Goal: Use online tool/utility: Utilize a website feature to perform a specific function

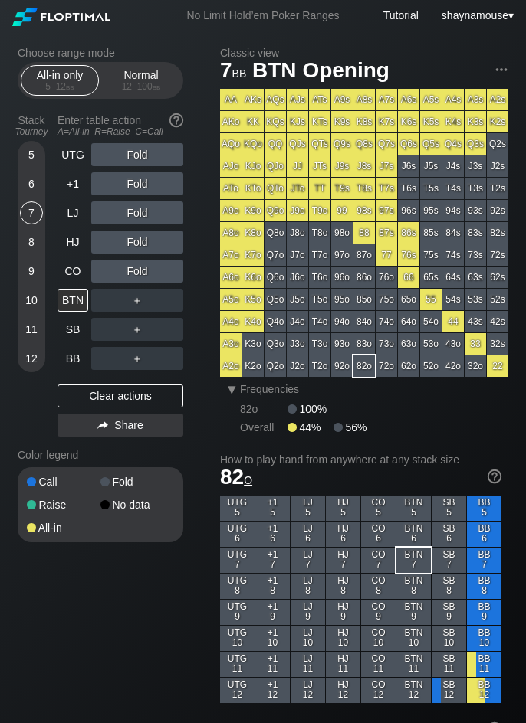
click at [34, 206] on div "7" at bounding box center [31, 213] width 23 height 23
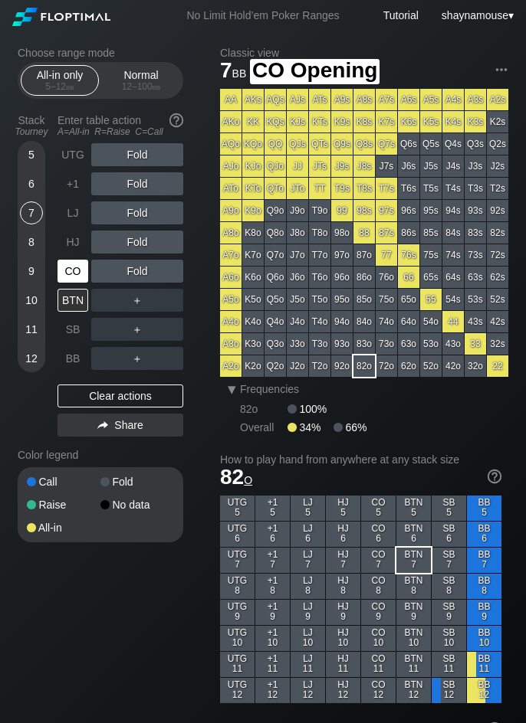
click at [67, 265] on div "CO" at bounding box center [72, 271] width 31 height 23
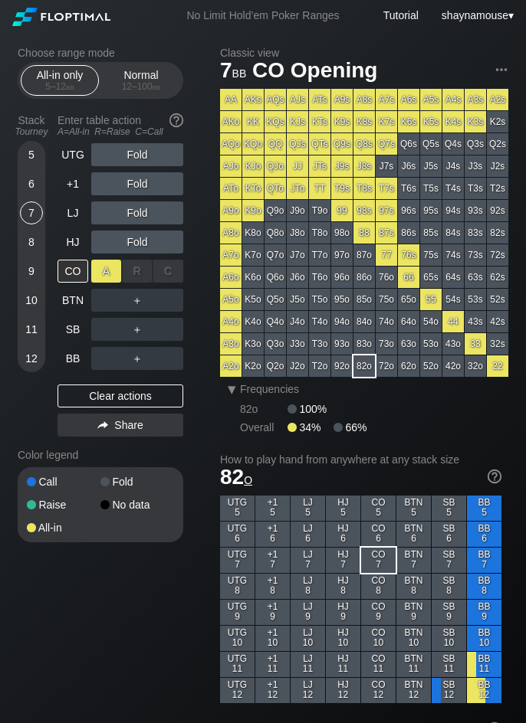
click at [103, 272] on div "A ✕" at bounding box center [106, 271] width 30 height 23
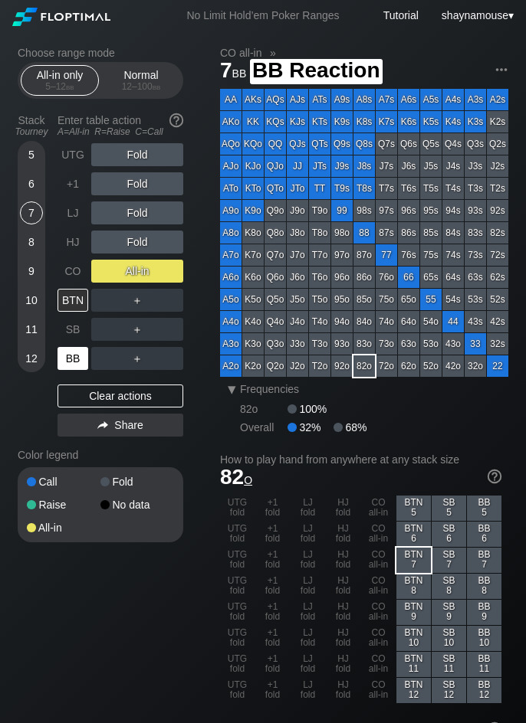
click at [70, 360] on div "BB" at bounding box center [72, 358] width 31 height 23
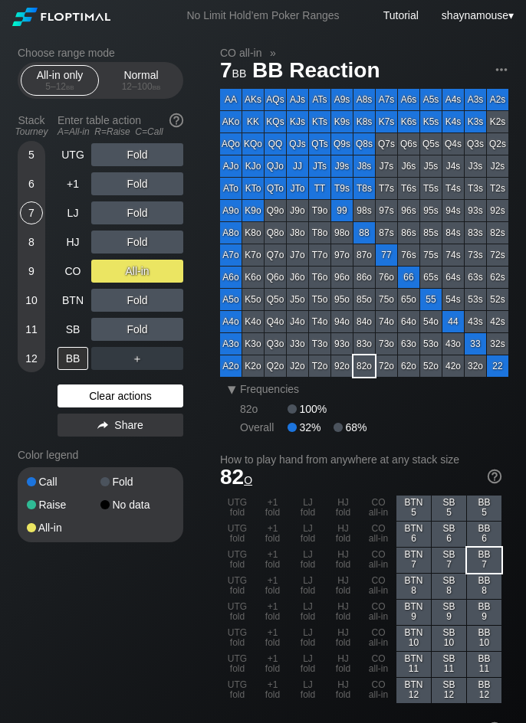
click at [142, 400] on div "Clear actions" at bounding box center [120, 396] width 126 height 23
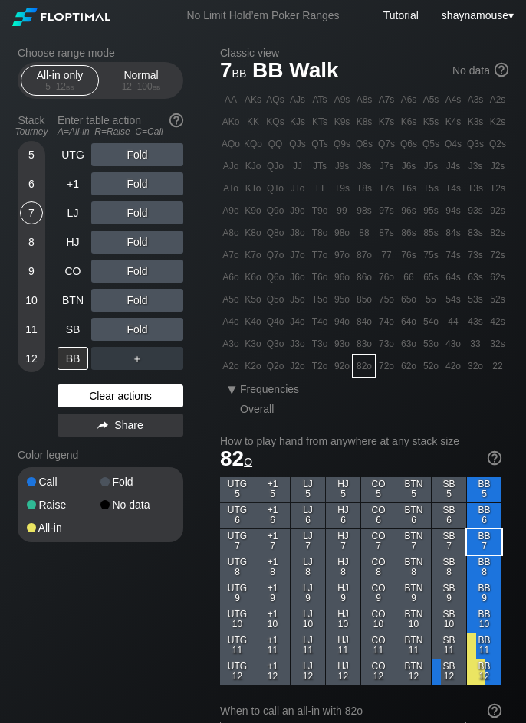
click at [142, 400] on div "Clear actions" at bounding box center [120, 396] width 126 height 23
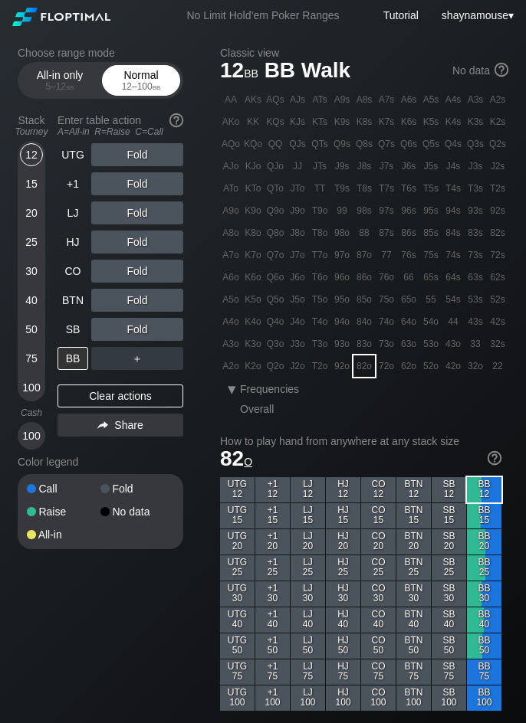
click at [151, 72] on div "Normal 12 – 100 bb" at bounding box center [141, 80] width 70 height 29
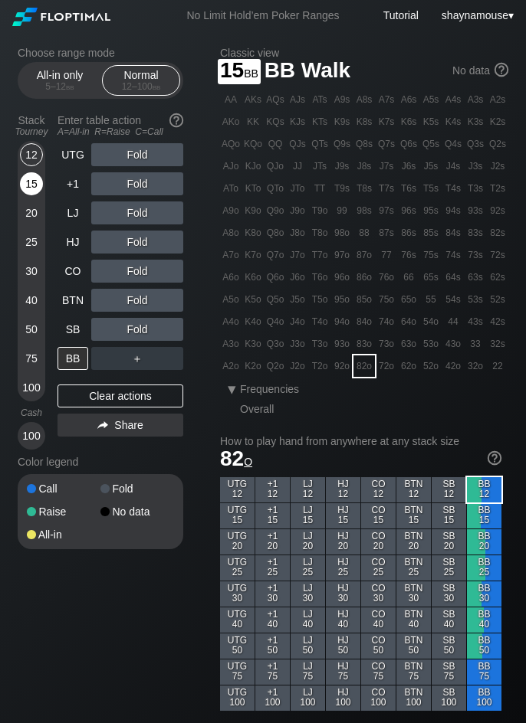
click at [28, 186] on div "15" at bounding box center [31, 183] width 23 height 23
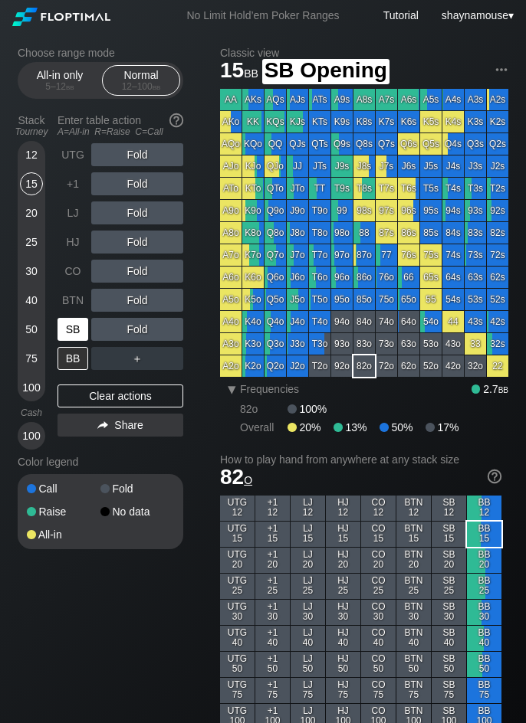
click at [80, 332] on div "SB" at bounding box center [72, 329] width 31 height 23
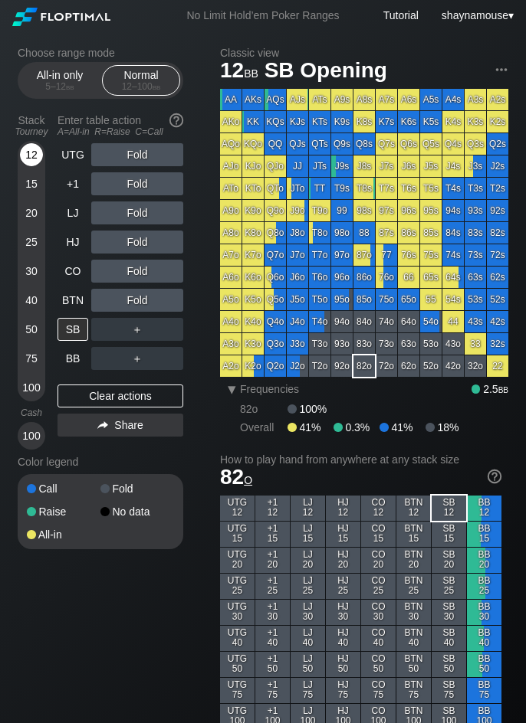
click at [28, 152] on div "12" at bounding box center [31, 154] width 23 height 23
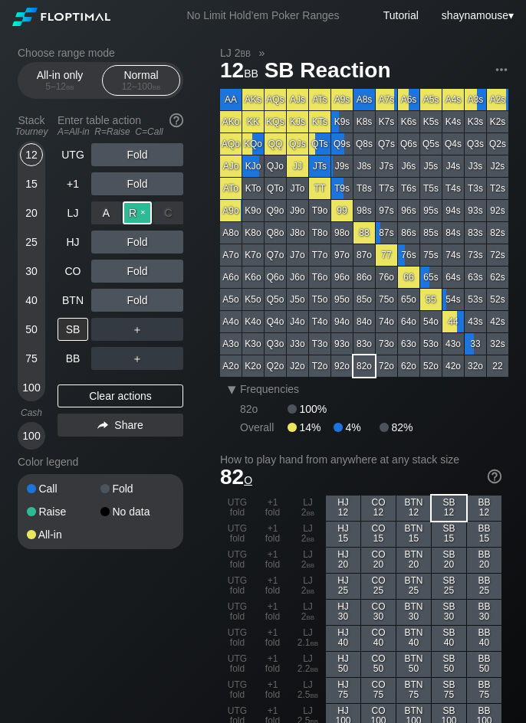
click at [136, 214] on div "R ✕" at bounding box center [138, 213] width 30 height 23
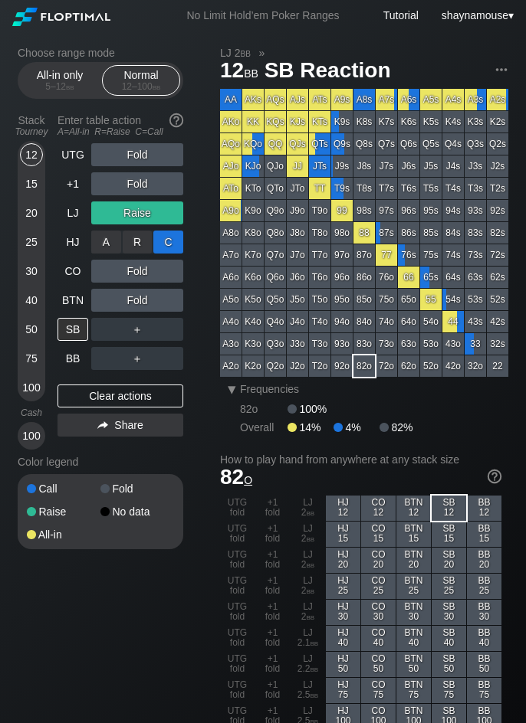
click at [170, 240] on div "C ✕" at bounding box center [168, 242] width 30 height 23
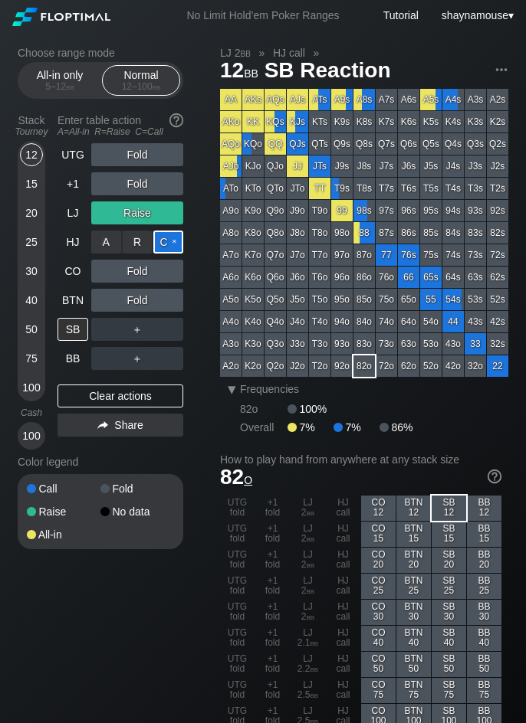
click at [169, 234] on div "C ✕" at bounding box center [168, 242] width 30 height 23
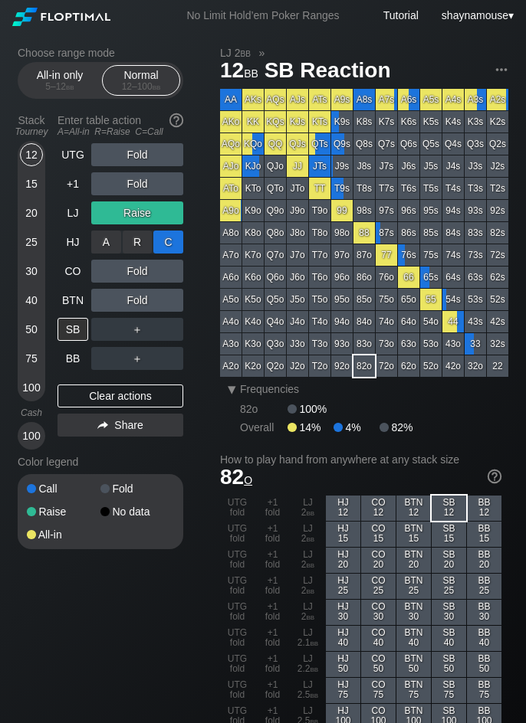
click at [169, 234] on div "C ✕" at bounding box center [168, 242] width 30 height 23
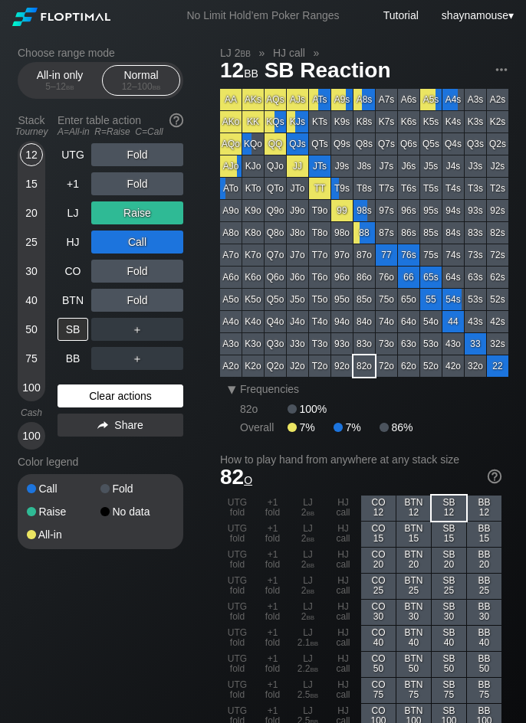
click at [155, 387] on div "Clear actions" at bounding box center [120, 396] width 126 height 23
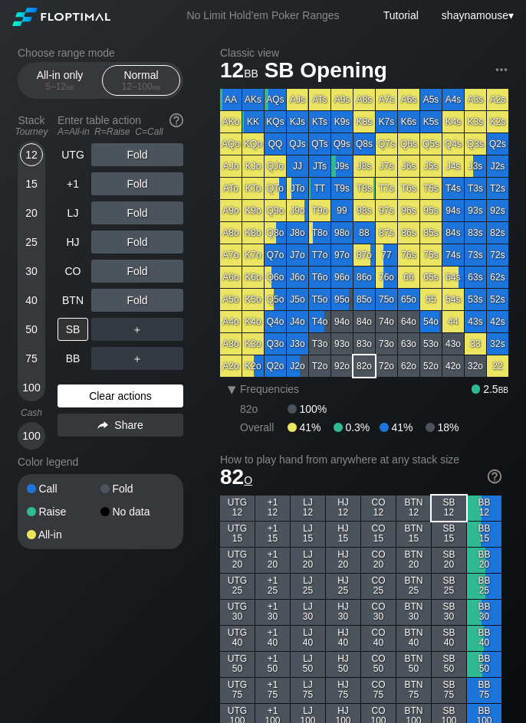
click at [155, 387] on div "Clear actions" at bounding box center [120, 396] width 126 height 23
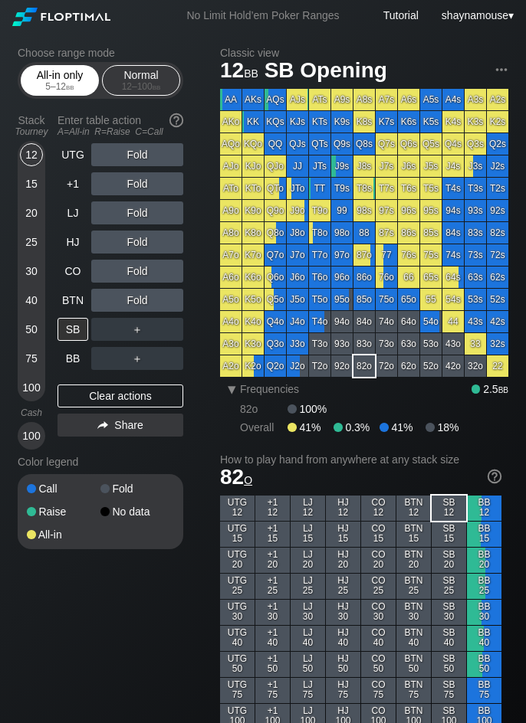
click at [70, 76] on div "All-in only 5 – 12 bb" at bounding box center [60, 80] width 70 height 29
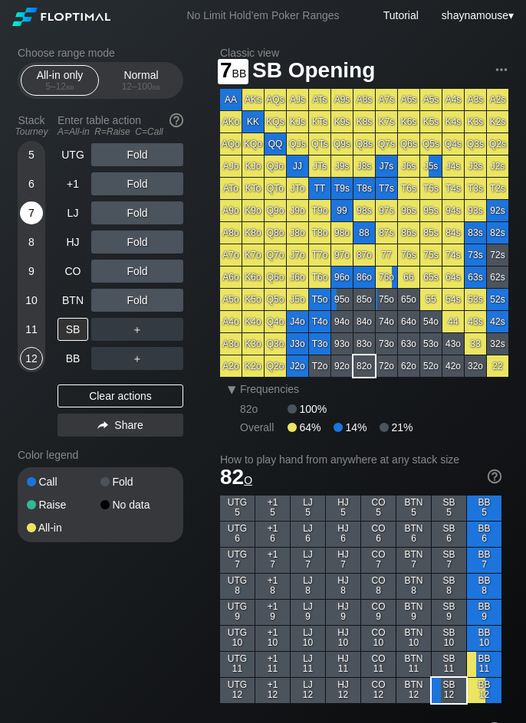
click at [28, 209] on div "7" at bounding box center [31, 213] width 23 height 23
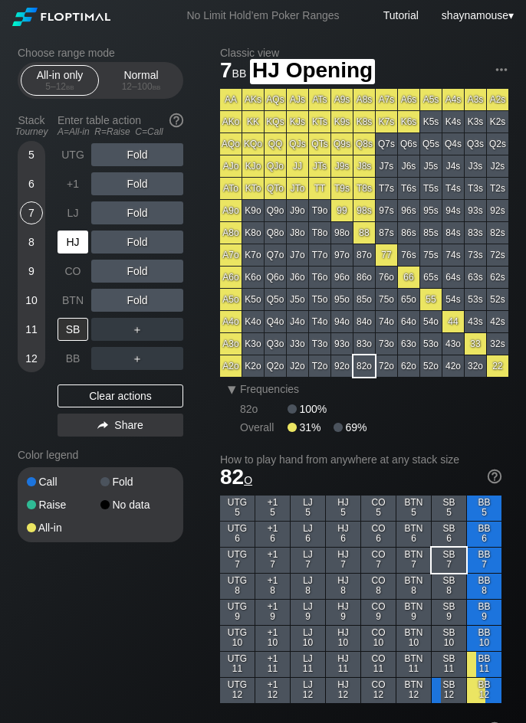
click at [70, 239] on div "HJ" at bounding box center [72, 242] width 31 height 23
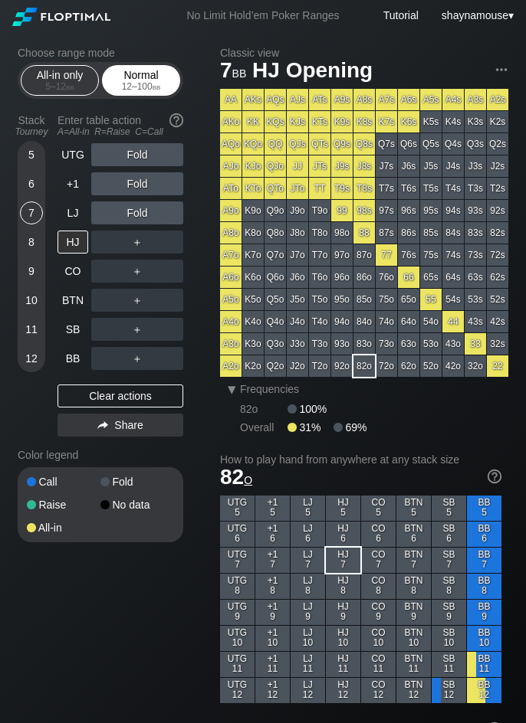
click at [129, 84] on div "12 – 100 bb" at bounding box center [141, 86] width 64 height 11
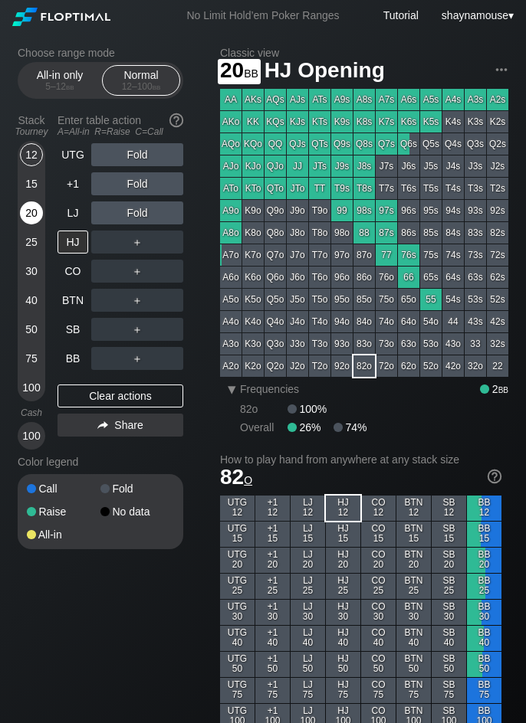
click at [38, 217] on div "20" at bounding box center [31, 213] width 23 height 23
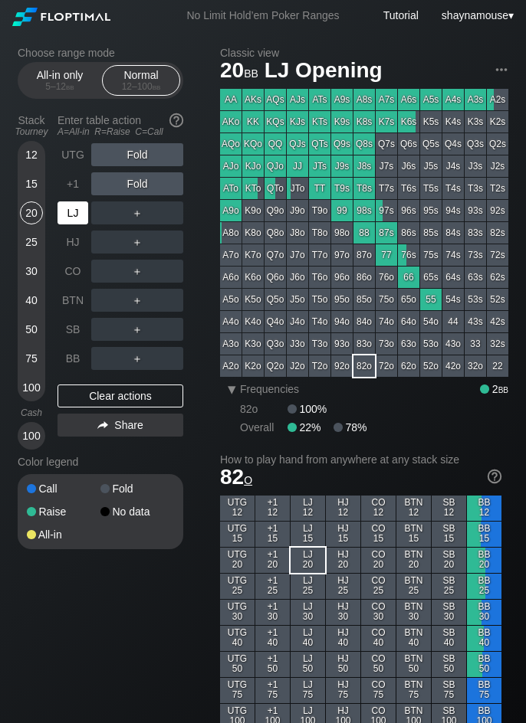
drag, startPoint x: 68, startPoint y: 215, endPoint x: 89, endPoint y: 215, distance: 20.7
click at [76, 215] on div "LJ" at bounding box center [72, 213] width 31 height 23
click at [132, 214] on div "R ✕" at bounding box center [138, 213] width 30 height 23
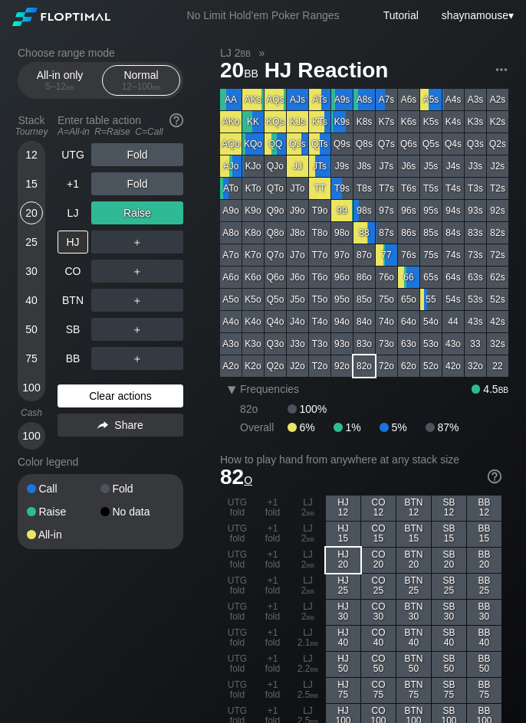
click at [117, 392] on div "Clear actions" at bounding box center [120, 396] width 126 height 23
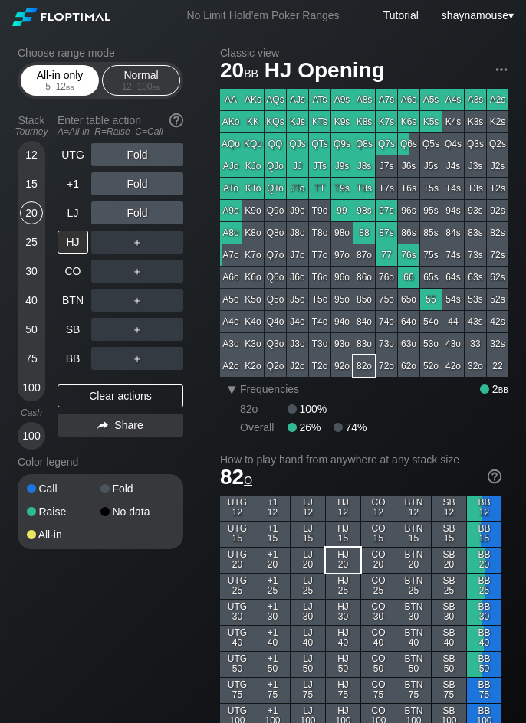
click at [57, 74] on div "All-in only 5 – 12 bb" at bounding box center [60, 80] width 70 height 29
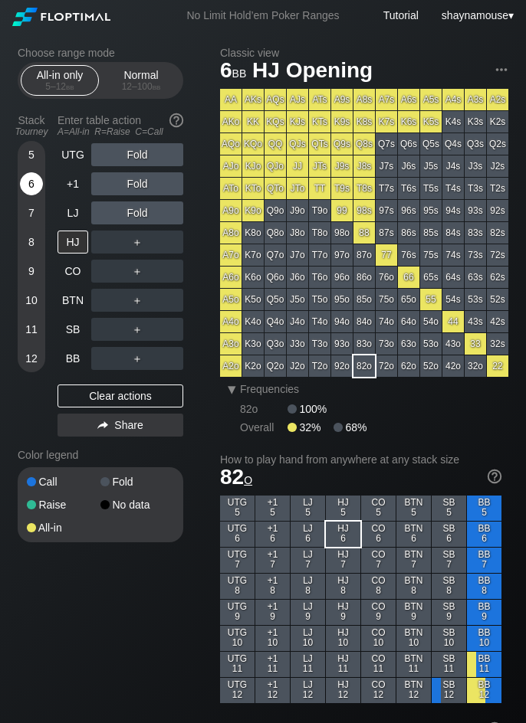
click at [31, 179] on div "6" at bounding box center [31, 183] width 23 height 23
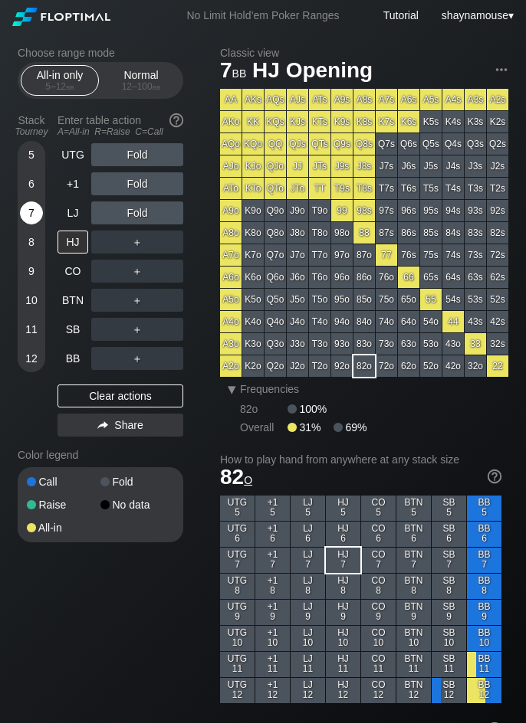
click at [24, 208] on div "7" at bounding box center [31, 213] width 23 height 23
click at [150, 89] on div "12 – 100 bb" at bounding box center [141, 86] width 64 height 11
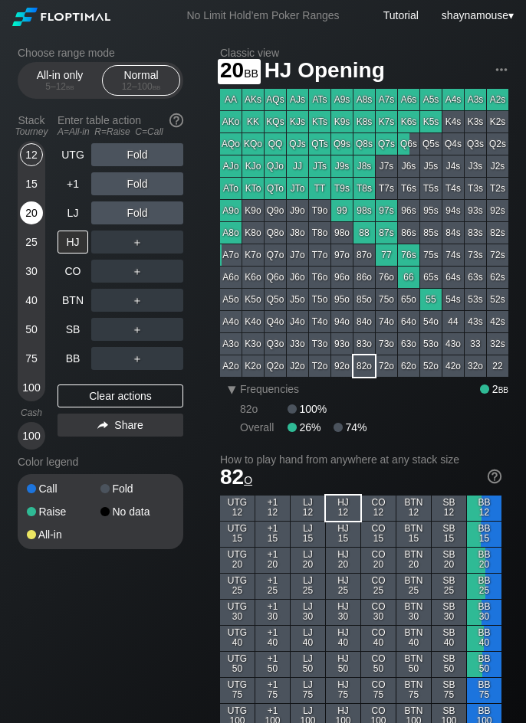
click at [26, 216] on div "20" at bounding box center [31, 213] width 23 height 23
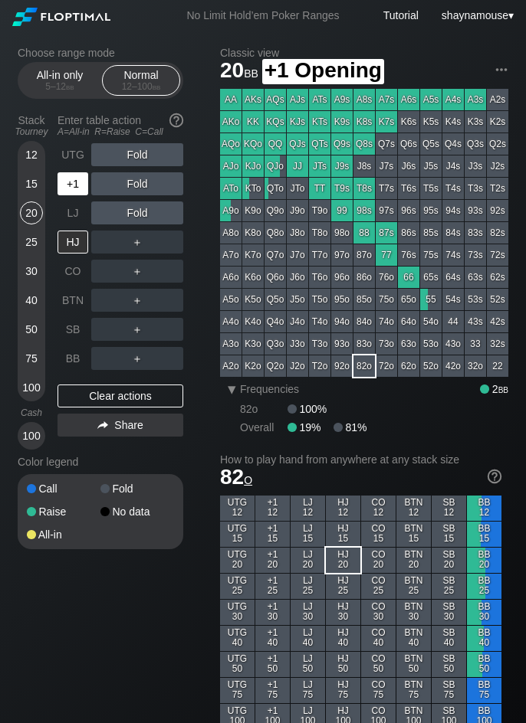
click at [73, 186] on div "+1" at bounding box center [72, 183] width 31 height 23
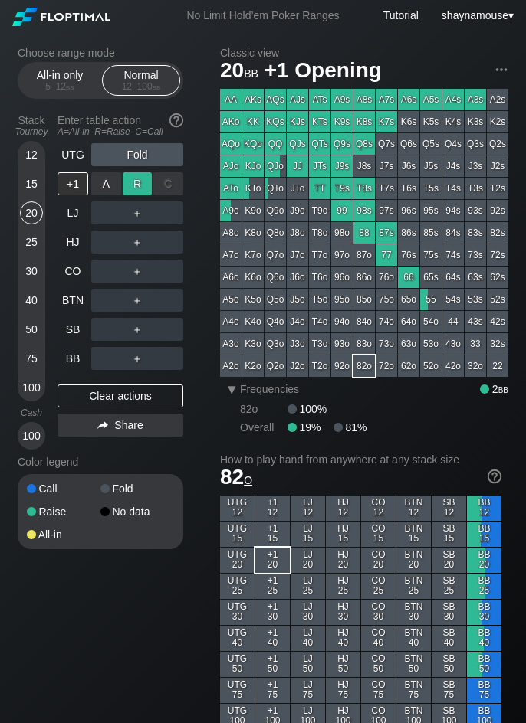
click at [135, 185] on div "R ✕" at bounding box center [138, 183] width 30 height 23
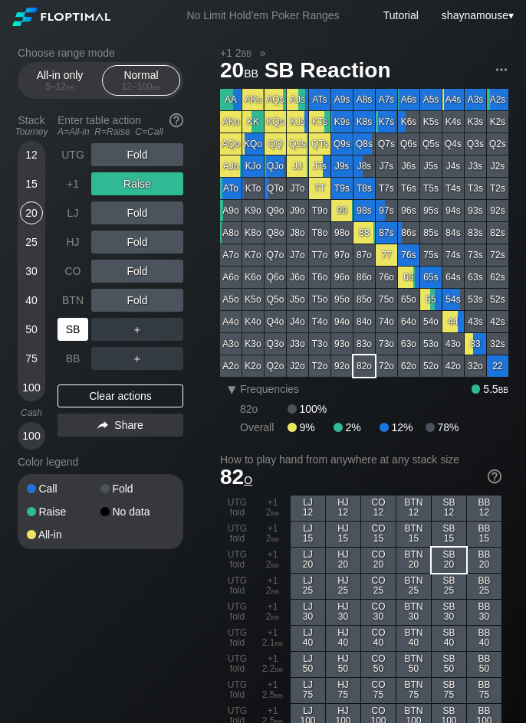
click at [77, 326] on div "SB" at bounding box center [72, 329] width 31 height 23
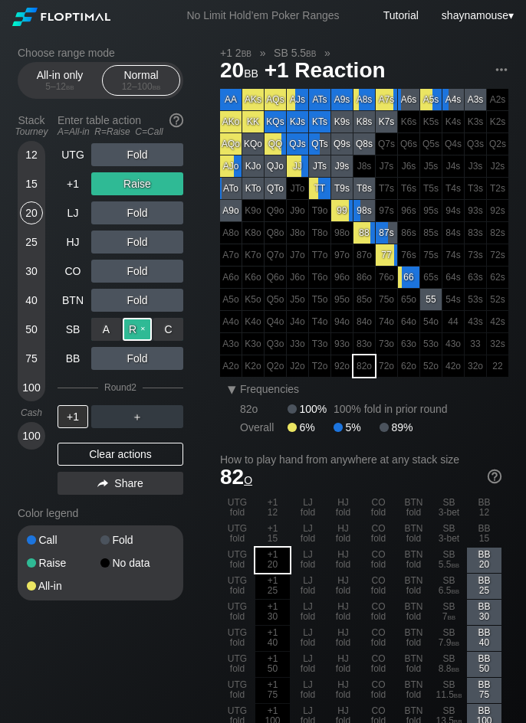
click at [128, 327] on div "R ✕" at bounding box center [138, 329] width 30 height 23
click at [154, 450] on div "Clear actions" at bounding box center [120, 454] width 126 height 23
click at [154, 501] on div "Color legend" at bounding box center [100, 513] width 165 height 25
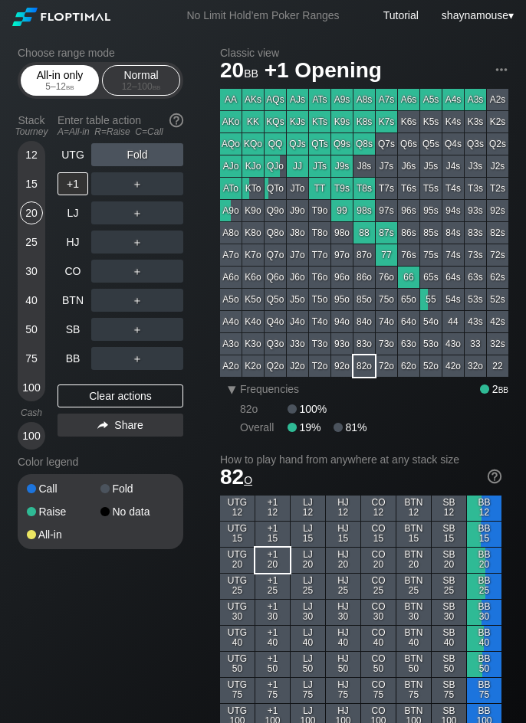
click at [66, 85] on span "bb" at bounding box center [70, 86] width 8 height 11
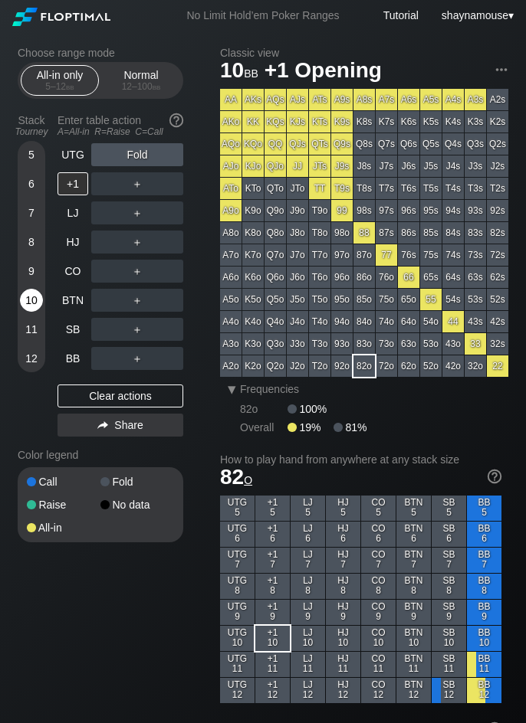
click at [30, 302] on div "10" at bounding box center [31, 300] width 23 height 23
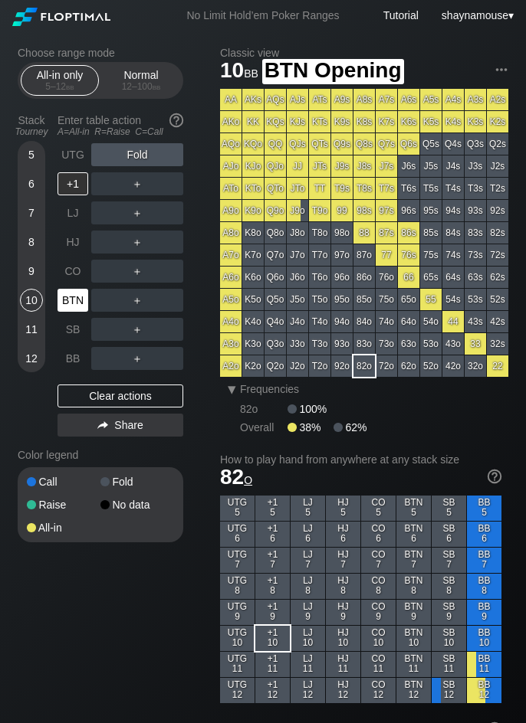
click at [75, 304] on div "BTN" at bounding box center [72, 300] width 31 height 23
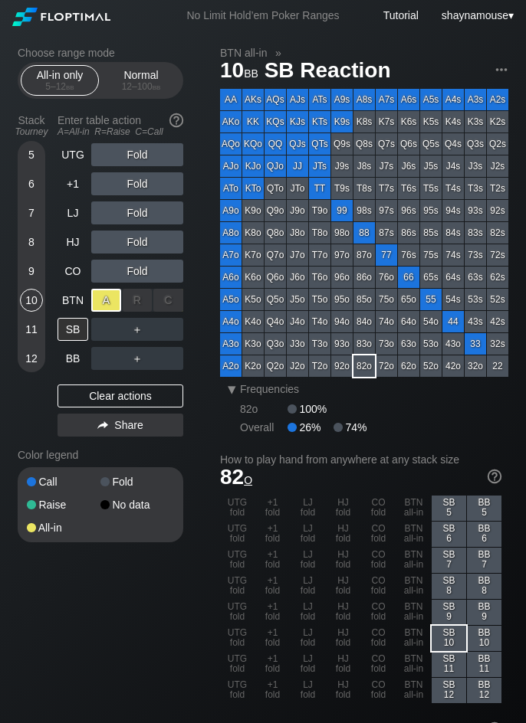
click at [111, 303] on div "A ✕" at bounding box center [106, 300] width 30 height 23
click at [75, 323] on div "SB" at bounding box center [72, 329] width 31 height 23
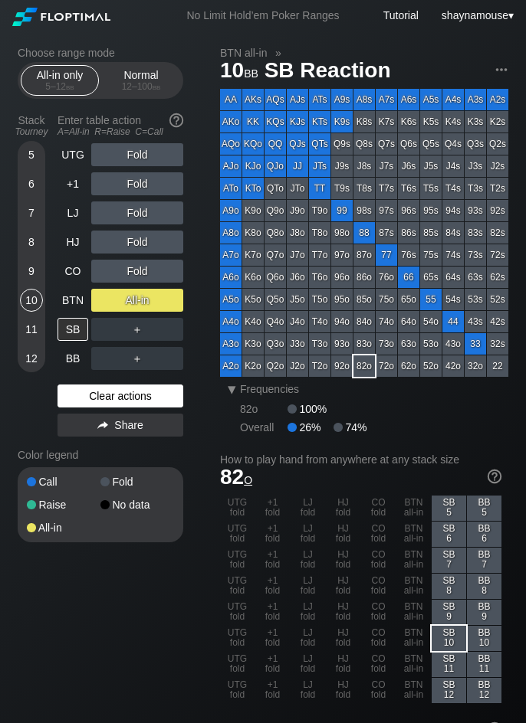
click at [135, 396] on div "Clear actions" at bounding box center [120, 396] width 126 height 23
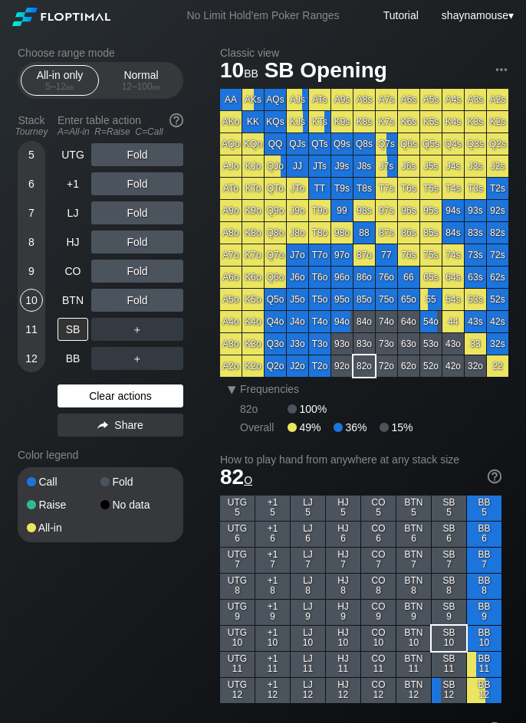
click at [135, 396] on div "Clear actions" at bounding box center [120, 396] width 126 height 23
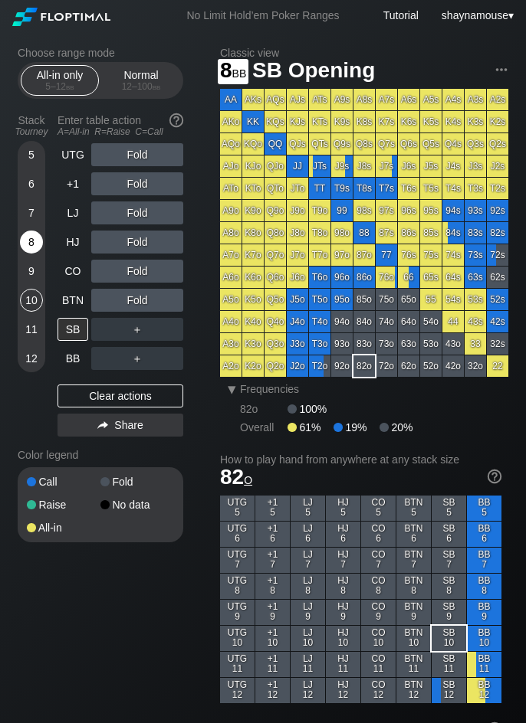
click at [36, 251] on div "8" at bounding box center [31, 242] width 23 height 23
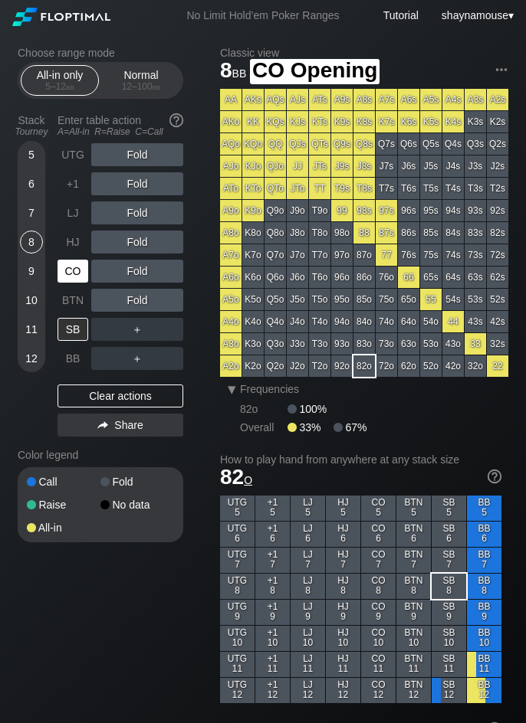
drag, startPoint x: 67, startPoint y: 269, endPoint x: 93, endPoint y: 269, distance: 26.0
click at [67, 269] on div "CO" at bounding box center [72, 271] width 31 height 23
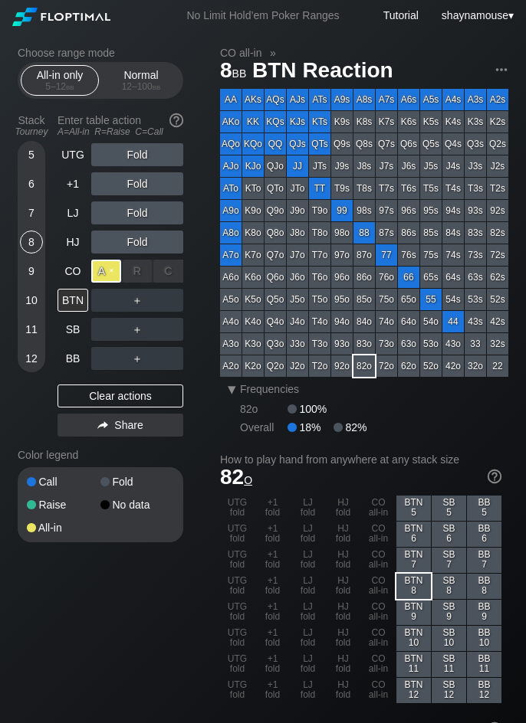
click at [107, 270] on div "A ✕" at bounding box center [106, 271] width 30 height 23
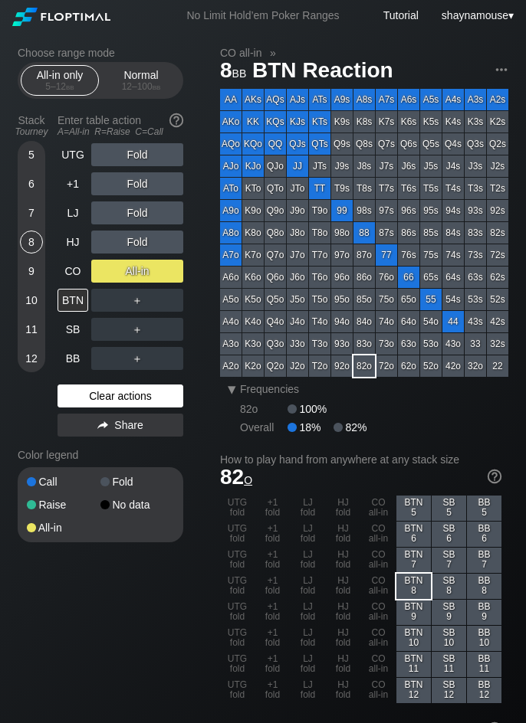
click at [121, 402] on div "Clear actions" at bounding box center [120, 396] width 126 height 23
click at [121, 405] on div "Clear actions" at bounding box center [120, 396] width 126 height 23
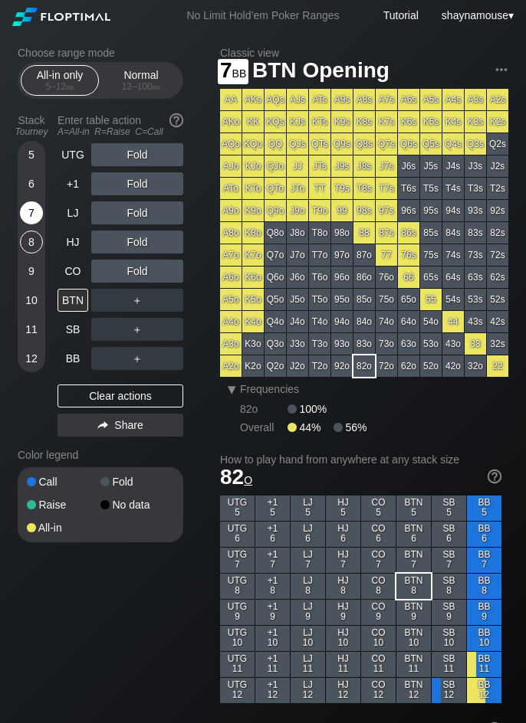
click at [29, 213] on div "7" at bounding box center [31, 213] width 23 height 23
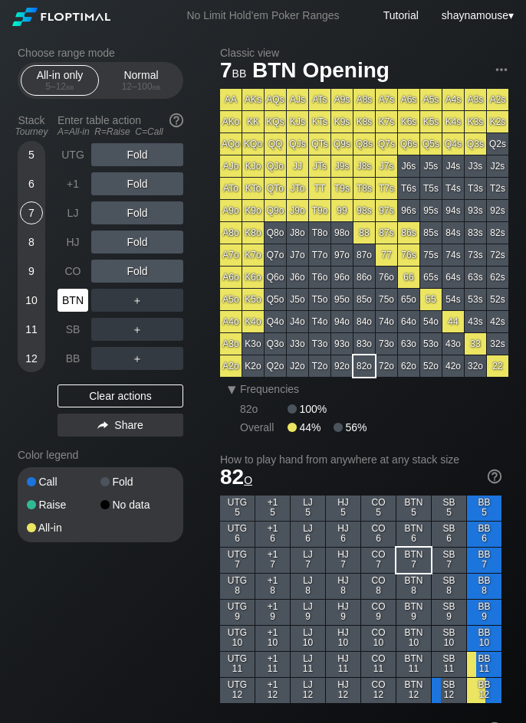
click at [73, 301] on div "BTN" at bounding box center [72, 300] width 31 height 23
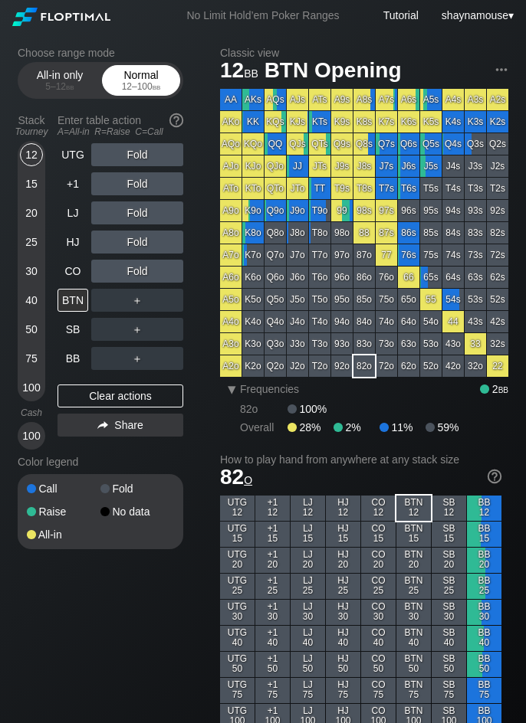
click at [126, 80] on div "Normal 12 – 100 bb" at bounding box center [141, 80] width 70 height 29
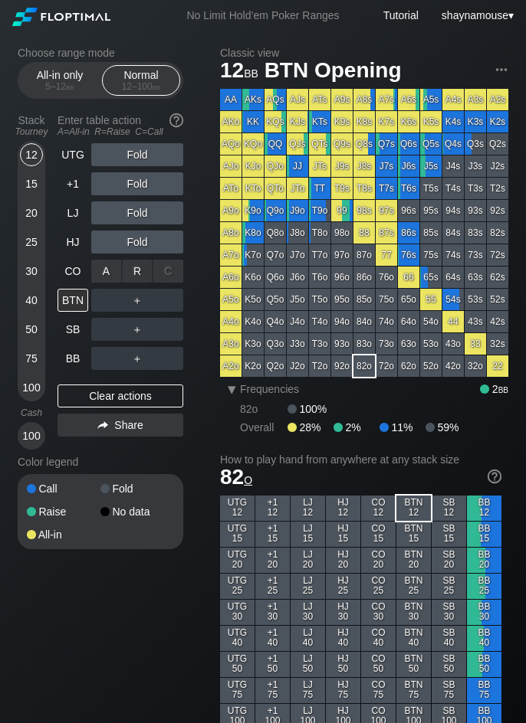
click at [135, 275] on div "R ✕" at bounding box center [138, 271] width 30 height 23
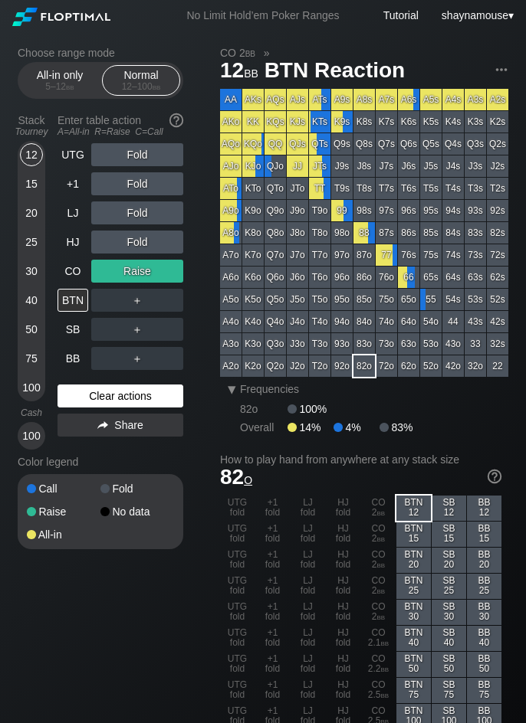
click at [142, 404] on div "Clear actions" at bounding box center [120, 396] width 126 height 23
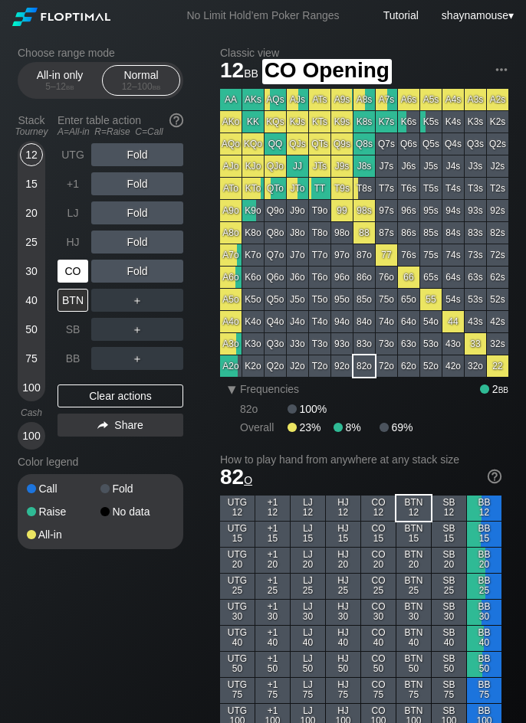
click at [72, 271] on div "CO" at bounding box center [72, 271] width 31 height 23
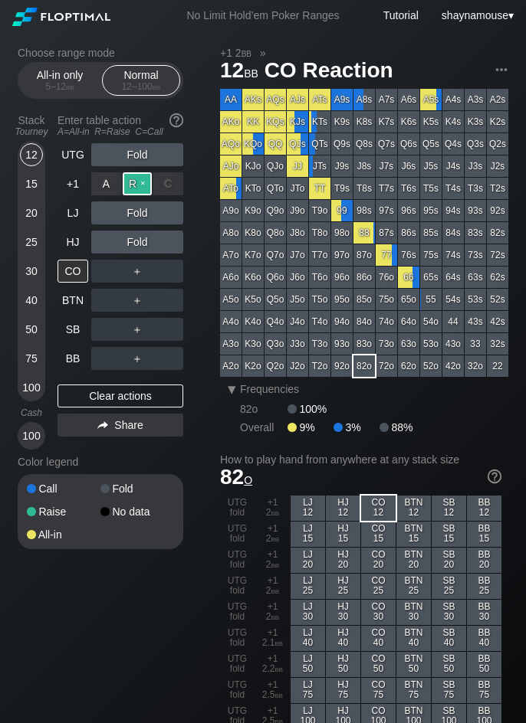
click at [144, 180] on div "R ✕" at bounding box center [138, 183] width 30 height 23
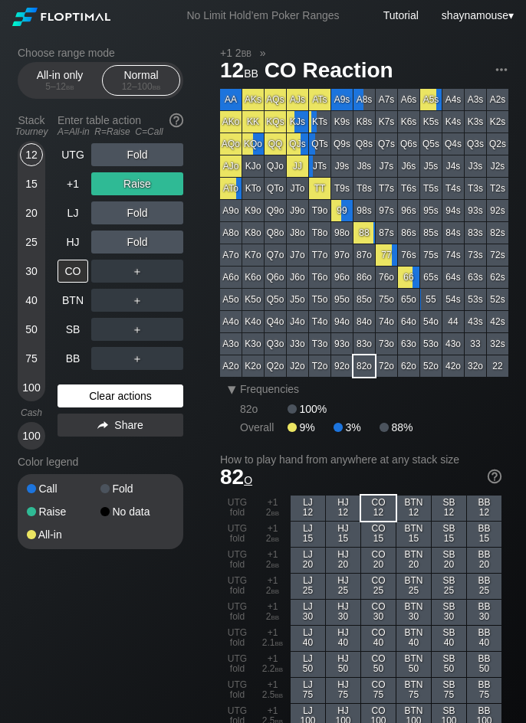
click at [120, 393] on div "Clear actions" at bounding box center [120, 396] width 126 height 23
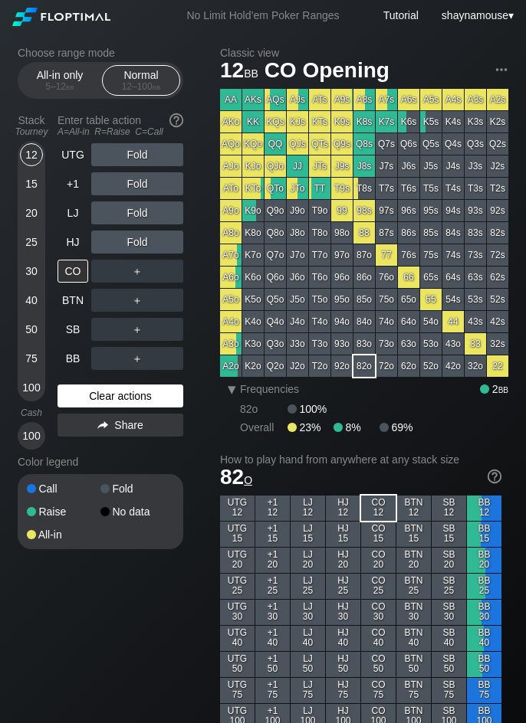
click at [120, 393] on div "Clear actions" at bounding box center [120, 396] width 126 height 23
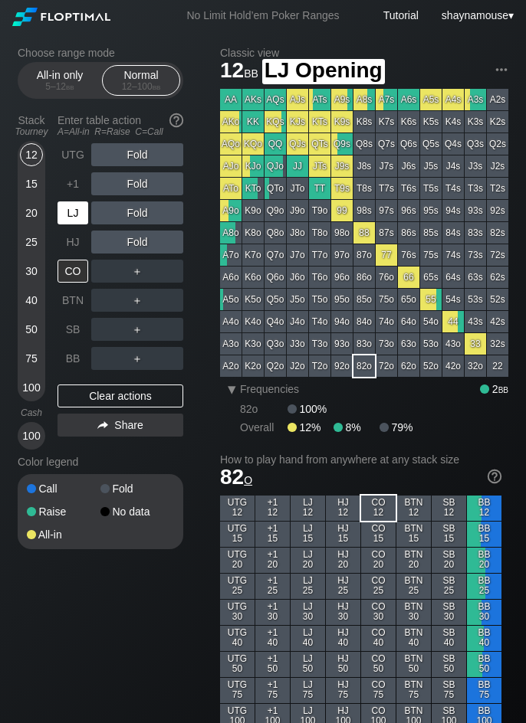
click at [70, 199] on div "LJ" at bounding box center [74, 212] width 34 height 29
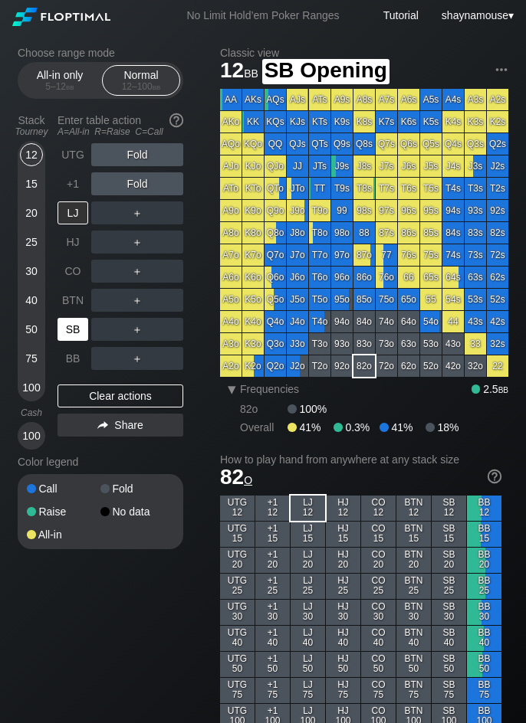
click at [82, 332] on div "SB" at bounding box center [72, 329] width 31 height 23
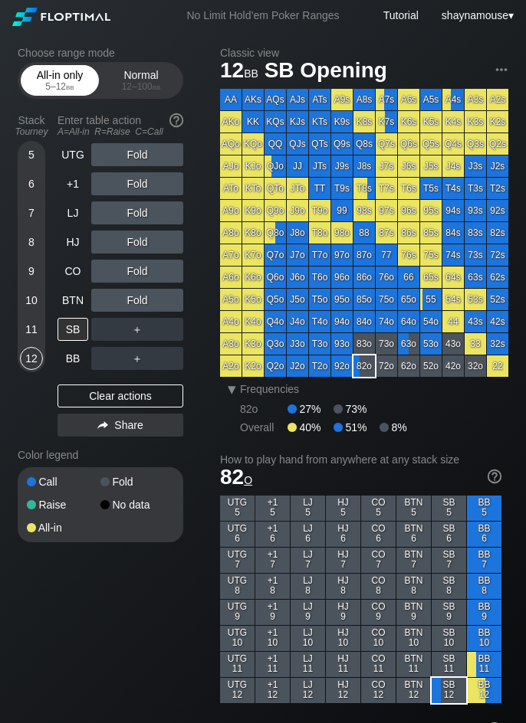
click at [66, 84] on span "bb" at bounding box center [70, 86] width 8 height 11
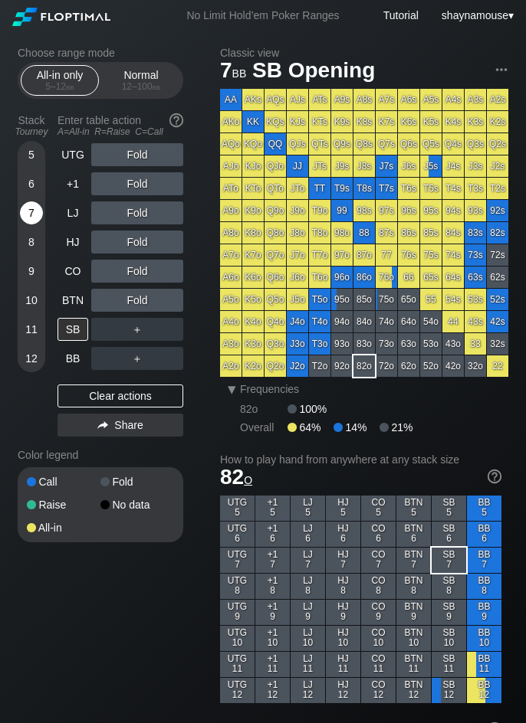
click at [32, 212] on div "7" at bounding box center [31, 213] width 23 height 23
click at [67, 328] on div "SB" at bounding box center [72, 329] width 31 height 23
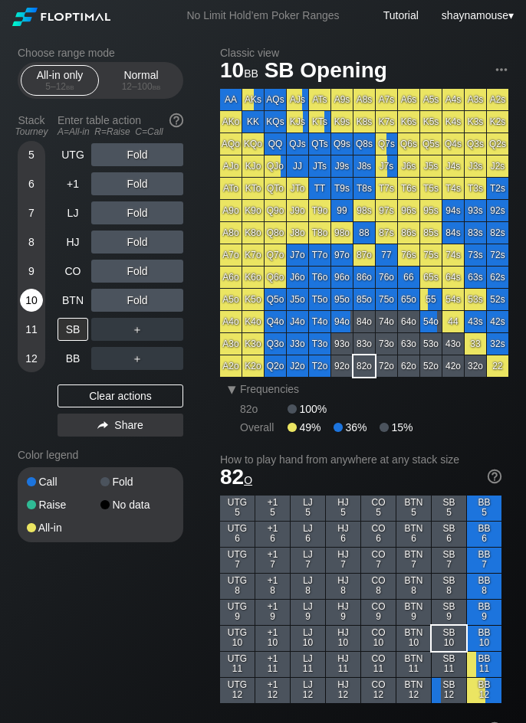
click at [38, 301] on div "10" at bounding box center [31, 300] width 23 height 23
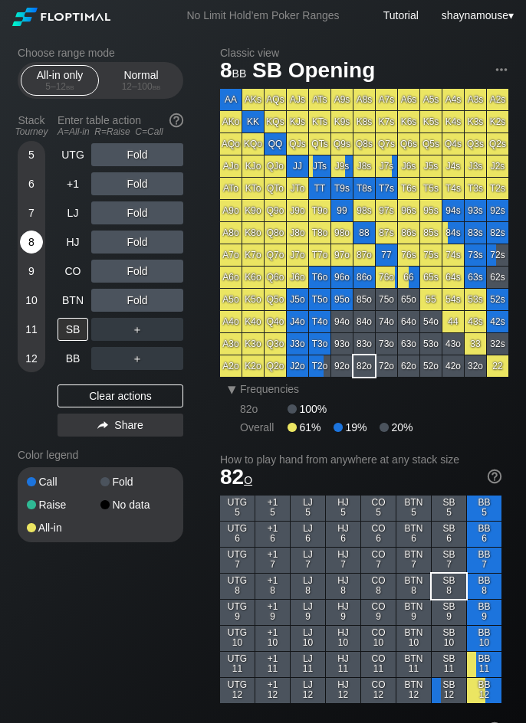
click at [31, 246] on div "8" at bounding box center [31, 242] width 23 height 23
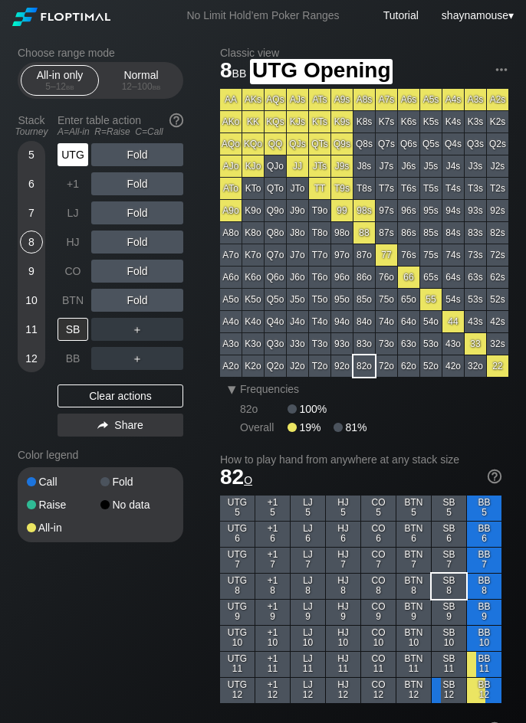
click at [79, 155] on div "UTG" at bounding box center [72, 154] width 31 height 23
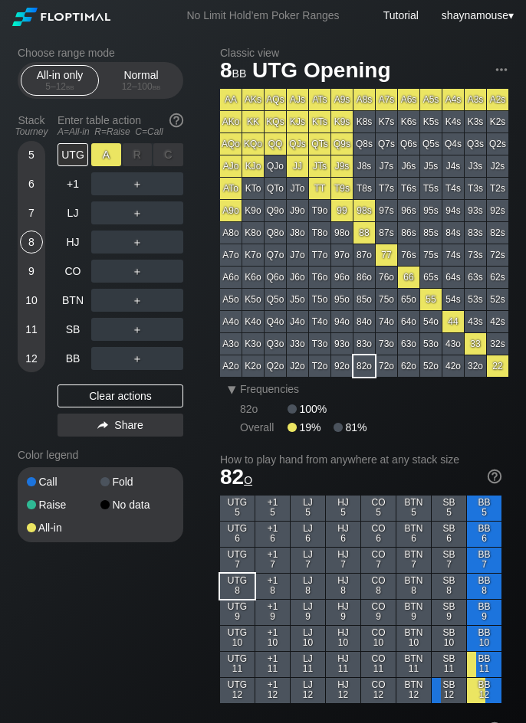
click at [105, 154] on div "A ✕" at bounding box center [106, 154] width 30 height 23
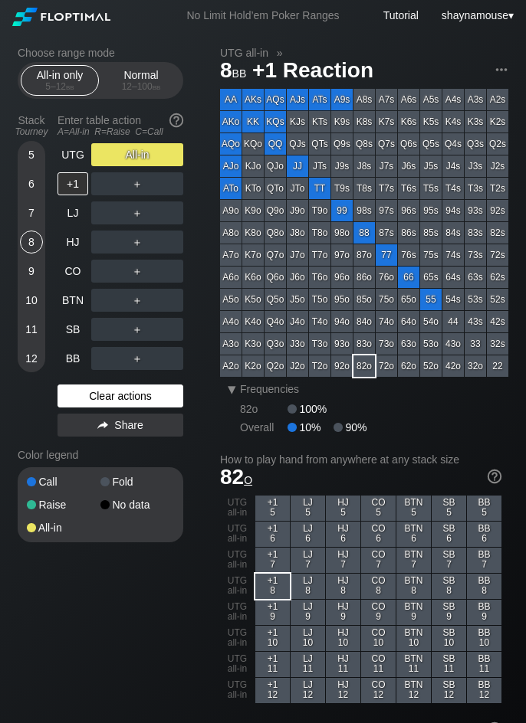
click at [96, 398] on div "Clear actions" at bounding box center [120, 396] width 126 height 23
click at [97, 398] on div "Clear actions" at bounding box center [120, 396] width 126 height 23
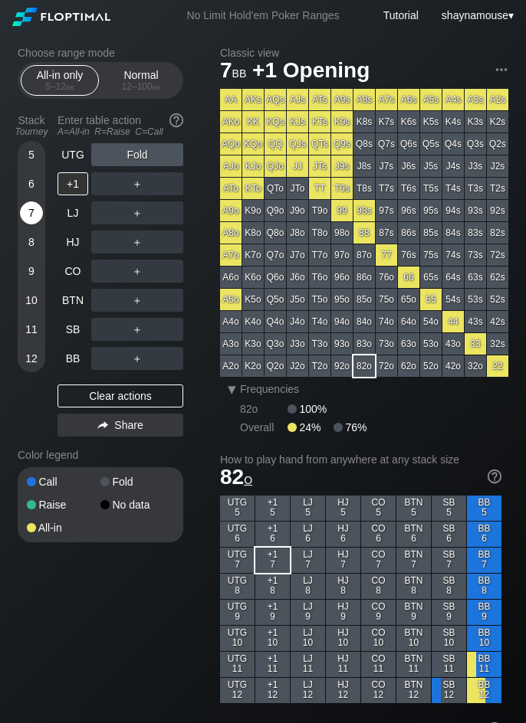
click at [34, 206] on div "7" at bounding box center [31, 213] width 23 height 23
click at [125, 82] on div "12 – 100 bb" at bounding box center [141, 86] width 64 height 11
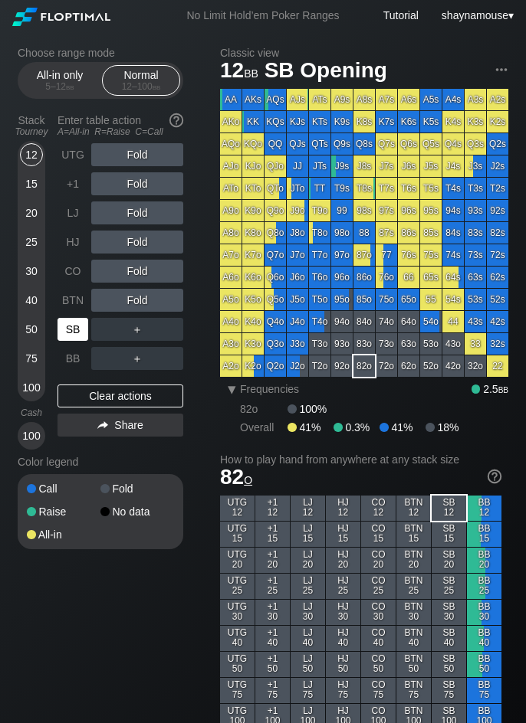
click at [65, 335] on div "SB" at bounding box center [72, 329] width 31 height 23
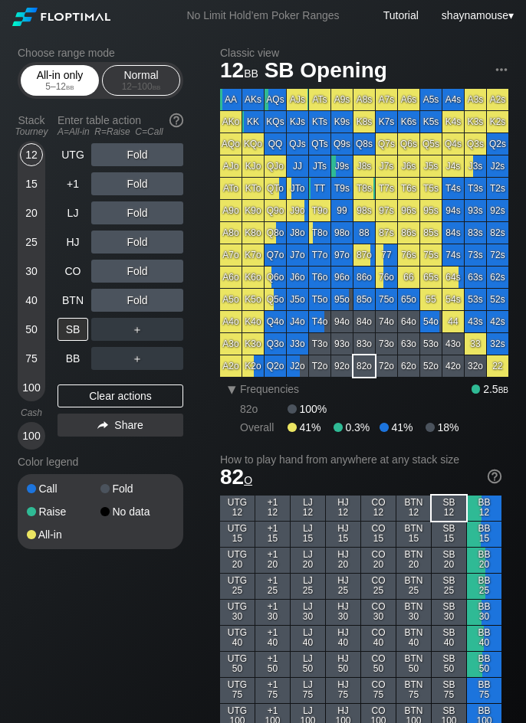
click at [58, 83] on div "5 – 12 bb" at bounding box center [60, 86] width 64 height 11
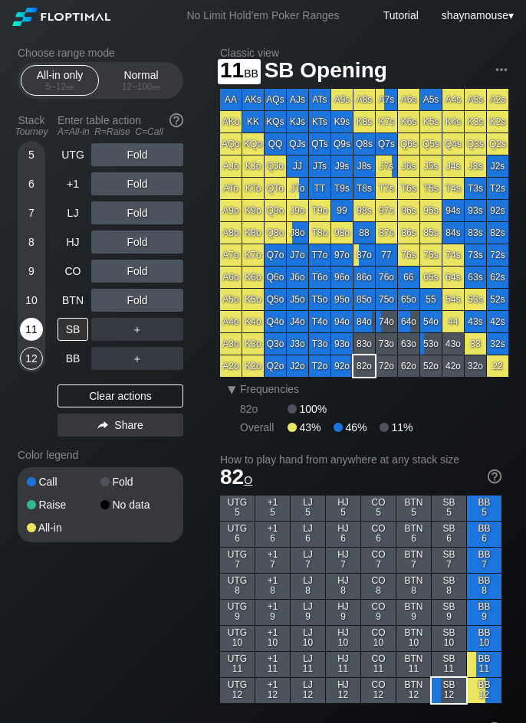
click at [33, 327] on div "11" at bounding box center [31, 329] width 23 height 23
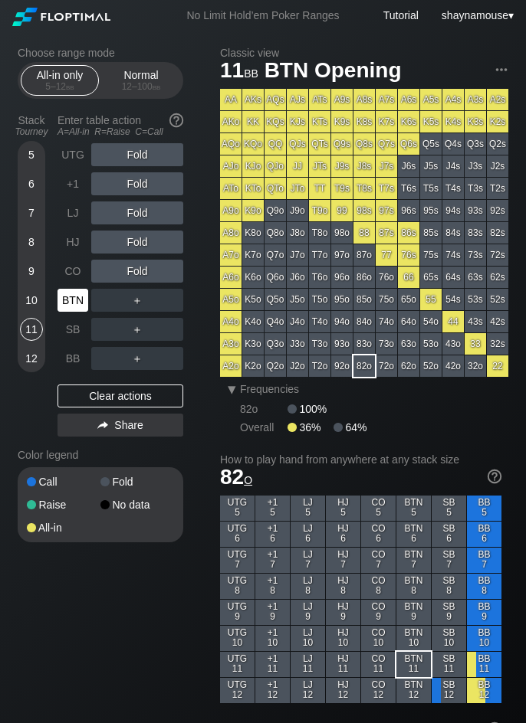
click at [61, 300] on div "BTN" at bounding box center [72, 300] width 31 height 23
click at [100, 303] on div "A ✕" at bounding box center [106, 300] width 30 height 23
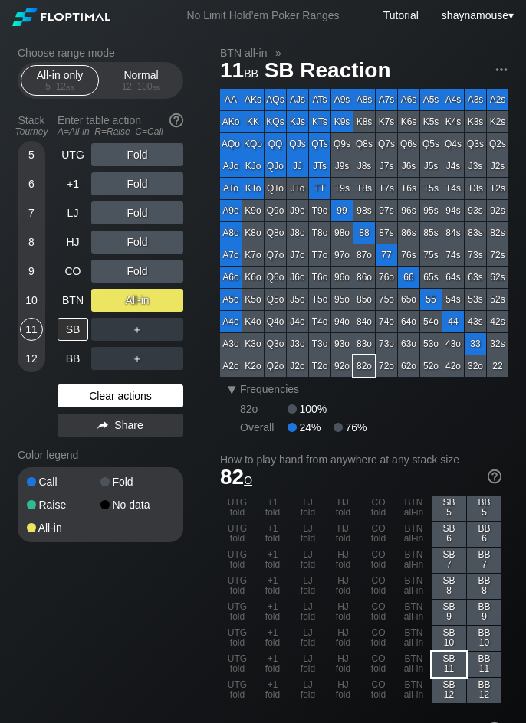
click at [138, 397] on div "Clear actions" at bounding box center [120, 396] width 126 height 23
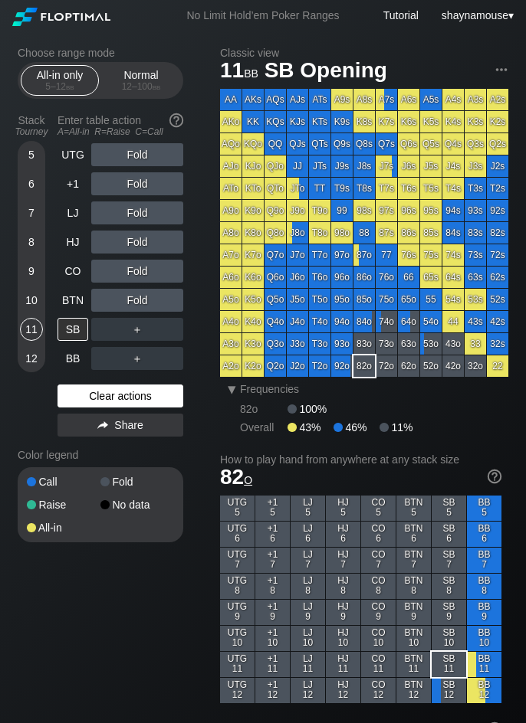
click at [138, 397] on div "Clear actions" at bounding box center [120, 396] width 126 height 23
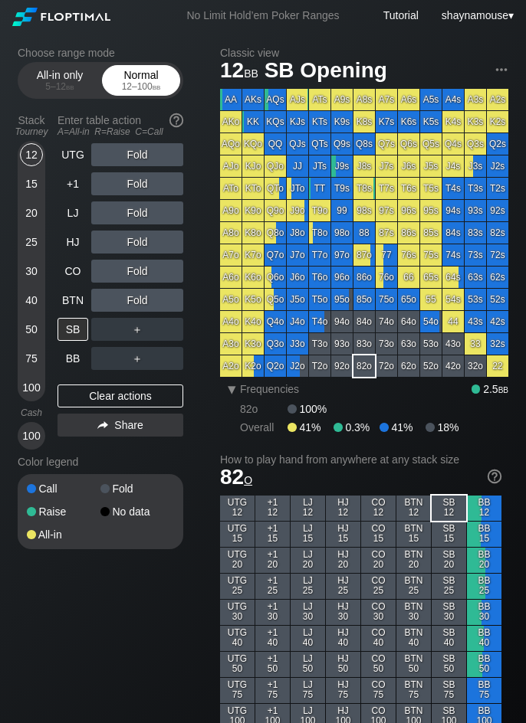
click at [140, 74] on div "Normal 12 – 100 bb" at bounding box center [141, 80] width 70 height 29
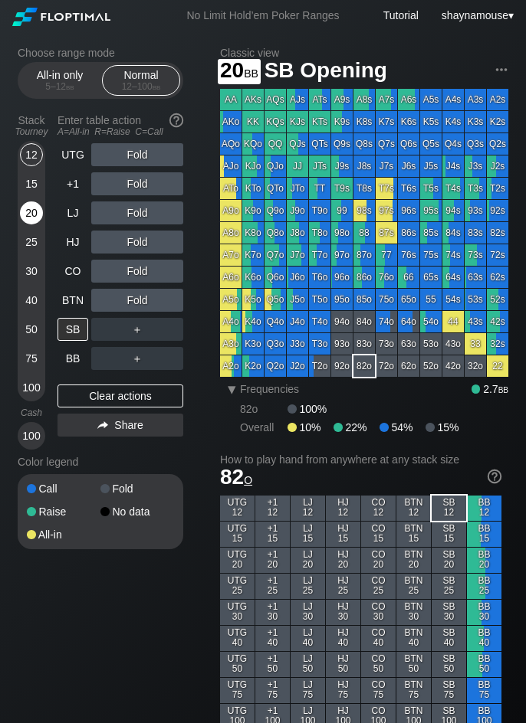
click at [29, 220] on div "20" at bounding box center [31, 213] width 23 height 23
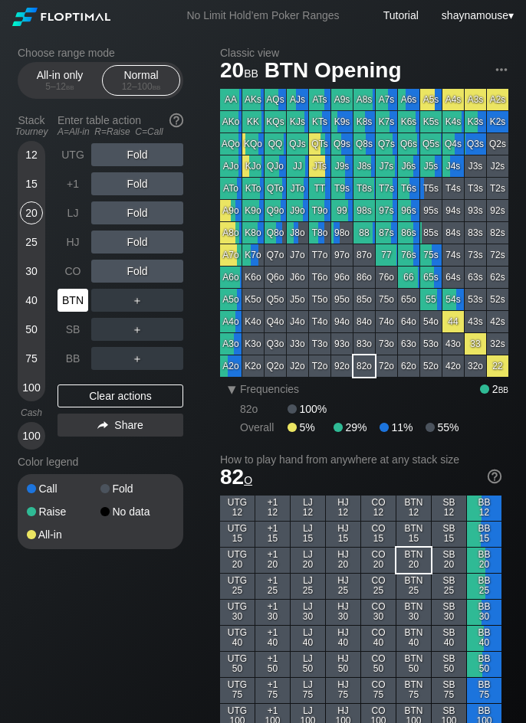
click at [81, 298] on div "BTN" at bounding box center [72, 300] width 31 height 23
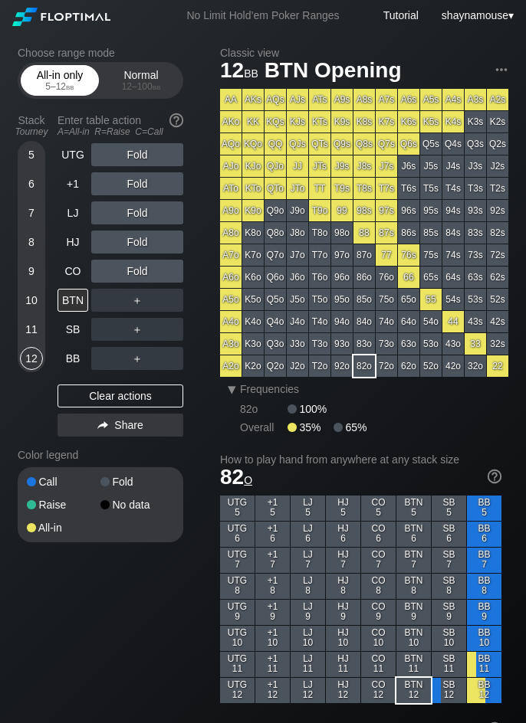
click at [57, 87] on div "5 – 12 bb" at bounding box center [60, 86] width 64 height 11
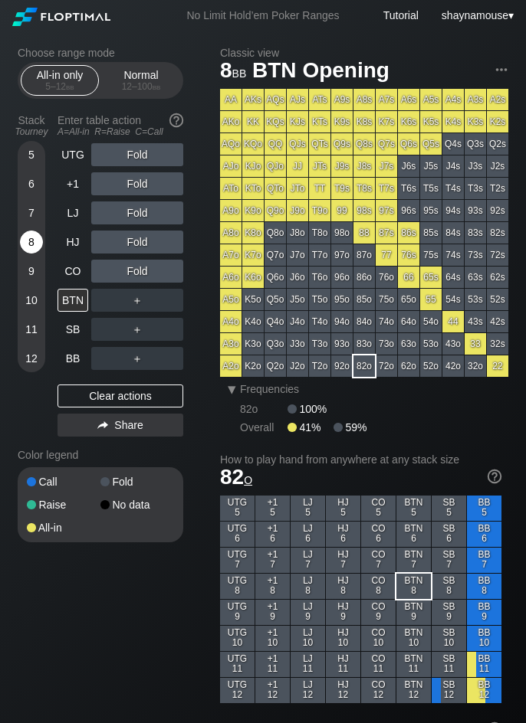
click at [38, 246] on div "8" at bounding box center [31, 242] width 23 height 23
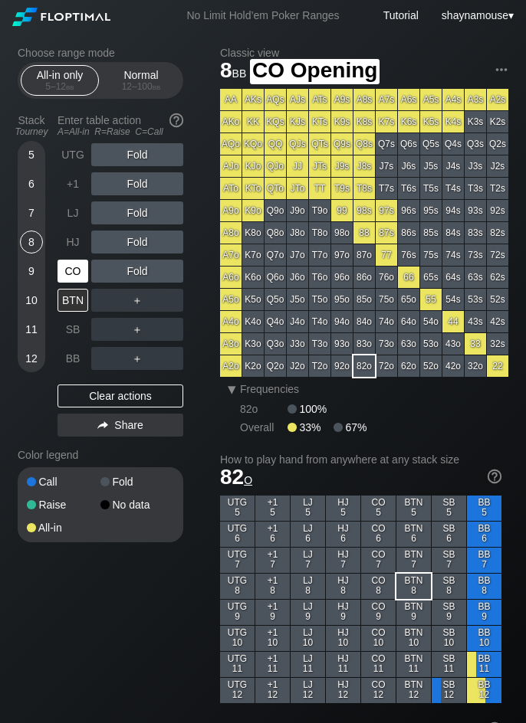
click at [77, 279] on div "CO" at bounding box center [72, 271] width 31 height 23
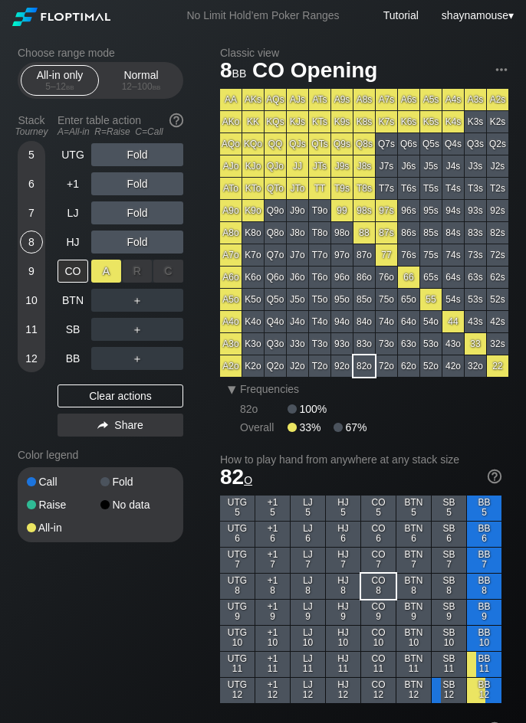
click at [105, 279] on div "A ✕" at bounding box center [106, 271] width 30 height 23
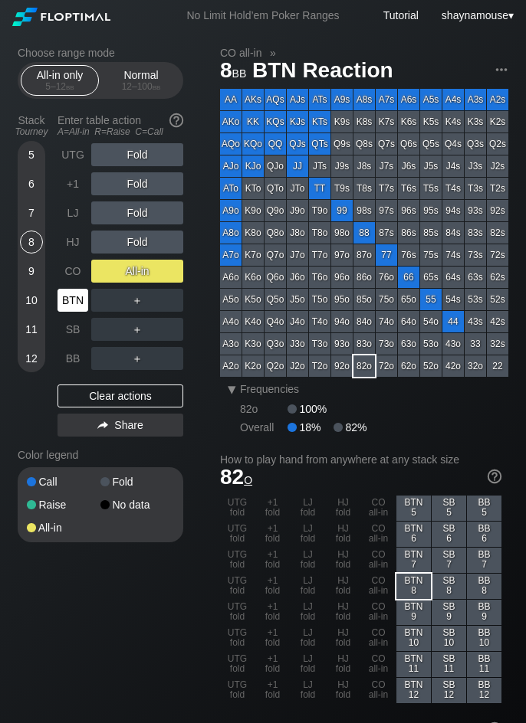
click at [74, 300] on div "BTN" at bounding box center [72, 300] width 31 height 23
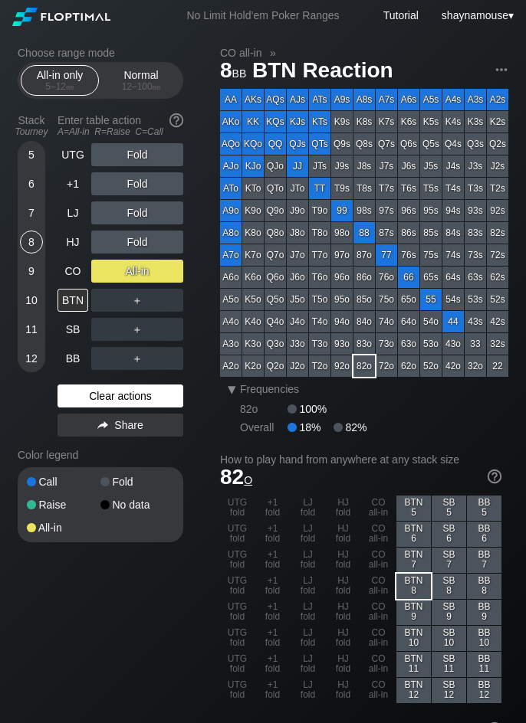
click at [152, 398] on div "Clear actions" at bounding box center [120, 396] width 126 height 23
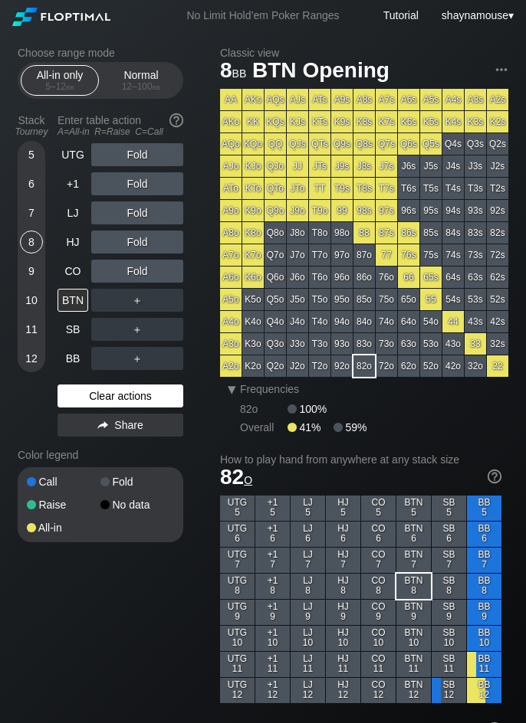
click at [152, 398] on div "Clear actions" at bounding box center [120, 396] width 126 height 23
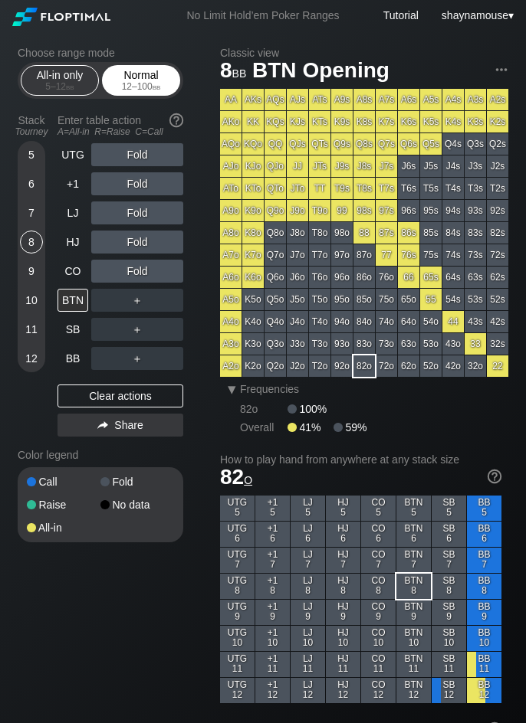
click at [136, 80] on div "Normal 12 – 100 bb" at bounding box center [141, 80] width 70 height 29
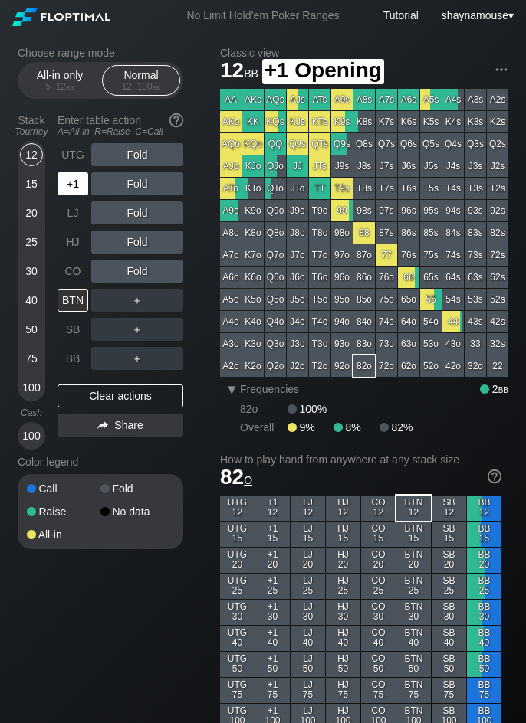
click at [67, 186] on div "+1" at bounding box center [72, 183] width 31 height 23
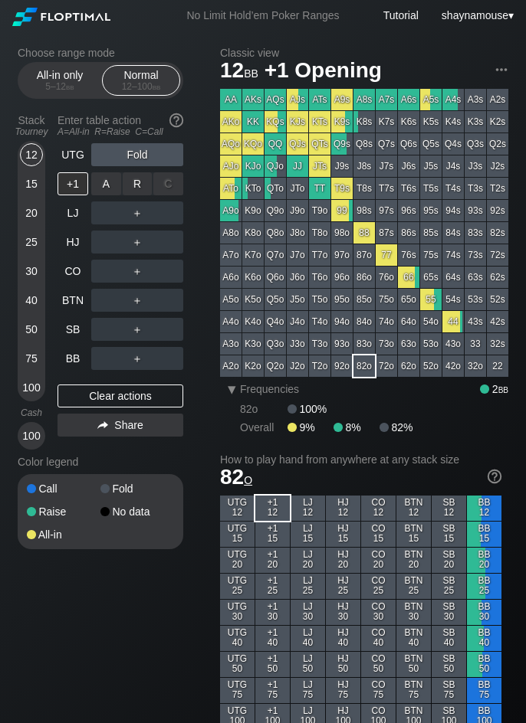
click at [134, 177] on div "R ✕" at bounding box center [138, 183] width 30 height 23
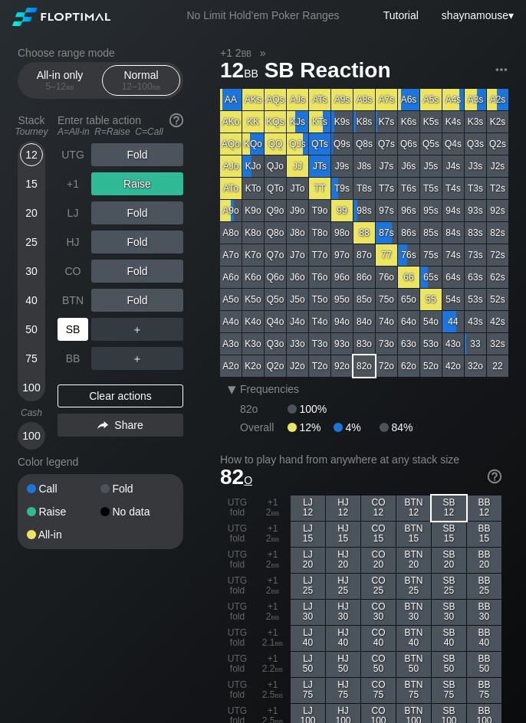
click at [80, 332] on div "SB" at bounding box center [72, 329] width 31 height 23
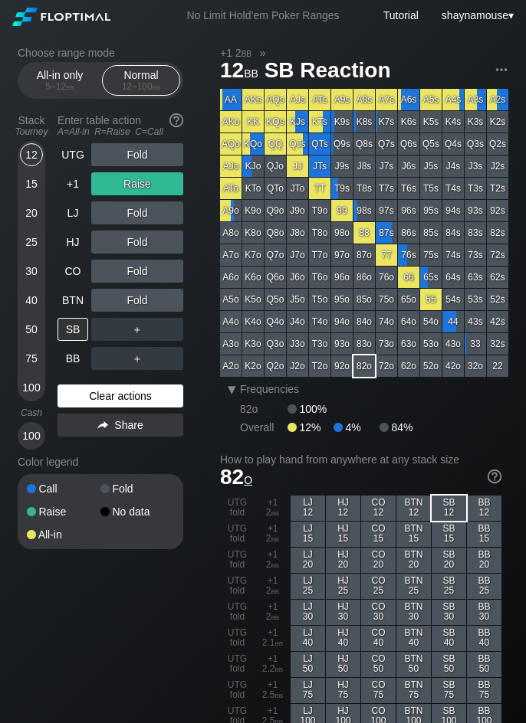
click at [111, 406] on div "Clear actions" at bounding box center [120, 396] width 126 height 23
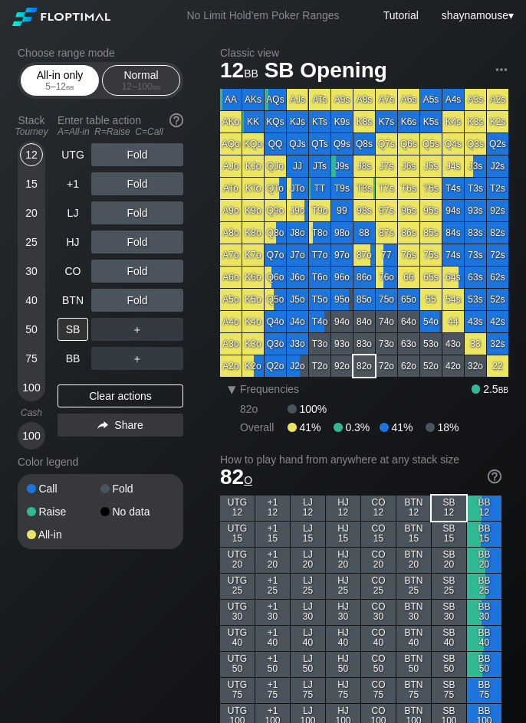
click at [45, 69] on div "All-in only 5 – 12 bb" at bounding box center [60, 80] width 70 height 29
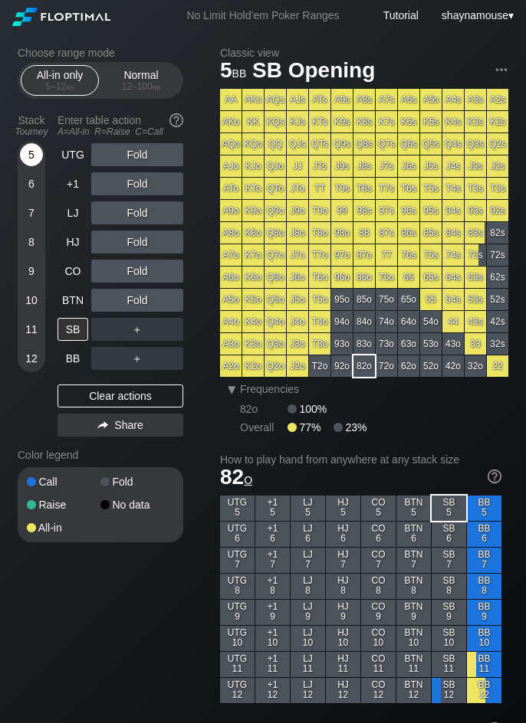
click at [27, 159] on div "5" at bounding box center [31, 154] width 23 height 23
click at [103, 330] on div "A ✕" at bounding box center [106, 329] width 30 height 23
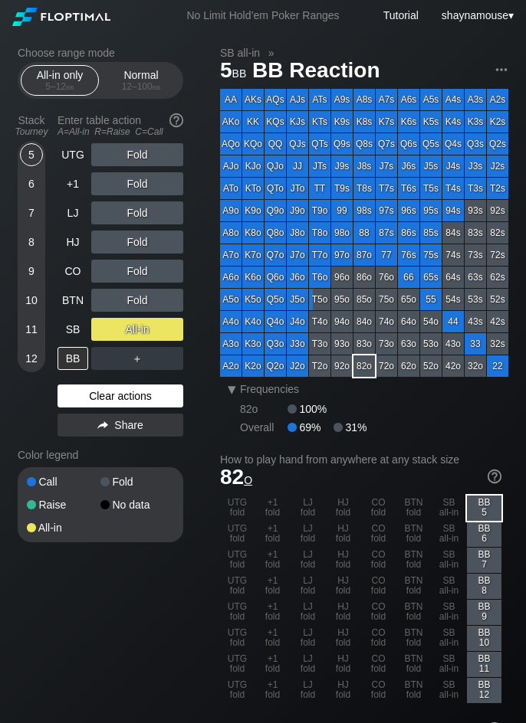
click at [115, 396] on div "Clear actions" at bounding box center [120, 396] width 126 height 23
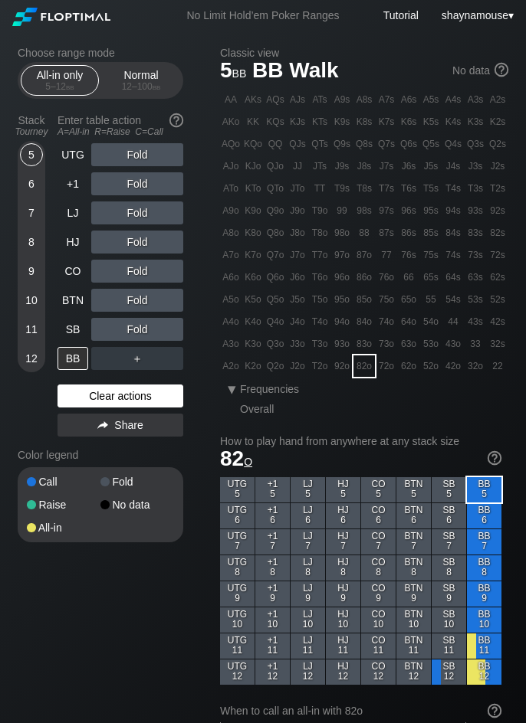
click at [115, 396] on div "Clear actions" at bounding box center [120, 396] width 126 height 23
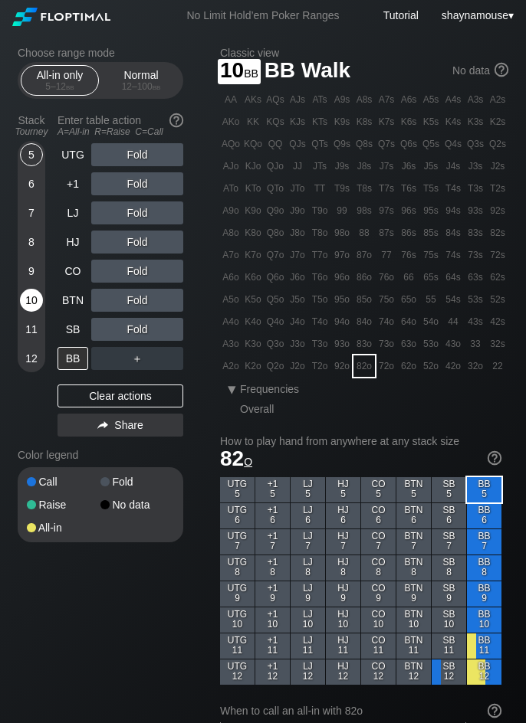
click at [34, 302] on div "10" at bounding box center [31, 300] width 23 height 23
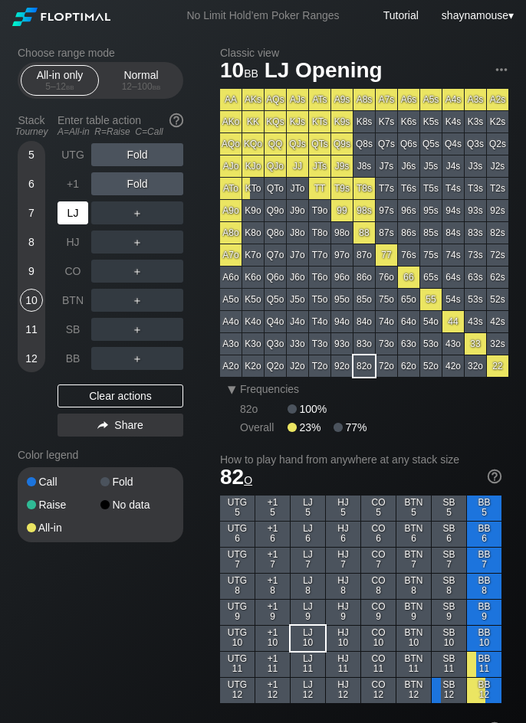
click at [69, 215] on div "LJ" at bounding box center [72, 213] width 31 height 23
click at [101, 213] on div "A ✕" at bounding box center [106, 213] width 30 height 23
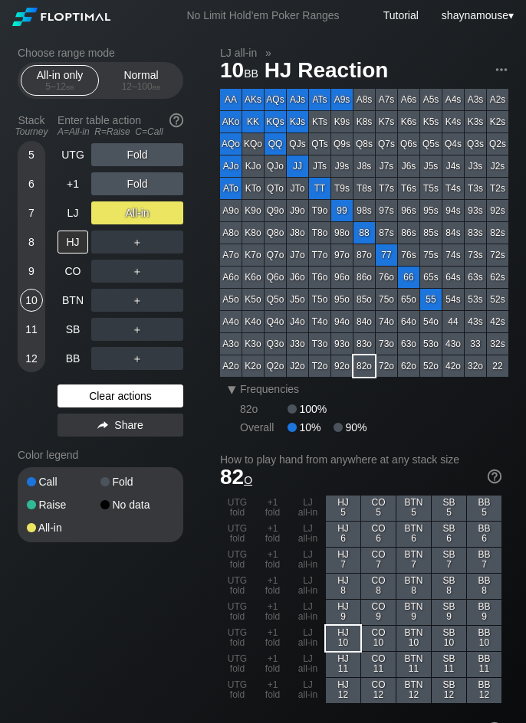
click at [129, 398] on div "Clear actions" at bounding box center [120, 396] width 126 height 23
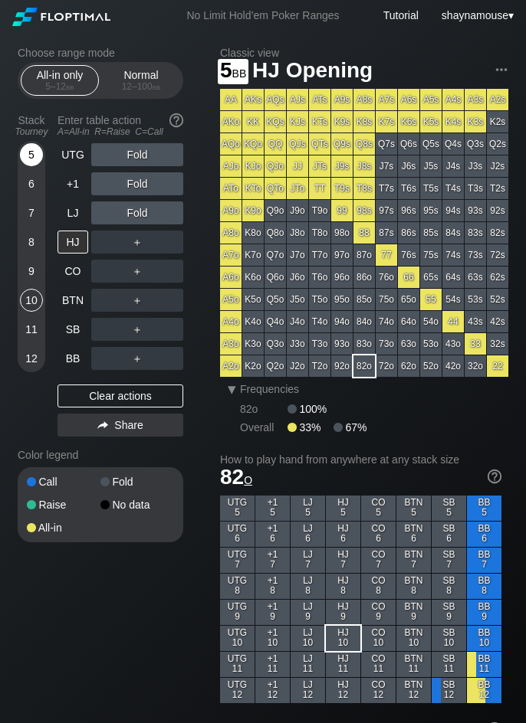
click at [29, 157] on div "5" at bounding box center [31, 154] width 23 height 23
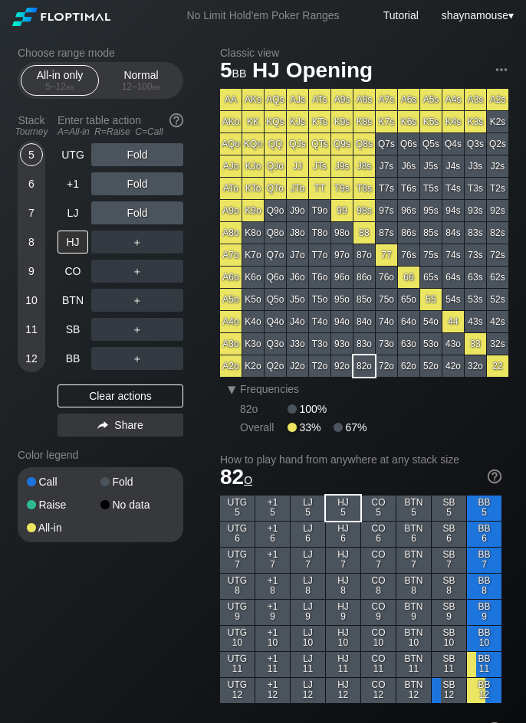
click at [157, 100] on section "Choose range mode All-in only 5 – 12 bb Normal 12 – 100 bb Stack Tourney Enter …" at bounding box center [100, 295] width 165 height 496
click at [154, 88] on span "bb" at bounding box center [156, 86] width 8 height 11
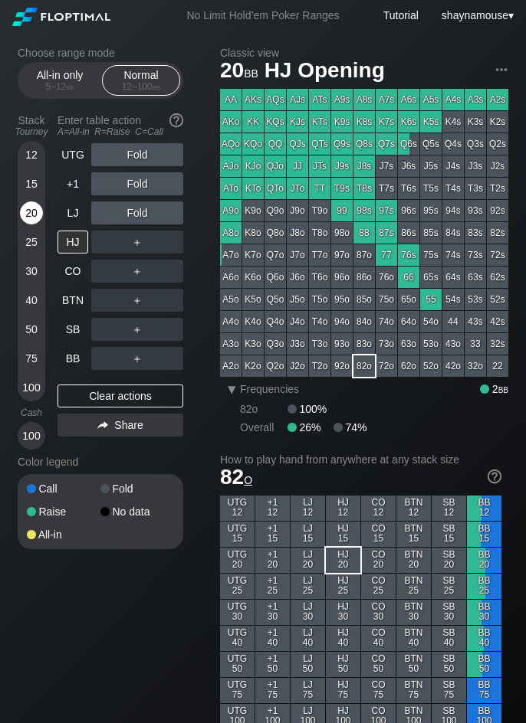
click at [31, 215] on div "20" at bounding box center [31, 213] width 23 height 23
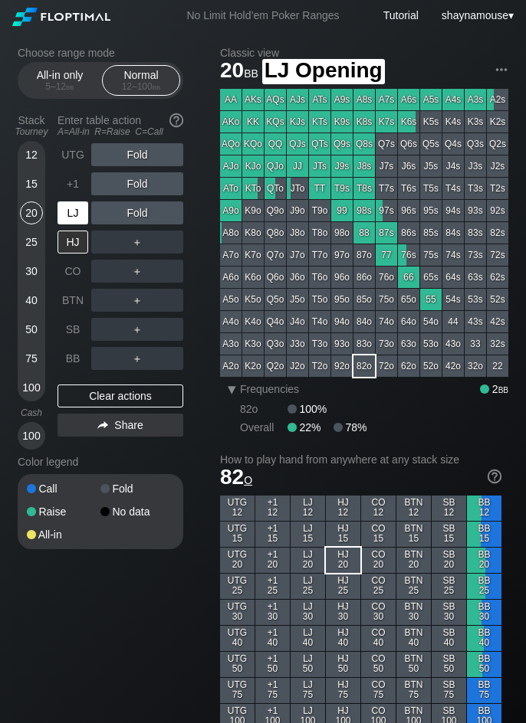
click at [63, 216] on div "LJ" at bounding box center [72, 213] width 31 height 23
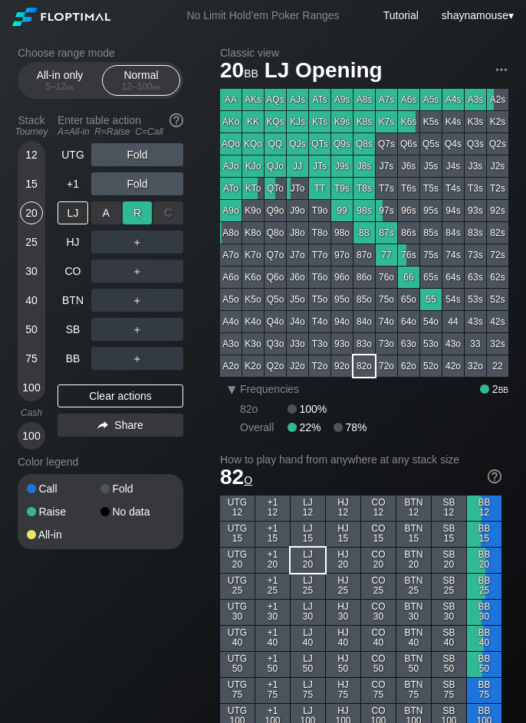
click at [129, 215] on div "R ✕" at bounding box center [138, 213] width 30 height 23
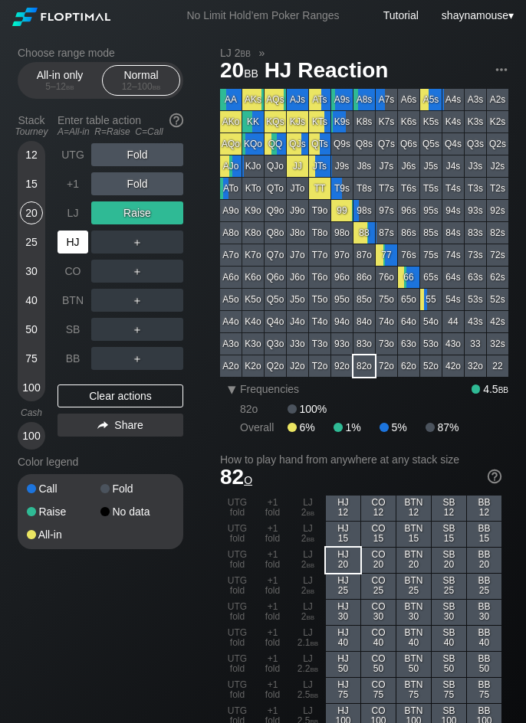
click at [64, 244] on div "HJ" at bounding box center [72, 242] width 31 height 23
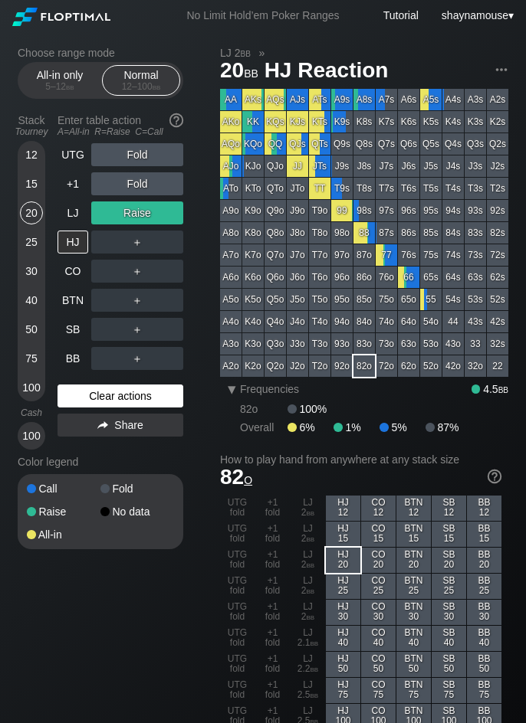
click at [93, 396] on div "Clear actions" at bounding box center [120, 396] width 126 height 23
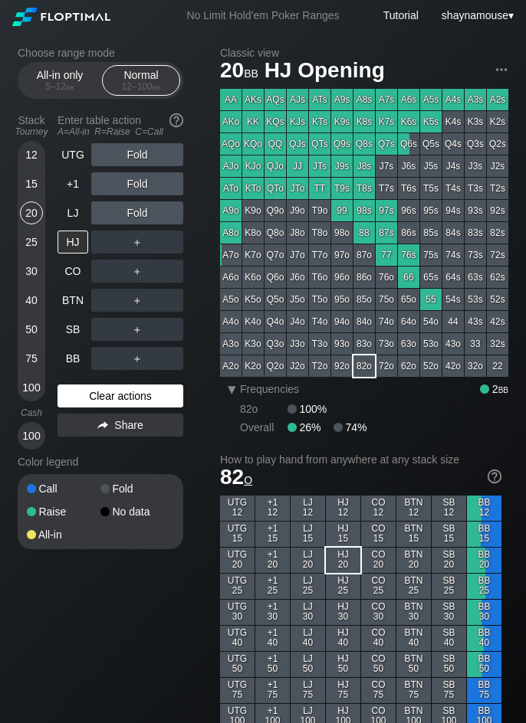
click at [93, 396] on div "Clear actions" at bounding box center [120, 396] width 126 height 23
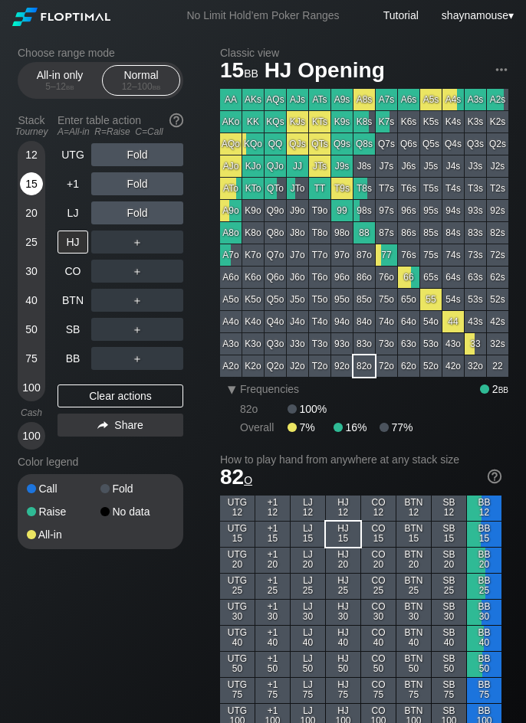
click at [29, 189] on div "15" at bounding box center [31, 183] width 23 height 23
click at [135, 329] on div "R ✕" at bounding box center [138, 329] width 30 height 23
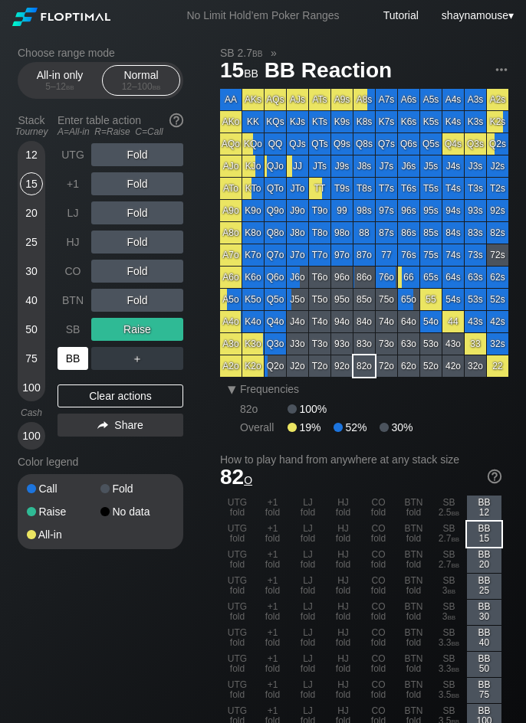
click at [72, 359] on div "BB" at bounding box center [72, 358] width 31 height 23
click at [71, 359] on div "BB" at bounding box center [72, 358] width 31 height 23
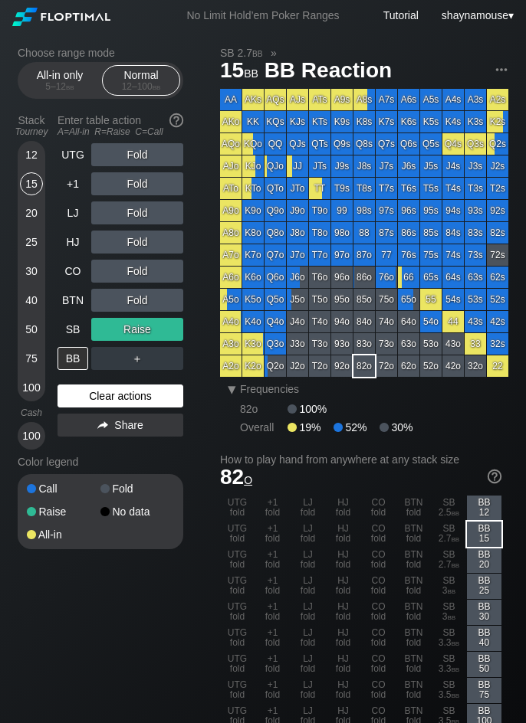
click at [102, 407] on div "Clear actions" at bounding box center [120, 396] width 126 height 23
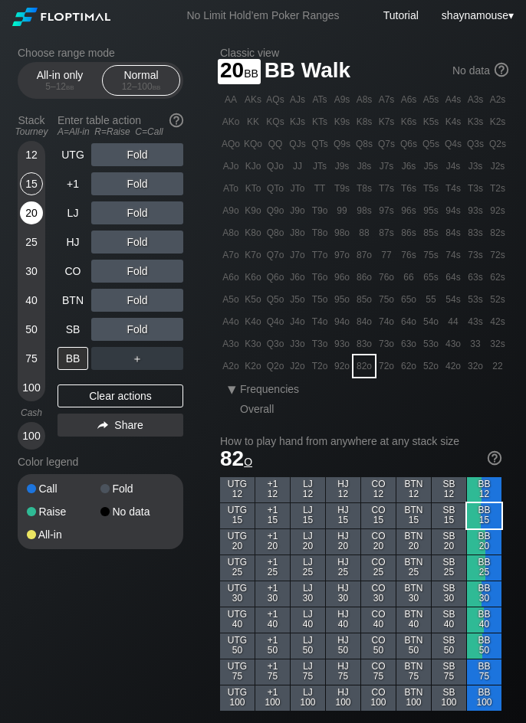
click at [32, 213] on div "20" at bounding box center [31, 213] width 23 height 23
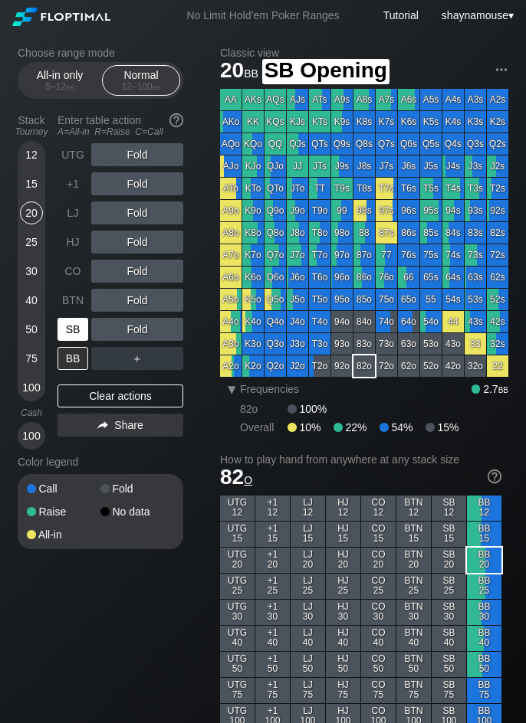
click at [81, 342] on div "SB" at bounding box center [74, 329] width 34 height 29
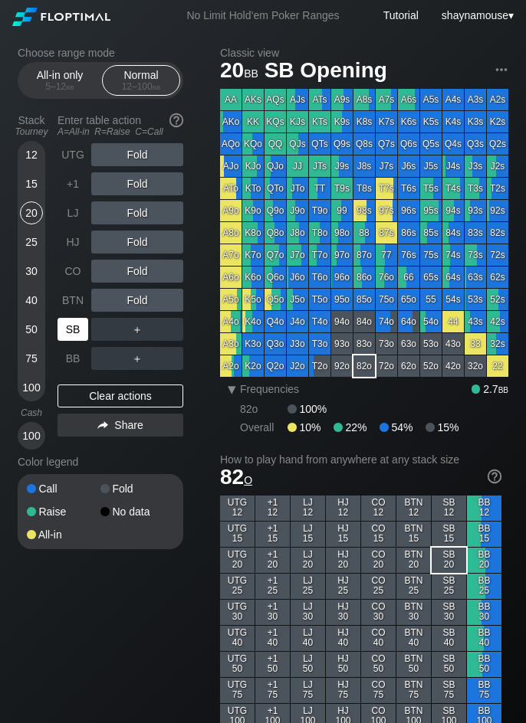
click at [78, 340] on div "SB" at bounding box center [72, 329] width 31 height 23
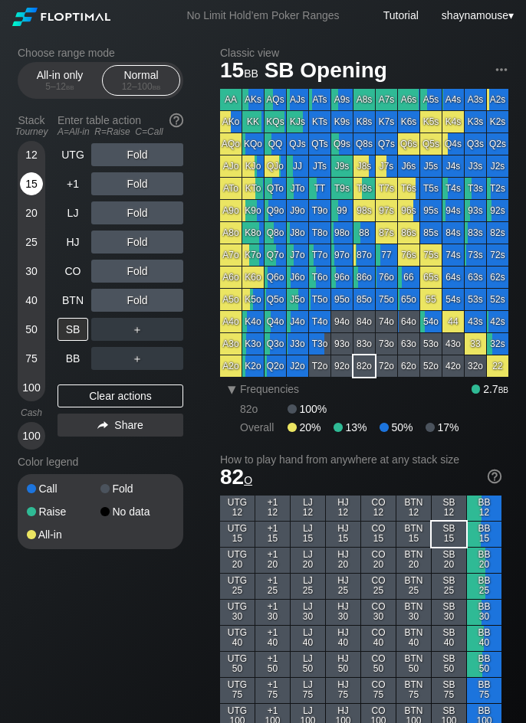
click at [35, 183] on div "15" at bounding box center [31, 183] width 23 height 23
click at [77, 328] on div "SB" at bounding box center [72, 329] width 31 height 23
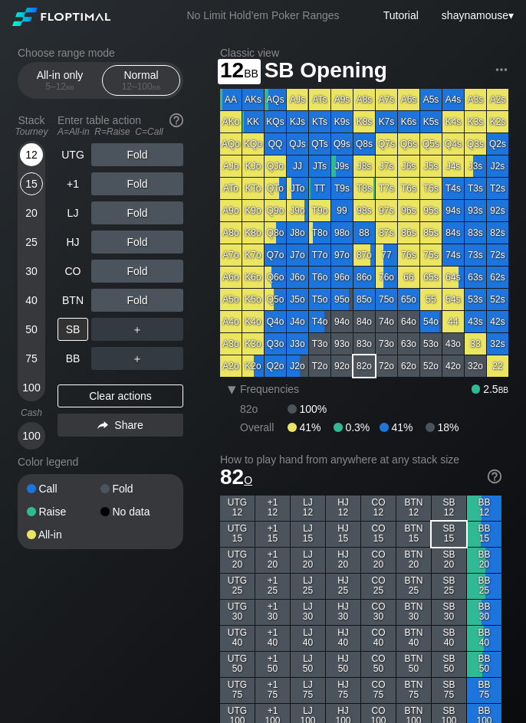
click at [33, 158] on div "12" at bounding box center [31, 154] width 23 height 23
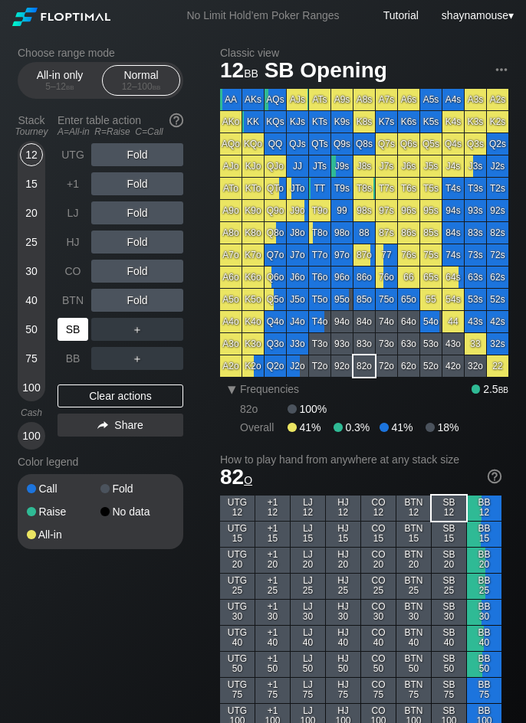
click at [89, 330] on div "SB" at bounding box center [74, 329] width 34 height 29
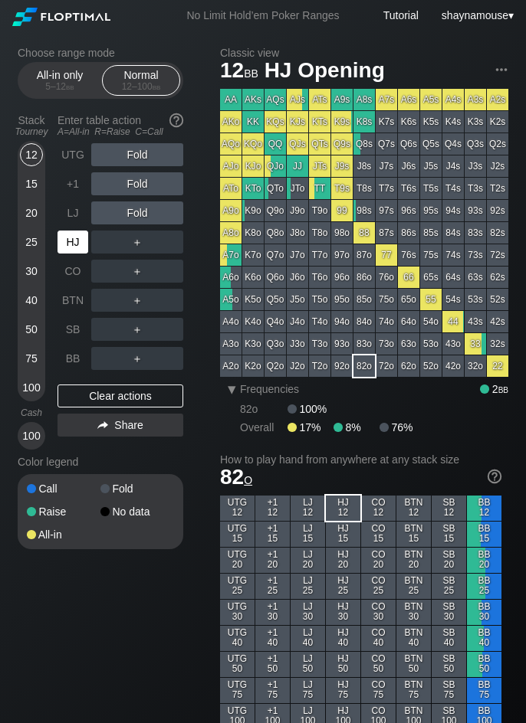
click at [72, 247] on div "HJ" at bounding box center [72, 242] width 31 height 23
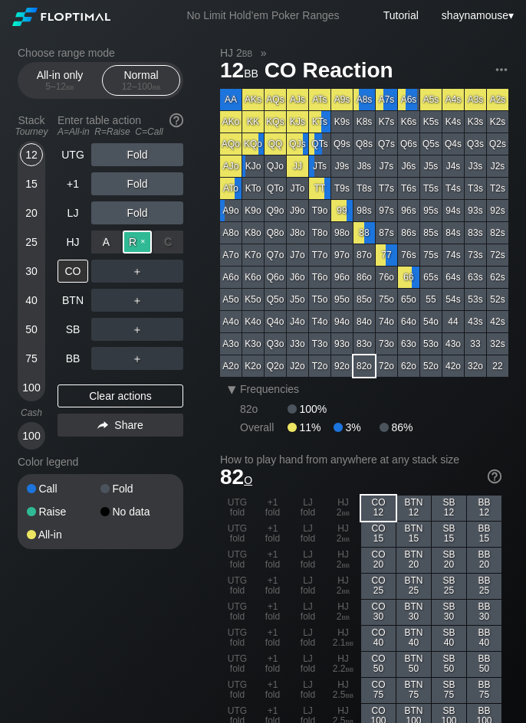
click at [131, 242] on div "R ✕" at bounding box center [138, 242] width 30 height 23
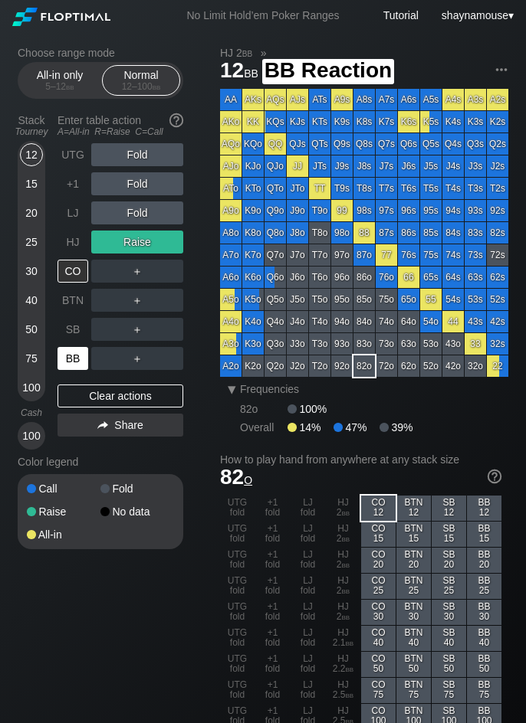
click at [75, 366] on div "BB" at bounding box center [72, 358] width 31 height 23
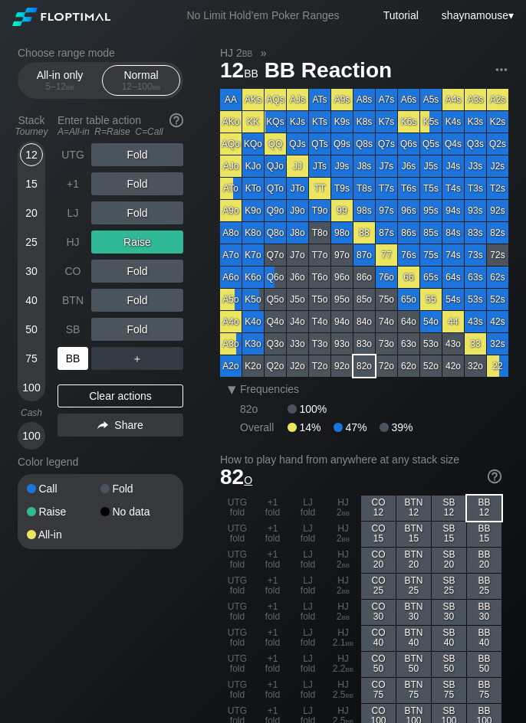
click at [75, 366] on div "BB" at bounding box center [72, 358] width 31 height 23
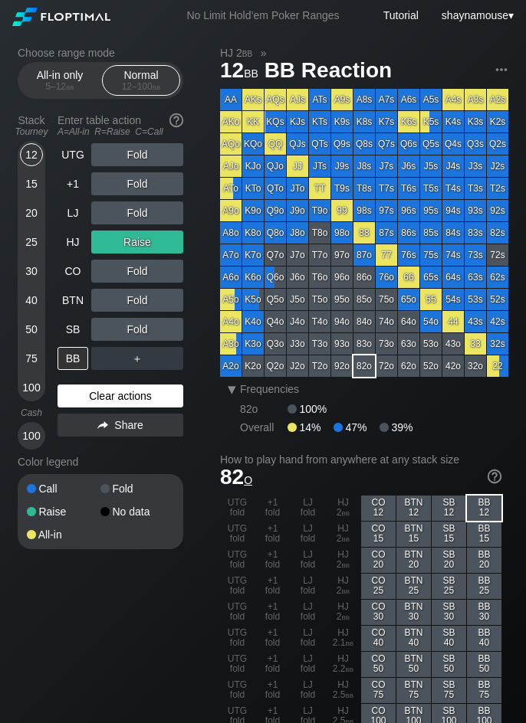
click at [134, 392] on div "Clear actions" at bounding box center [120, 396] width 126 height 23
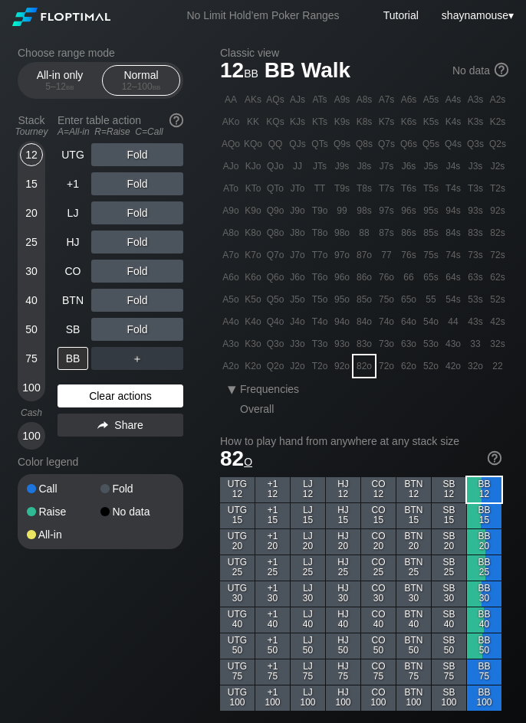
click at [134, 392] on div "Clear actions" at bounding box center [120, 396] width 126 height 23
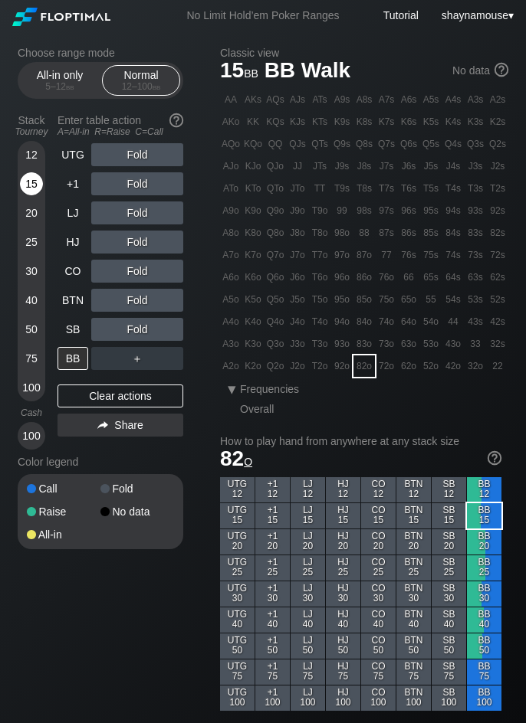
click at [33, 185] on div "15" at bounding box center [31, 183] width 23 height 23
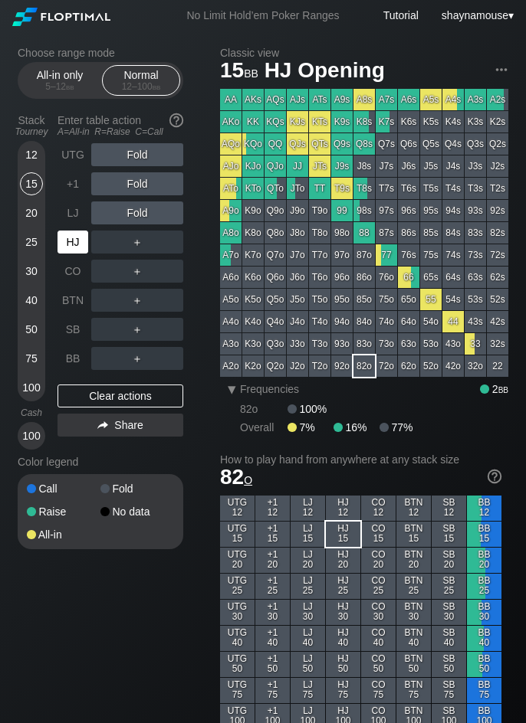
click at [80, 244] on div "HJ" at bounding box center [72, 242] width 31 height 23
click at [133, 243] on div "R ✕" at bounding box center [138, 242] width 30 height 23
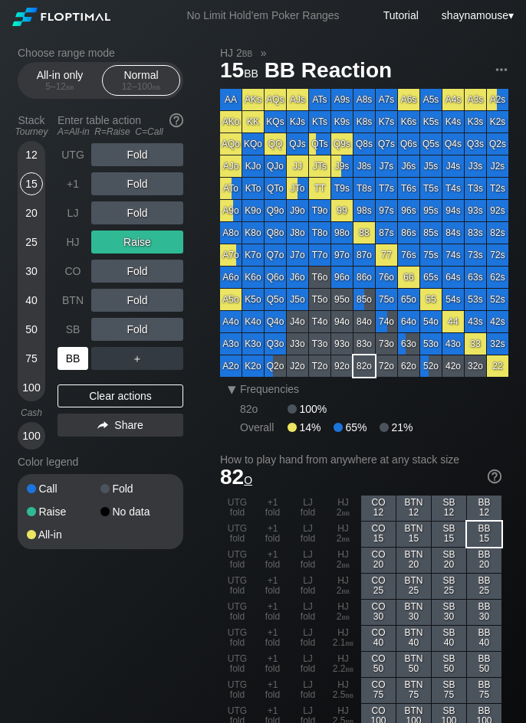
click at [74, 356] on div "BB" at bounding box center [72, 358] width 31 height 23
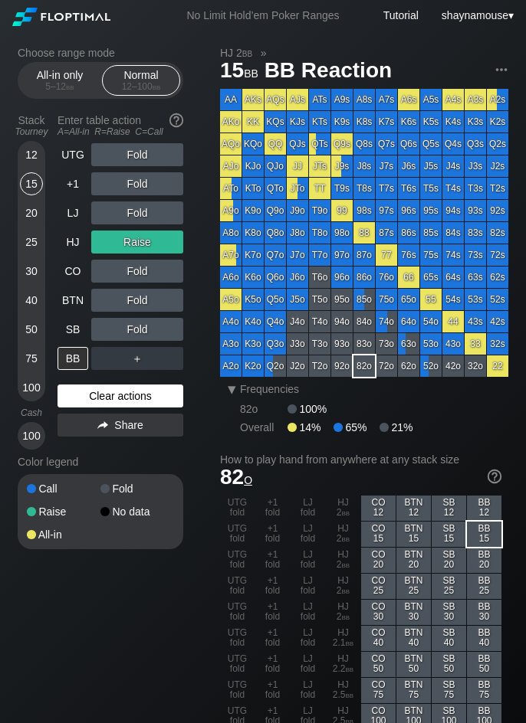
click at [131, 403] on div "Clear actions" at bounding box center [120, 396] width 126 height 23
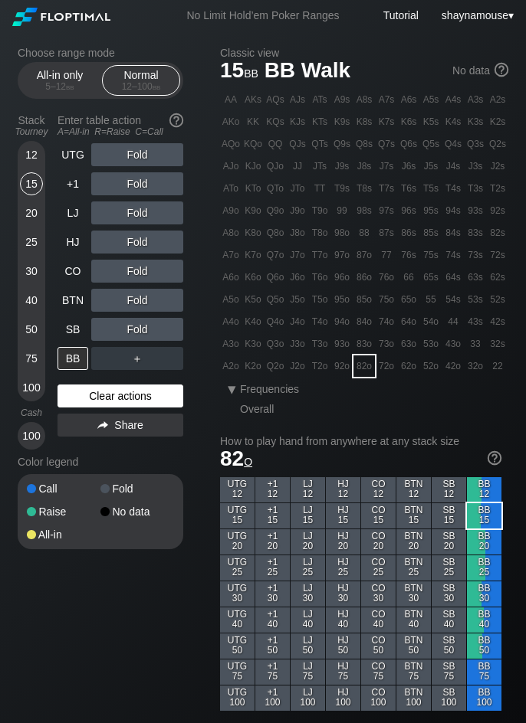
click at [129, 403] on div "Clear actions" at bounding box center [120, 396] width 126 height 23
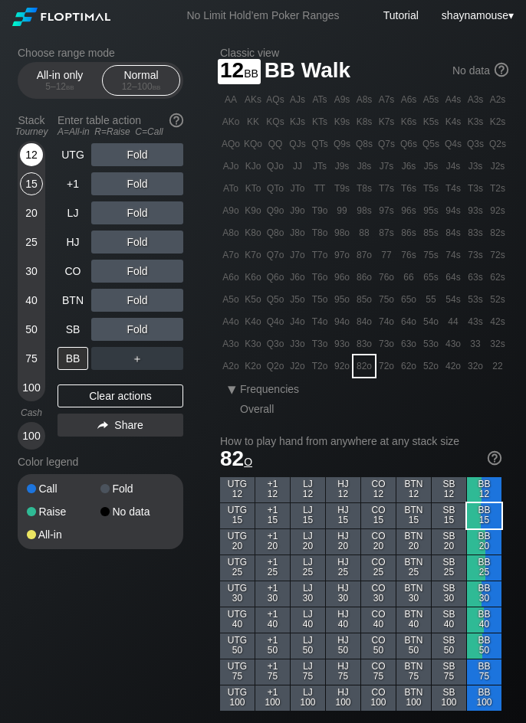
click at [36, 160] on div "12" at bounding box center [31, 154] width 23 height 23
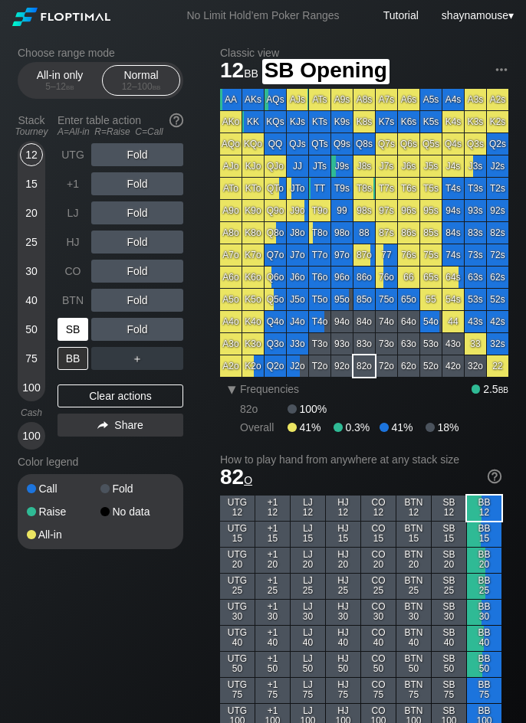
click at [73, 339] on div "SB" at bounding box center [72, 329] width 31 height 23
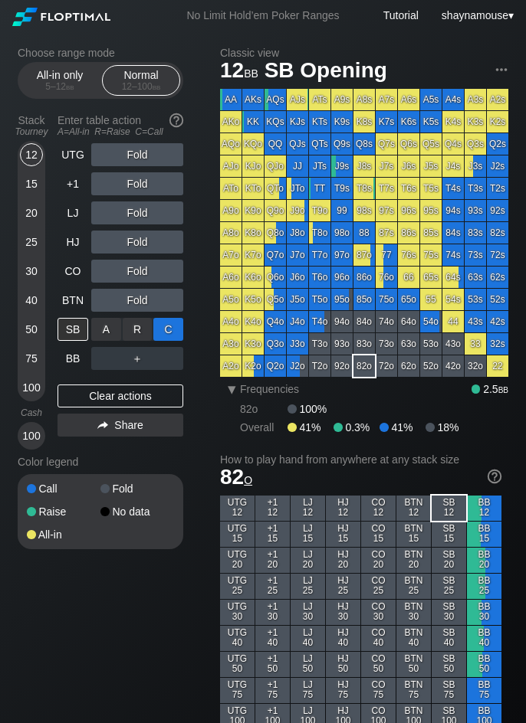
click at [168, 326] on div "C ✕" at bounding box center [168, 329] width 30 height 23
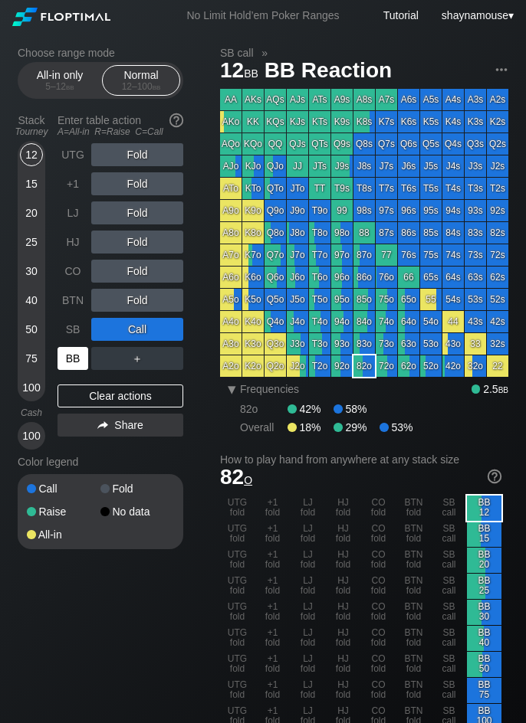
click at [71, 359] on div "BB" at bounding box center [72, 358] width 31 height 23
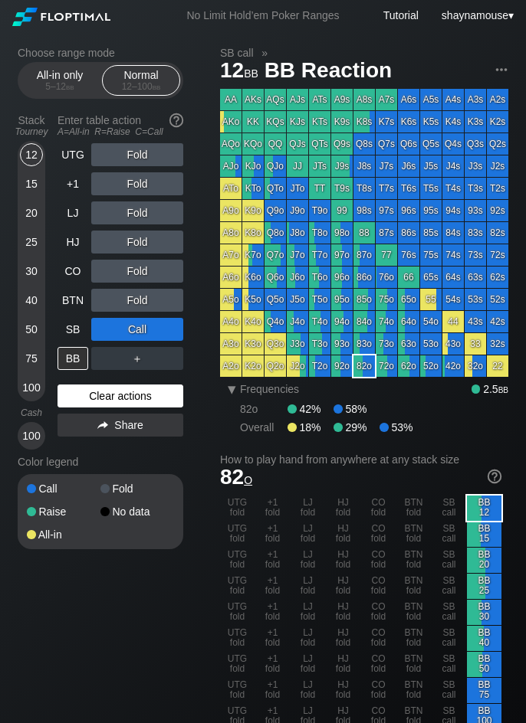
click at [103, 392] on div "Clear actions" at bounding box center [120, 396] width 126 height 23
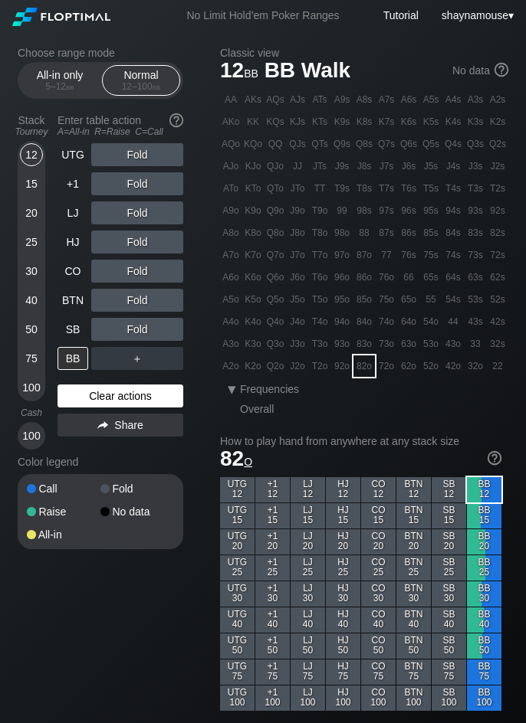
click at [103, 392] on div "Clear actions" at bounding box center [120, 396] width 126 height 23
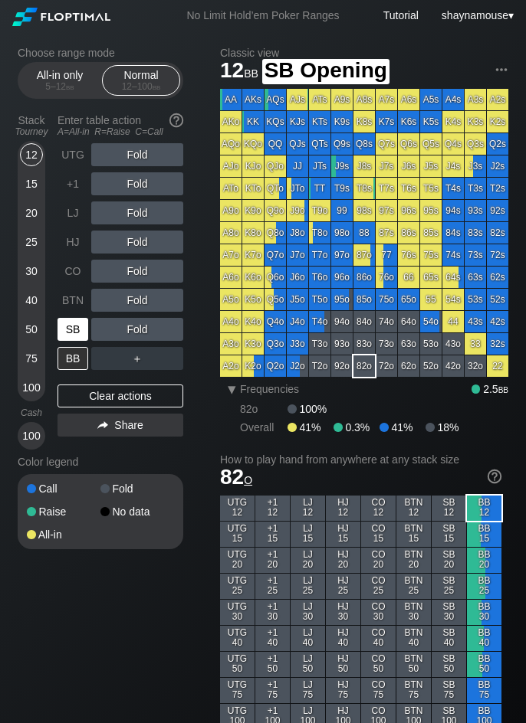
click at [74, 334] on div "SB" at bounding box center [72, 329] width 31 height 23
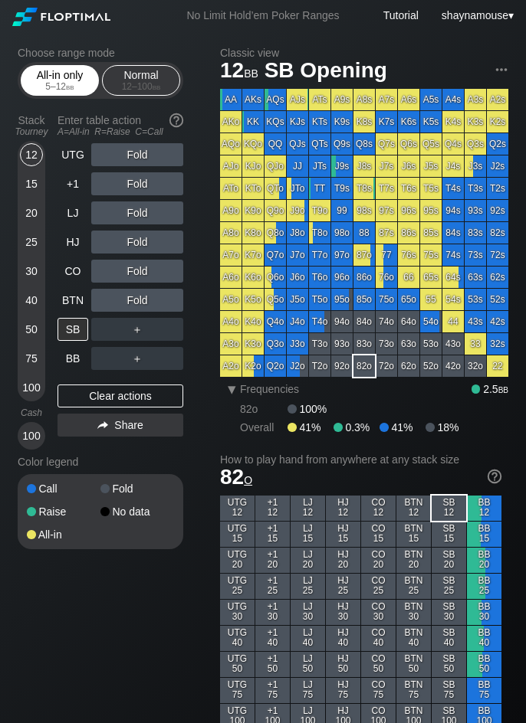
click at [57, 77] on div "All-in only 5 – 12 bb" at bounding box center [60, 80] width 70 height 29
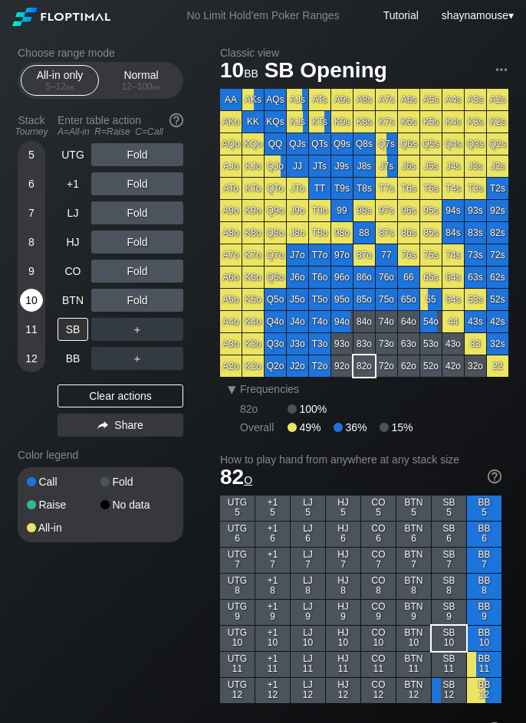
click at [29, 301] on div "10" at bounding box center [31, 300] width 23 height 23
click at [66, 333] on div "SB" at bounding box center [72, 329] width 31 height 23
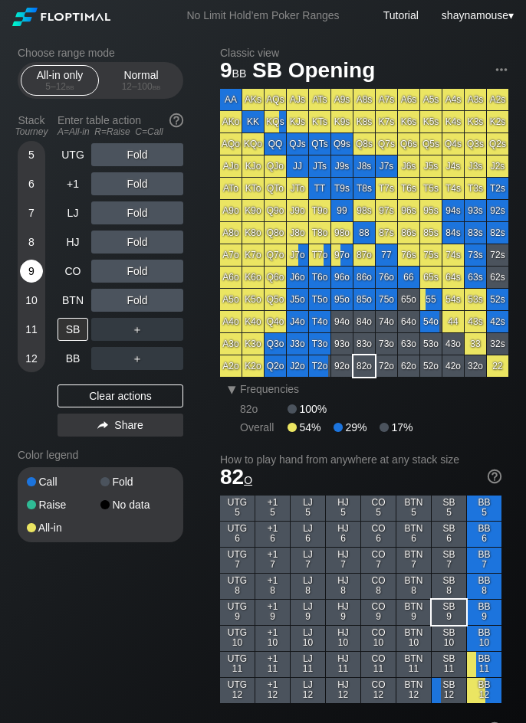
click at [30, 276] on div "9" at bounding box center [31, 271] width 23 height 23
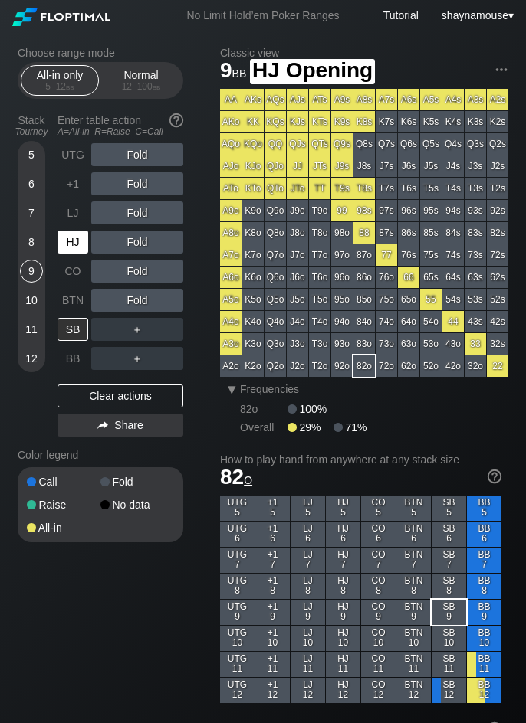
click at [74, 247] on div "HJ" at bounding box center [72, 242] width 31 height 23
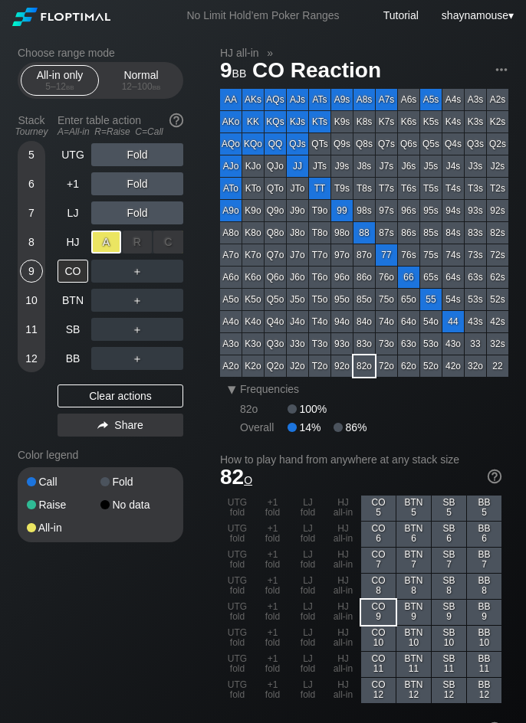
click at [97, 247] on div "A ✕" at bounding box center [106, 242] width 30 height 23
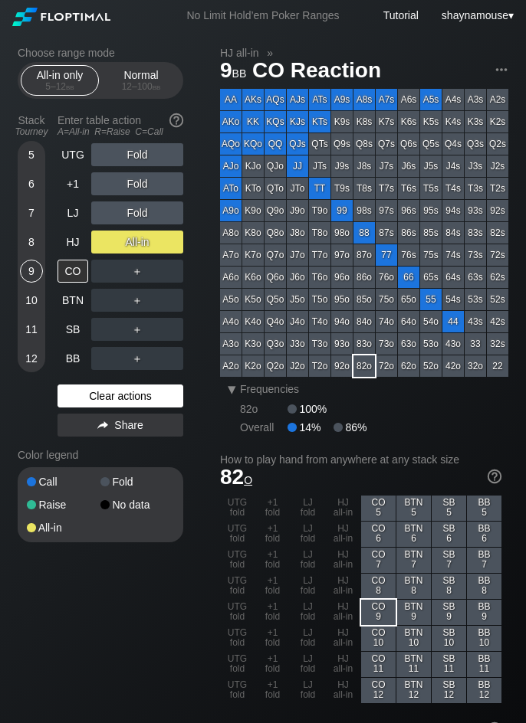
click at [111, 394] on div "Clear actions" at bounding box center [120, 396] width 126 height 23
click at [111, 395] on div "Clear actions" at bounding box center [120, 396] width 126 height 23
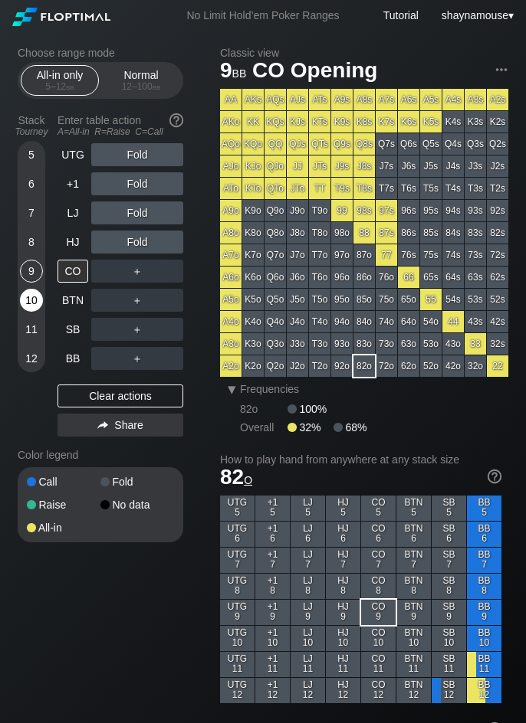
drag, startPoint x: 34, startPoint y: 288, endPoint x: 31, endPoint y: 298, distance: 10.7
click at [32, 293] on div "5 6 7 8 9 10 11 12" at bounding box center [32, 256] width 28 height 231
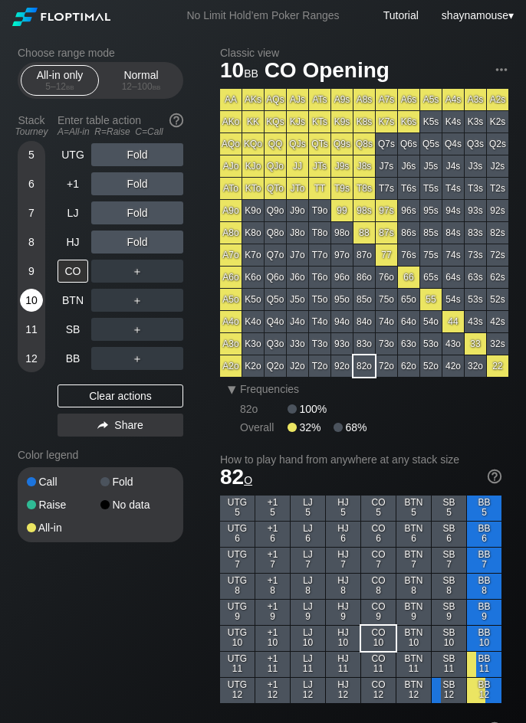
click at [31, 298] on div "10" at bounding box center [31, 300] width 23 height 23
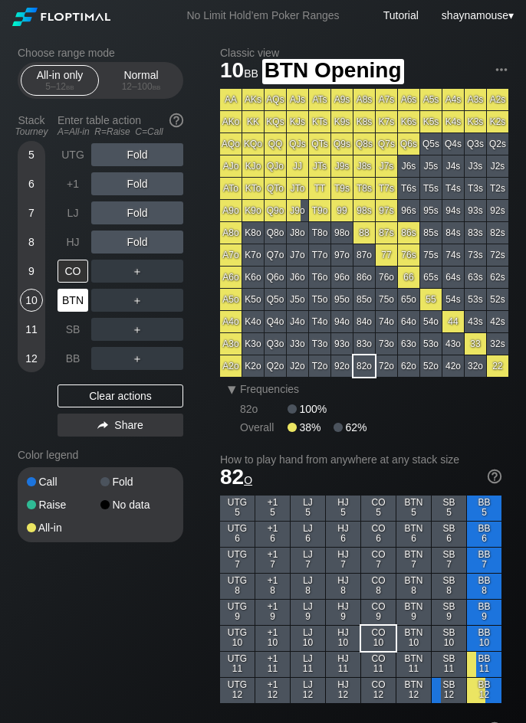
click at [69, 305] on div "BTN" at bounding box center [72, 300] width 31 height 23
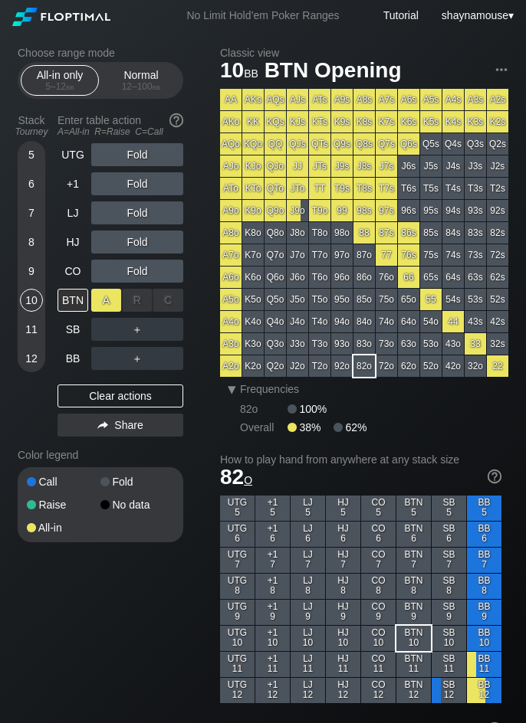
click at [97, 304] on div "A ✕" at bounding box center [106, 300] width 30 height 23
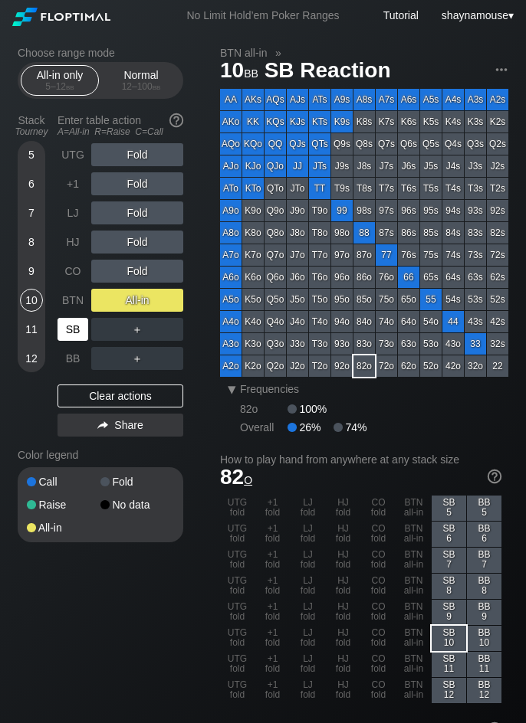
click at [67, 333] on div "SB" at bounding box center [72, 329] width 31 height 23
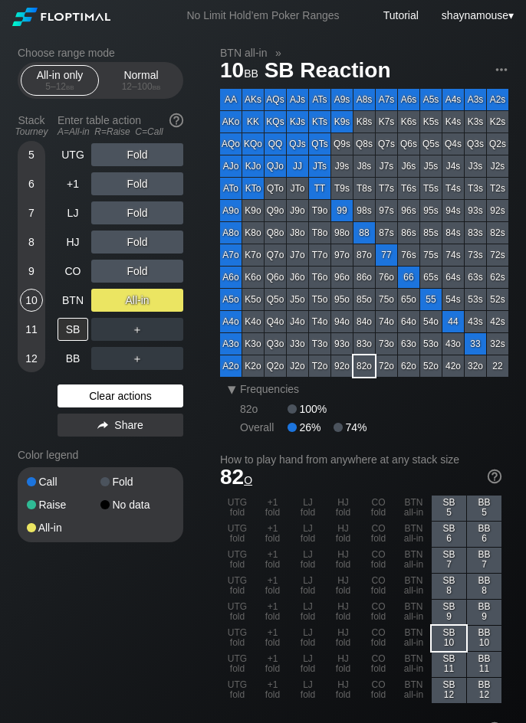
click at [118, 397] on div "Clear actions" at bounding box center [120, 396] width 126 height 23
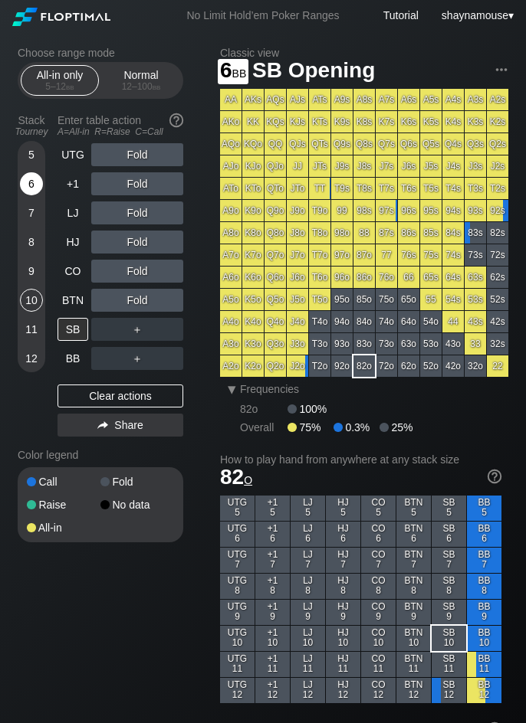
click at [39, 183] on div "6" at bounding box center [31, 183] width 23 height 23
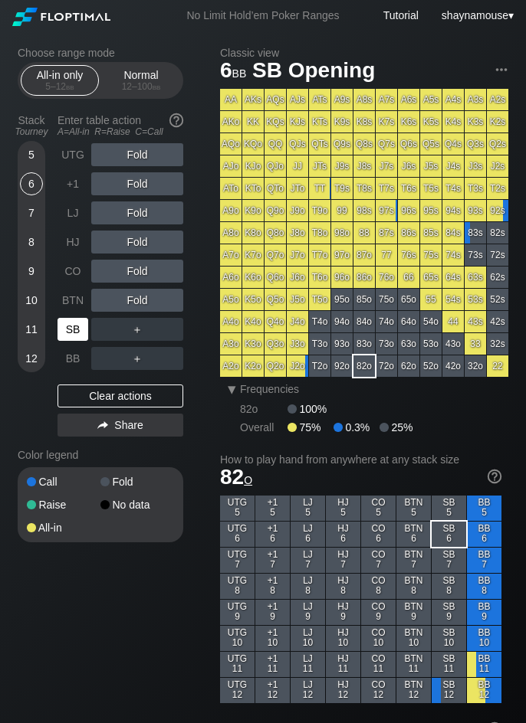
click at [80, 330] on div "SB" at bounding box center [72, 329] width 31 height 23
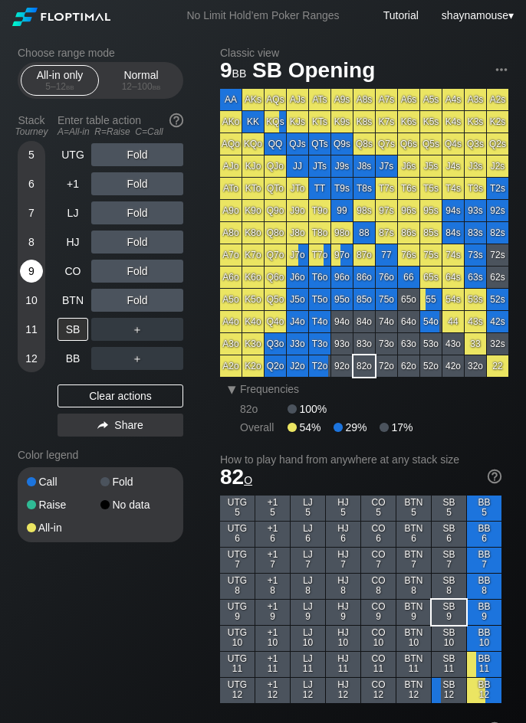
click at [27, 278] on div "9" at bounding box center [31, 271] width 23 height 23
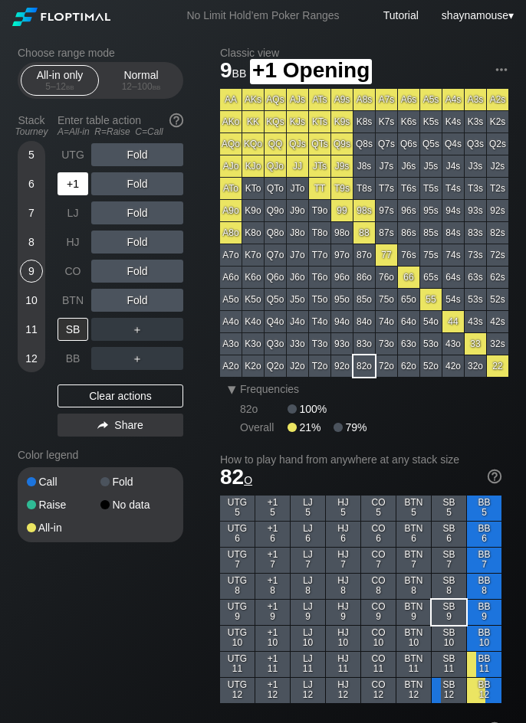
drag, startPoint x: 66, startPoint y: 187, endPoint x: 92, endPoint y: 184, distance: 26.2
click at [67, 187] on div "+1" at bounding box center [72, 183] width 31 height 23
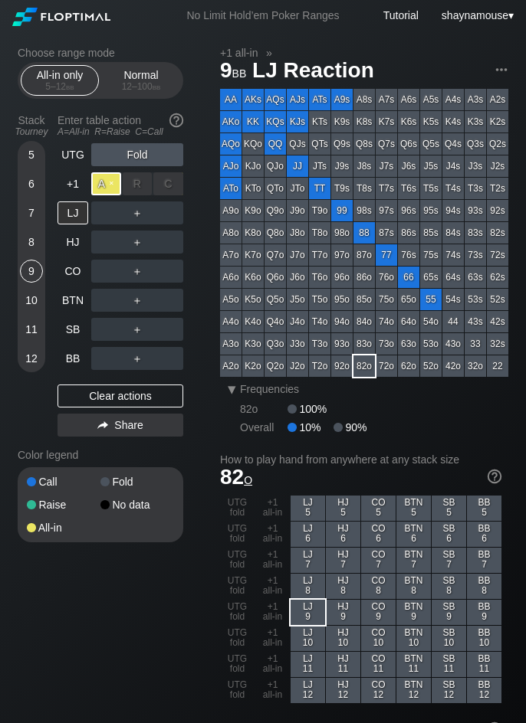
click at [108, 185] on div "A ✕" at bounding box center [106, 183] width 30 height 23
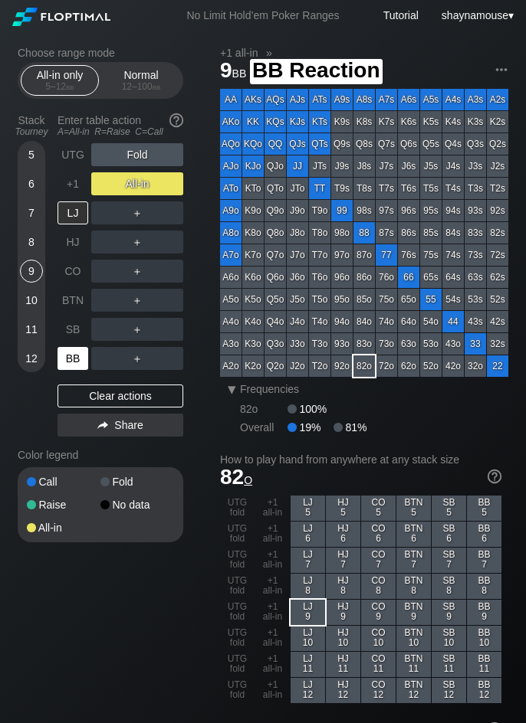
click at [70, 359] on div "BB" at bounding box center [72, 358] width 31 height 23
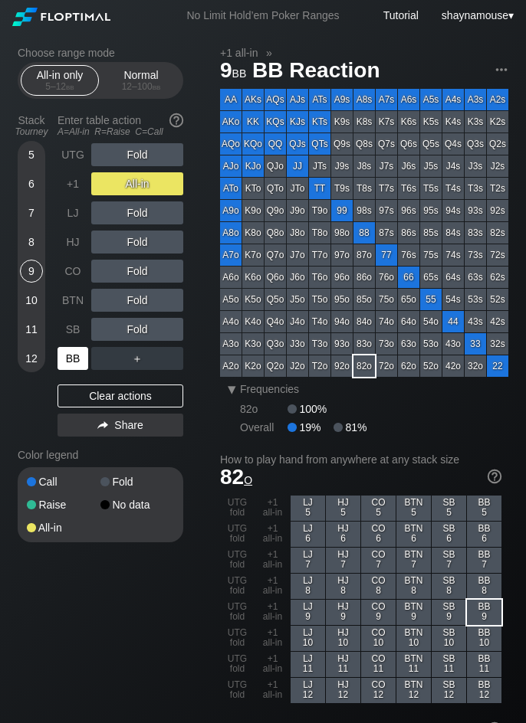
click at [70, 359] on div "BB" at bounding box center [72, 358] width 31 height 23
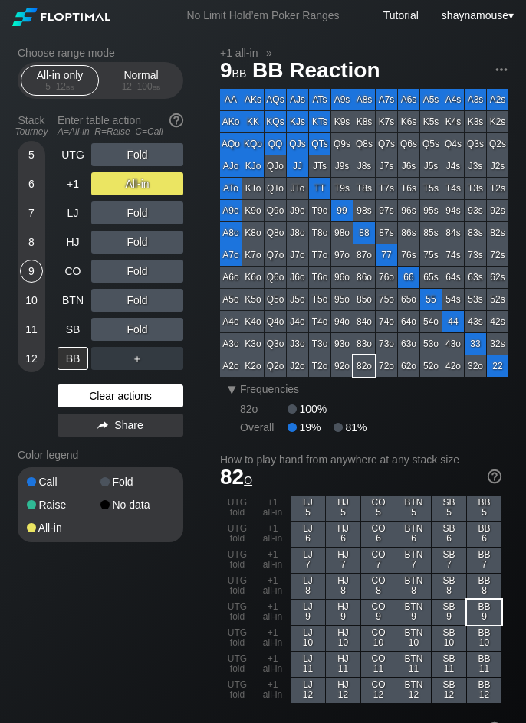
click at [106, 406] on div "Clear actions" at bounding box center [120, 396] width 126 height 23
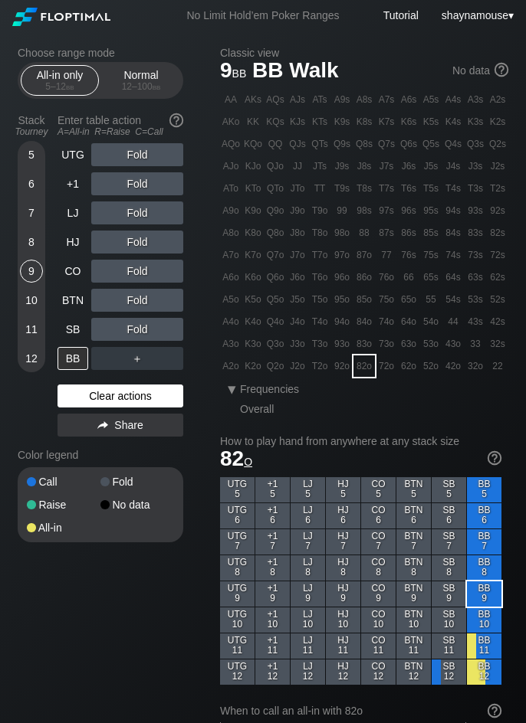
click at [106, 406] on div "Clear actions" at bounding box center [120, 396] width 126 height 23
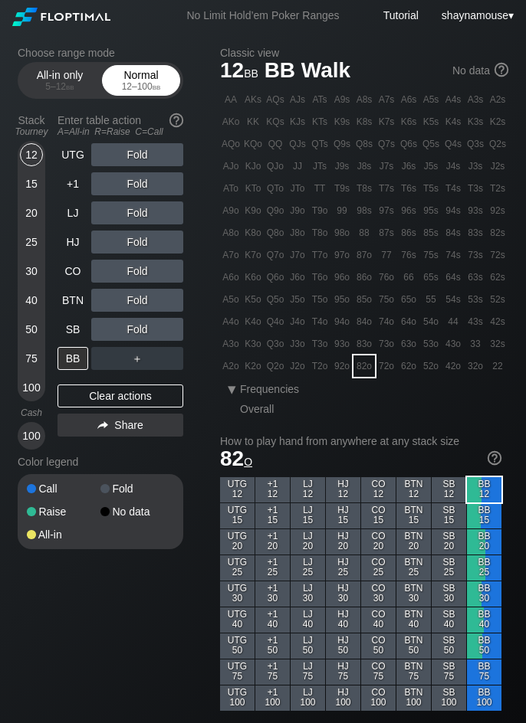
click at [143, 78] on div "Normal 12 – 100 bb" at bounding box center [141, 80] width 70 height 29
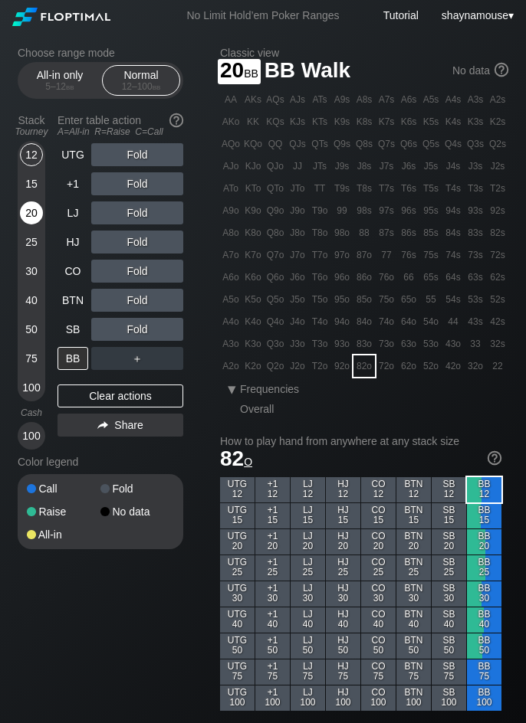
click at [31, 210] on div "20" at bounding box center [31, 213] width 23 height 23
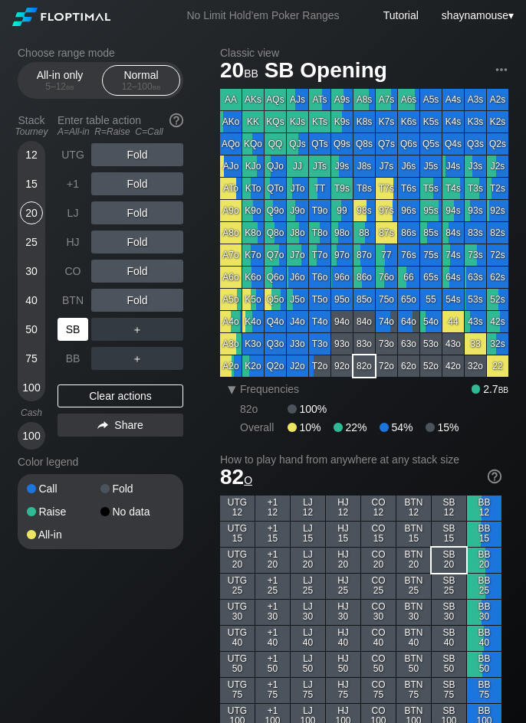
click at [83, 327] on div "SB" at bounding box center [72, 329] width 31 height 23
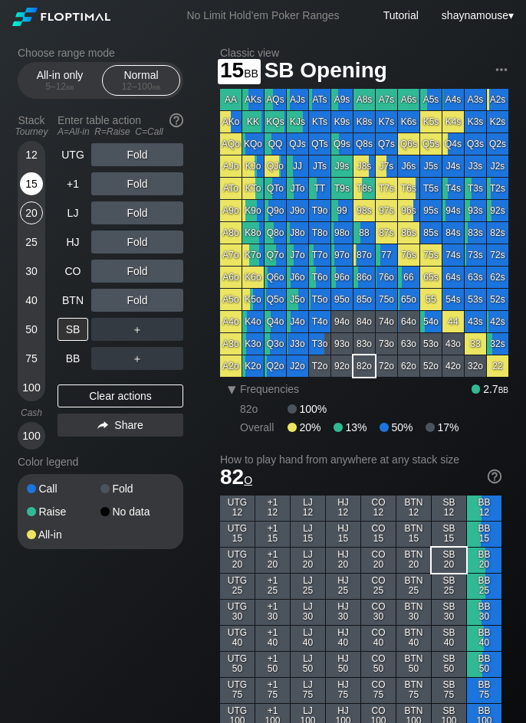
click at [29, 183] on div "15" at bounding box center [31, 183] width 23 height 23
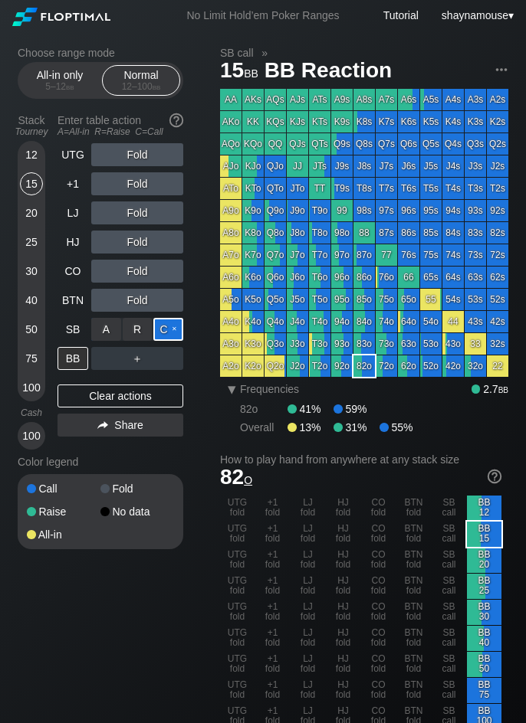
click at [164, 331] on div "C ✕" at bounding box center [168, 329] width 30 height 23
click at [124, 360] on div "R ✕" at bounding box center [138, 358] width 30 height 23
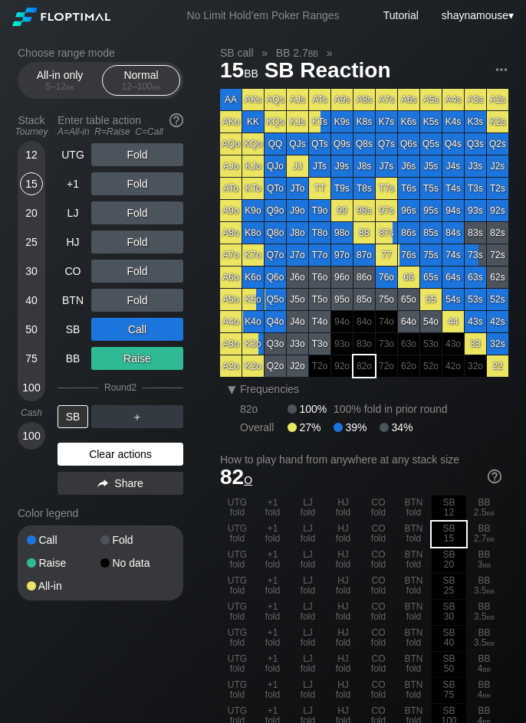
click at [92, 450] on div "Clear actions" at bounding box center [120, 454] width 126 height 23
click at [92, 501] on div "Color legend" at bounding box center [100, 513] width 165 height 25
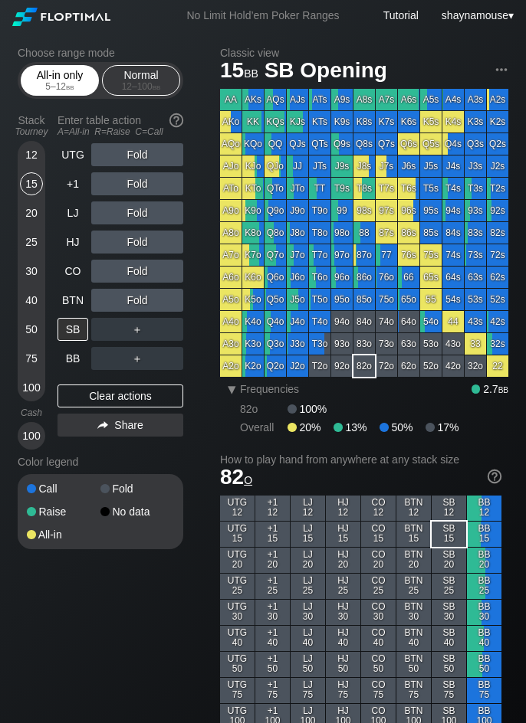
click at [54, 78] on div "All-in only 5 – 12 bb" at bounding box center [60, 80] width 70 height 29
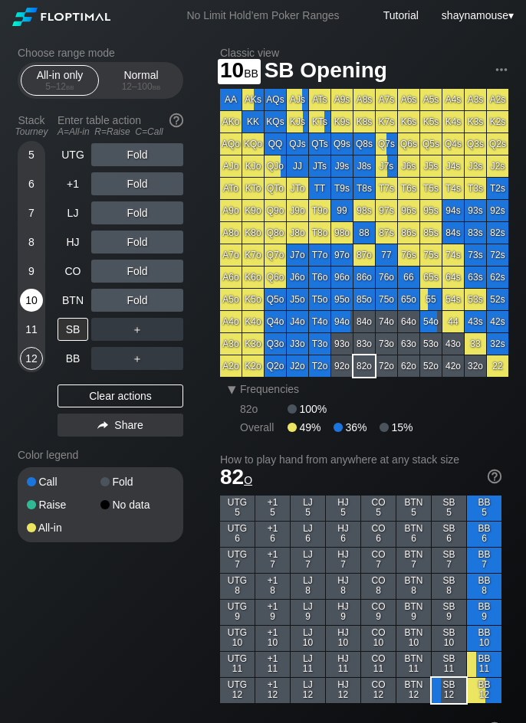
click at [34, 296] on div "10" at bounding box center [31, 300] width 23 height 23
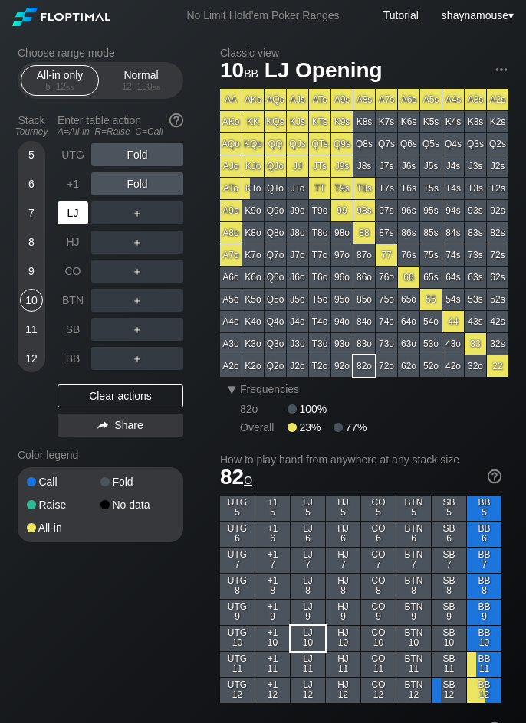
click at [70, 211] on div "LJ" at bounding box center [72, 213] width 31 height 23
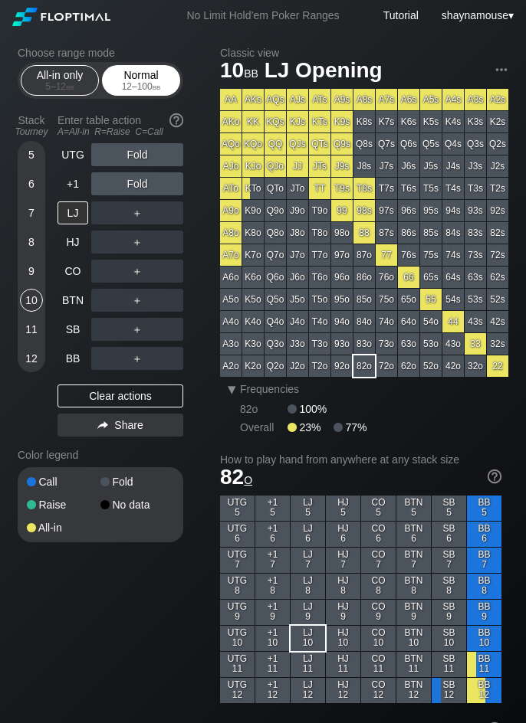
click at [144, 66] on div "Normal 12 – 100 bb" at bounding box center [141, 80] width 70 height 29
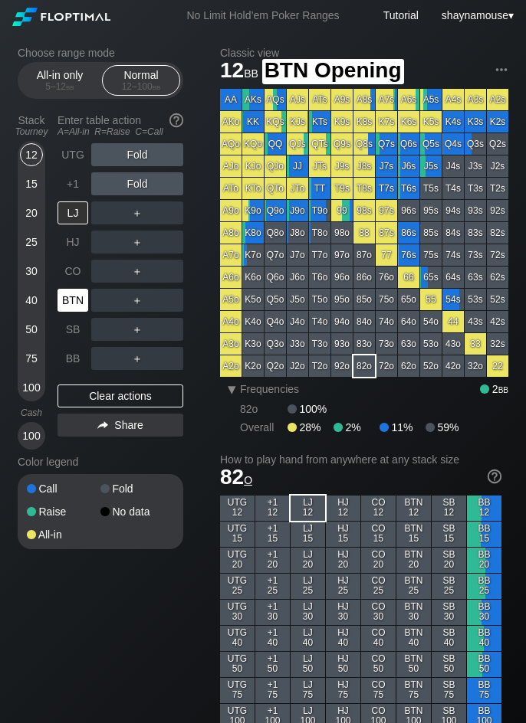
click at [76, 300] on div "BTN" at bounding box center [72, 300] width 31 height 23
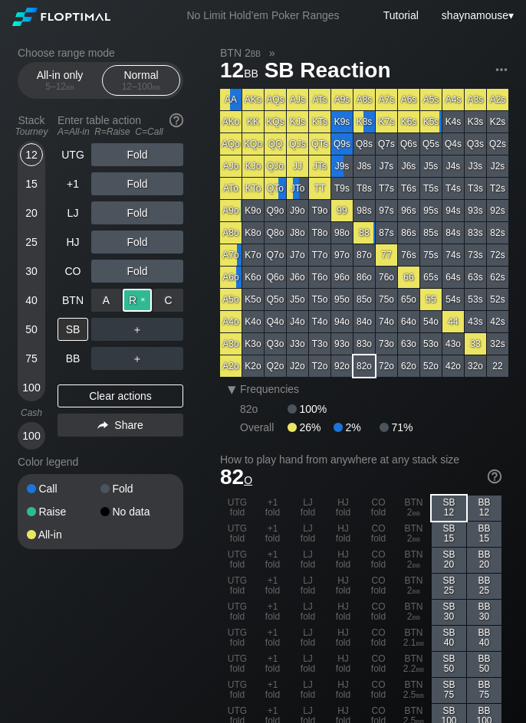
click at [136, 297] on div "R ✕" at bounding box center [138, 300] width 30 height 23
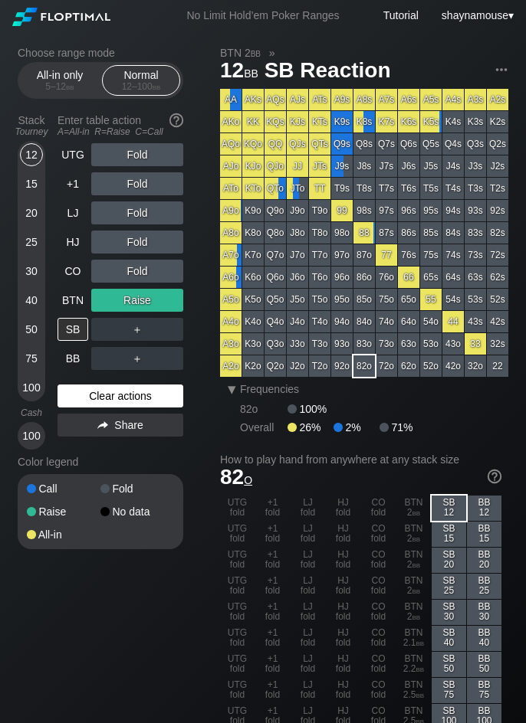
click at [143, 388] on div "Clear actions" at bounding box center [120, 396] width 126 height 23
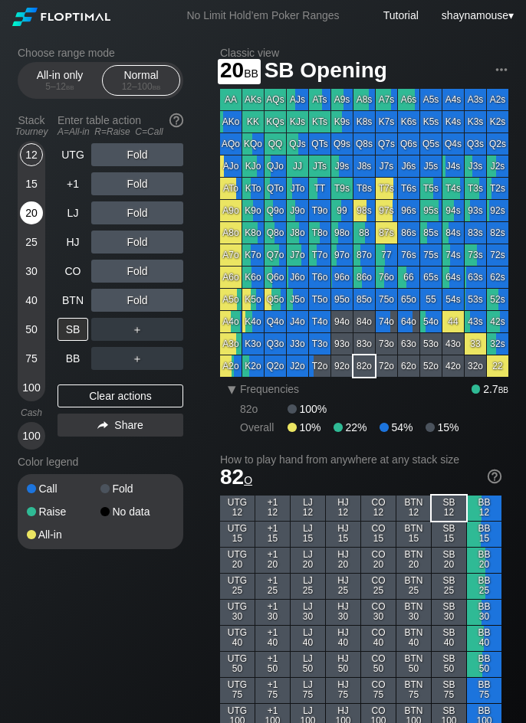
click at [21, 208] on div "20" at bounding box center [31, 213] width 23 height 23
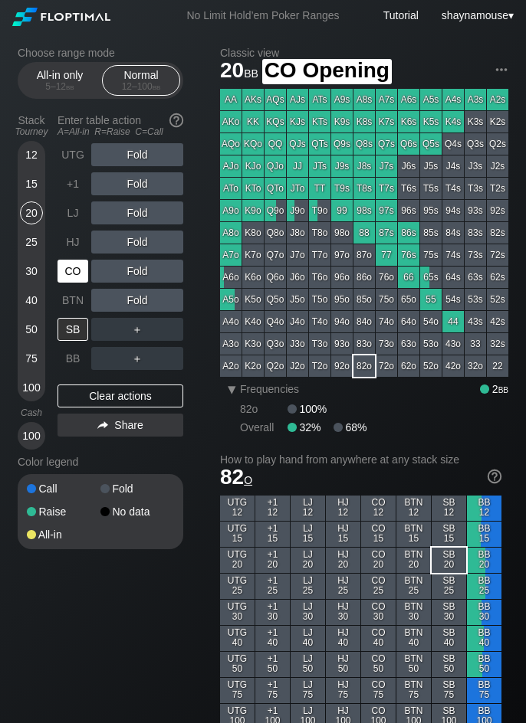
click at [67, 267] on div "CO" at bounding box center [72, 271] width 31 height 23
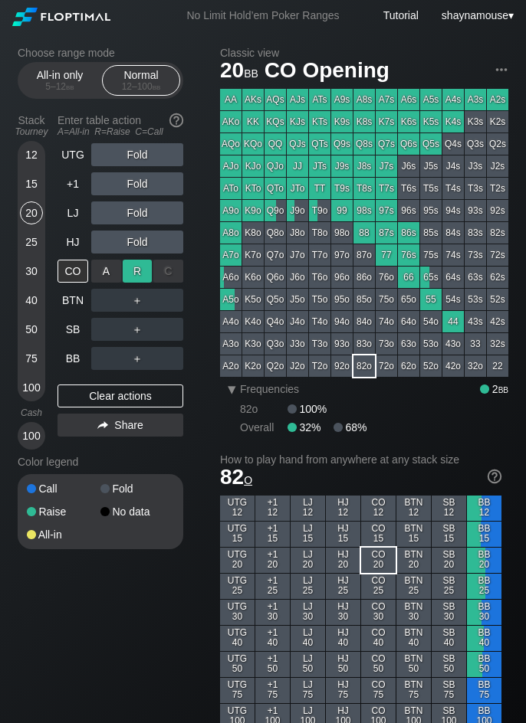
click at [139, 269] on div "R ✕" at bounding box center [138, 271] width 30 height 23
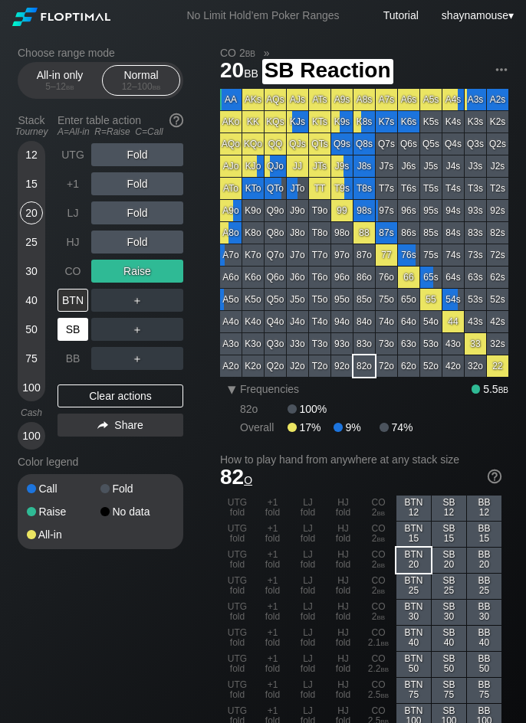
click at [72, 319] on div "SB" at bounding box center [72, 329] width 31 height 23
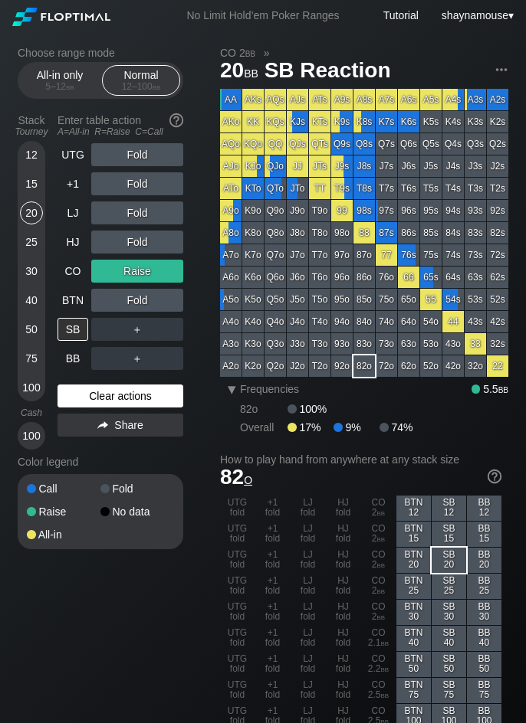
click at [159, 399] on div "Clear actions" at bounding box center [120, 396] width 126 height 23
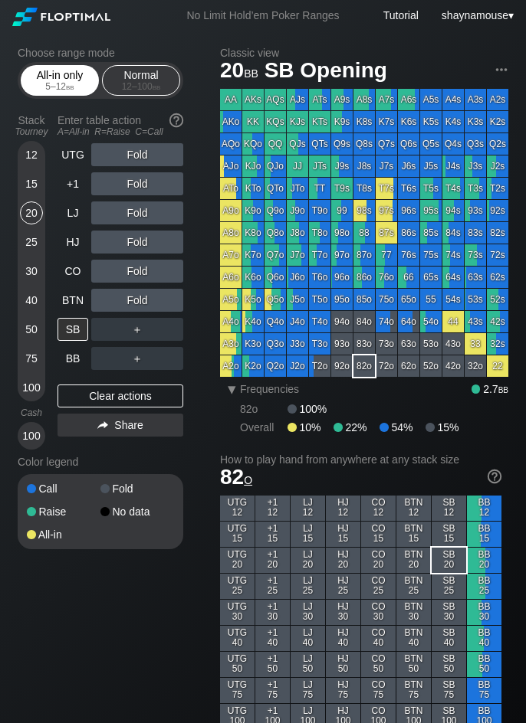
click at [67, 82] on span "bb" at bounding box center [70, 86] width 8 height 11
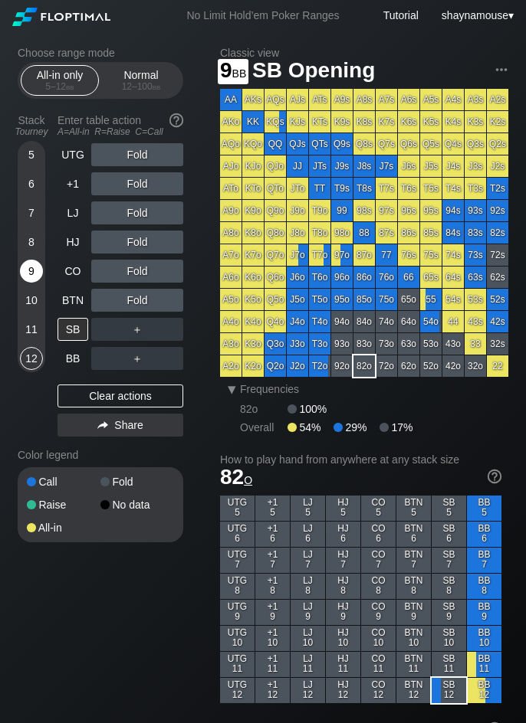
click at [26, 278] on div "9" at bounding box center [31, 271] width 23 height 23
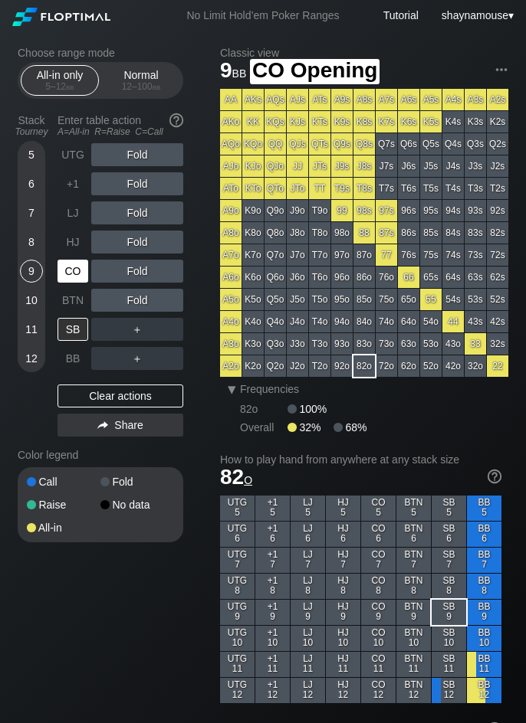
click at [67, 272] on div "CO" at bounding box center [72, 271] width 31 height 23
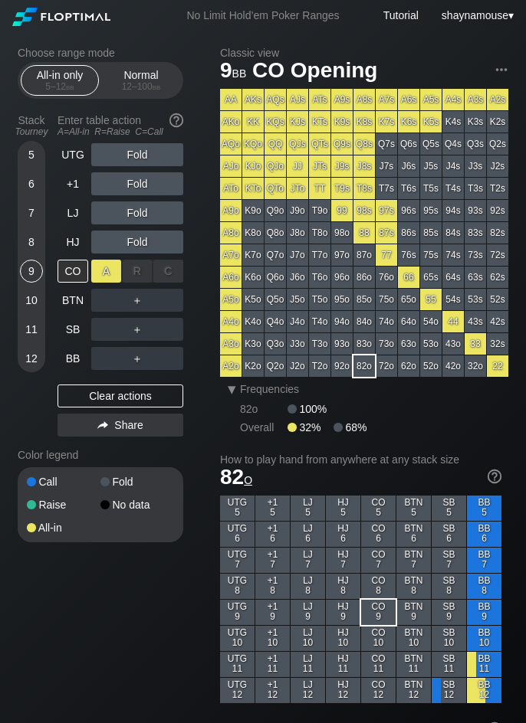
click at [108, 277] on div "A ✕" at bounding box center [106, 271] width 30 height 23
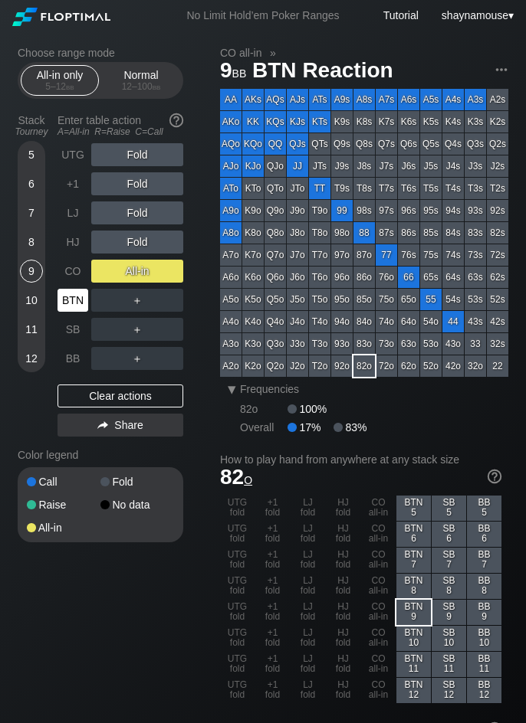
click at [70, 303] on div "BTN" at bounding box center [72, 300] width 31 height 23
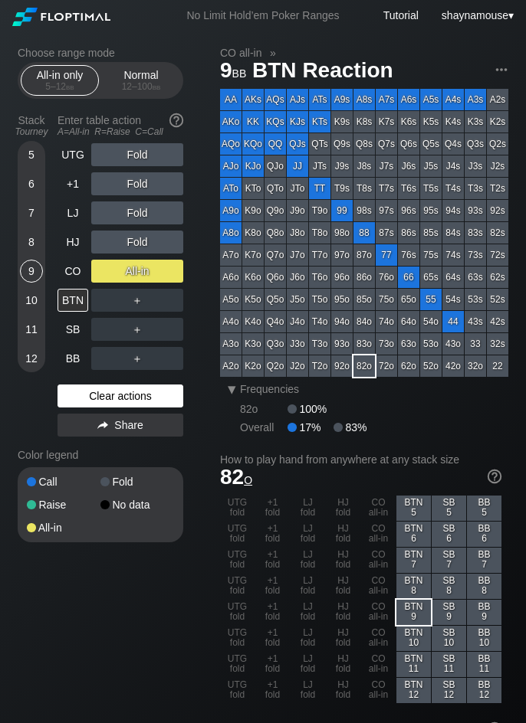
click at [115, 398] on div "Clear actions" at bounding box center [120, 396] width 126 height 23
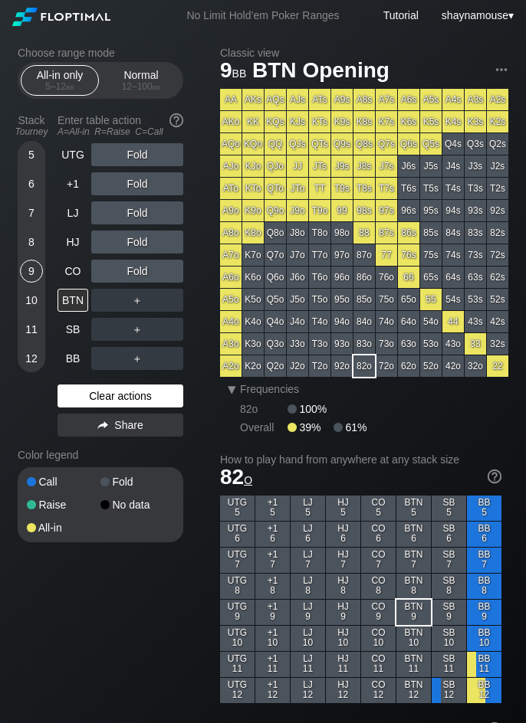
click at [115, 398] on div "Clear actions" at bounding box center [120, 396] width 126 height 23
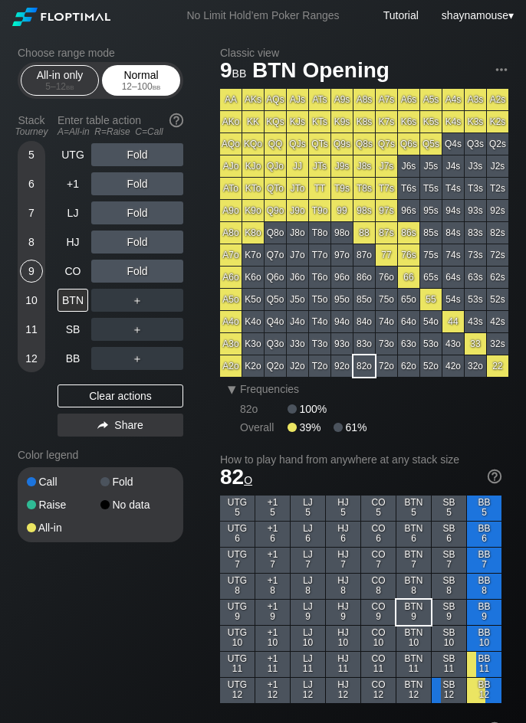
click at [126, 74] on div "Normal 12 – 100 bb" at bounding box center [141, 80] width 70 height 29
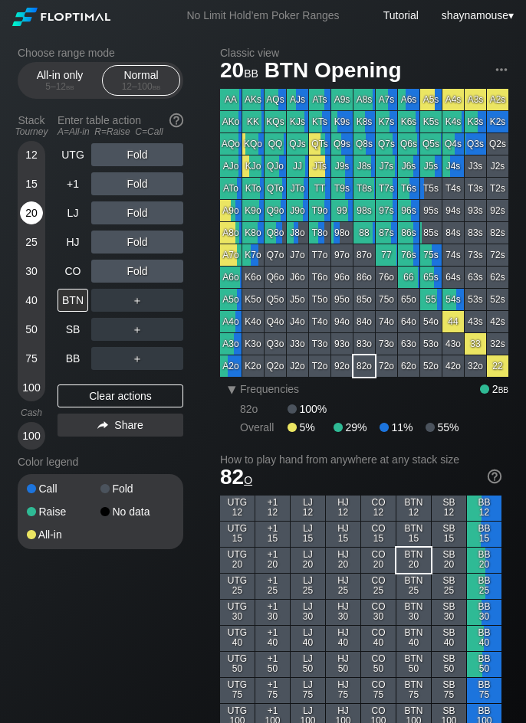
click at [26, 225] on div "20" at bounding box center [31, 216] width 23 height 29
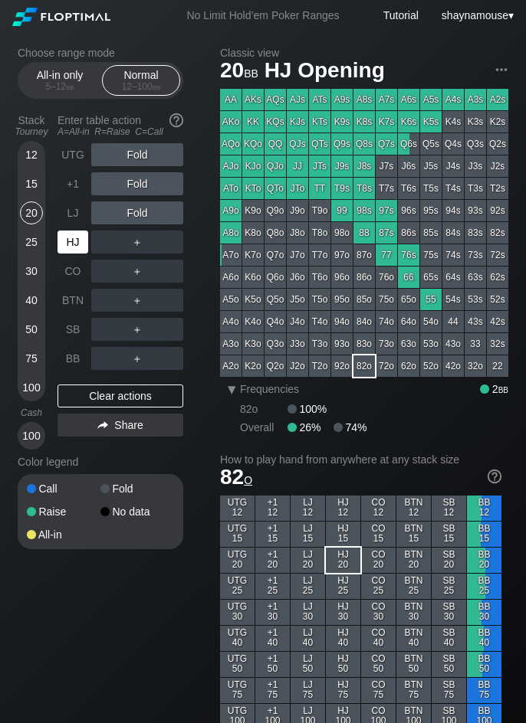
click at [77, 241] on div "HJ" at bounding box center [72, 242] width 31 height 23
click at [135, 239] on div "R ✕" at bounding box center [138, 242] width 30 height 23
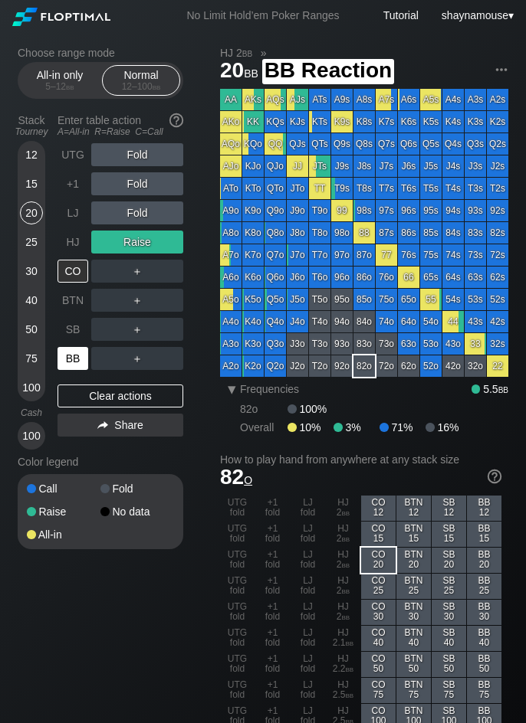
click at [75, 356] on div "BB" at bounding box center [72, 358] width 31 height 23
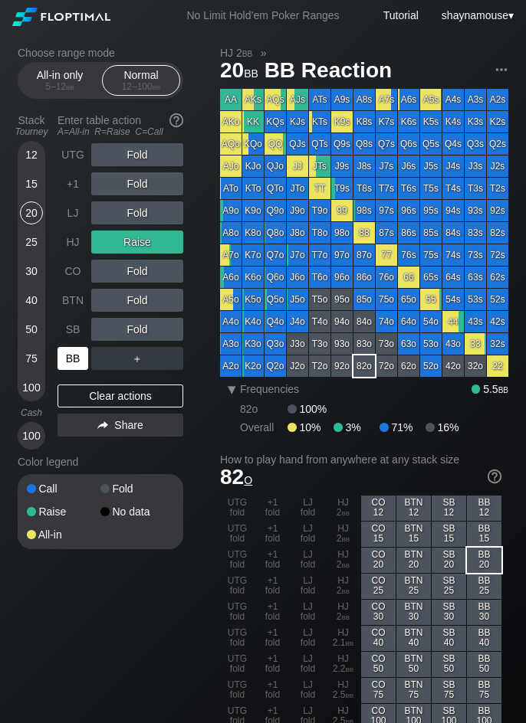
click at [75, 356] on div "BB" at bounding box center [72, 358] width 31 height 23
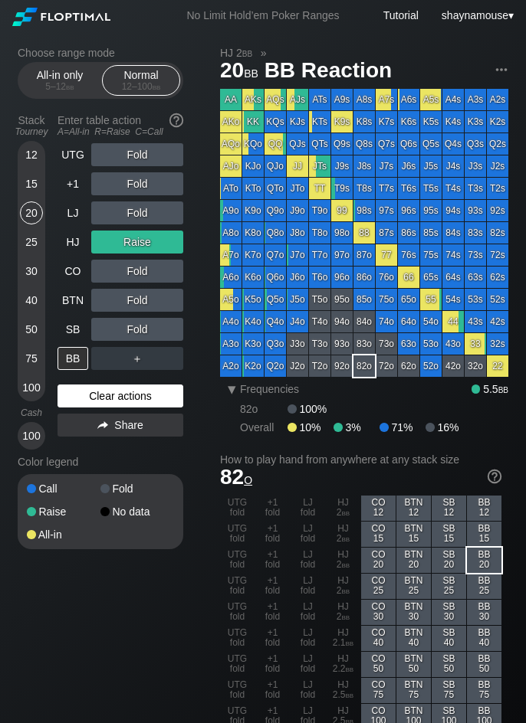
click at [131, 396] on div "Clear actions" at bounding box center [120, 396] width 126 height 23
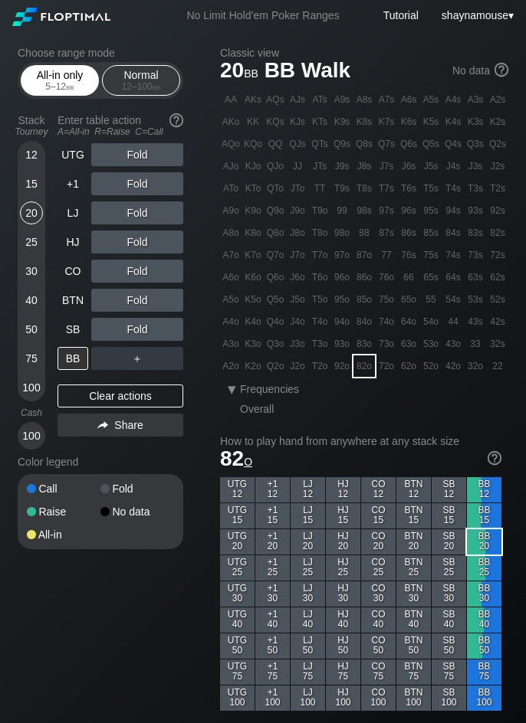
drag, startPoint x: 131, startPoint y: 396, endPoint x: 32, endPoint y: 73, distance: 338.1
click at [131, 395] on div "Clear actions" at bounding box center [120, 396] width 126 height 23
click at [49, 76] on div "All-in only 5 – 12 bb" at bounding box center [60, 80] width 70 height 29
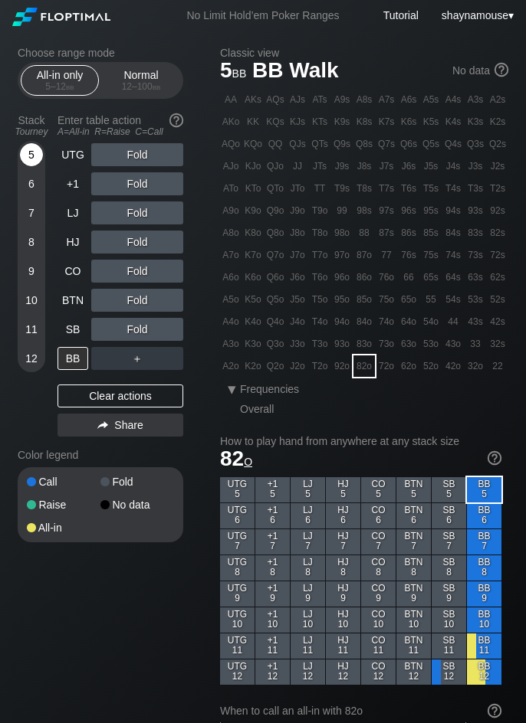
click at [35, 154] on div "5" at bounding box center [31, 154] width 23 height 23
drag, startPoint x: 35, startPoint y: 310, endPoint x: 30, endPoint y: 302, distance: 10.0
click at [34, 309] on div "10" at bounding box center [31, 300] width 23 height 23
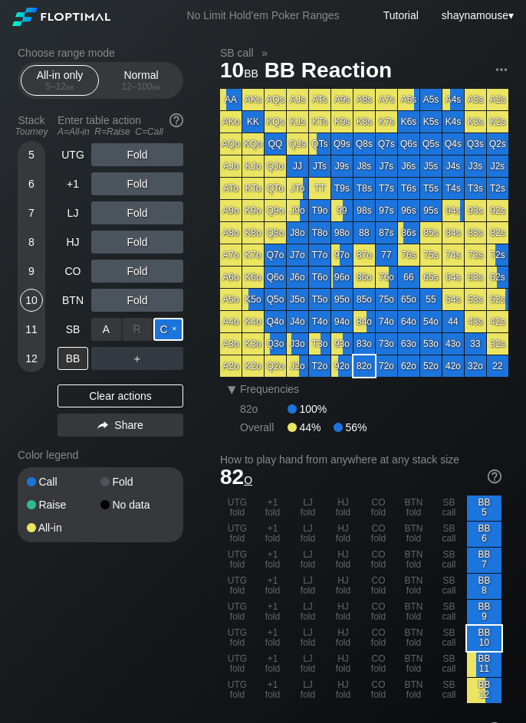
click at [161, 326] on div "C ✕" at bounding box center [168, 329] width 30 height 23
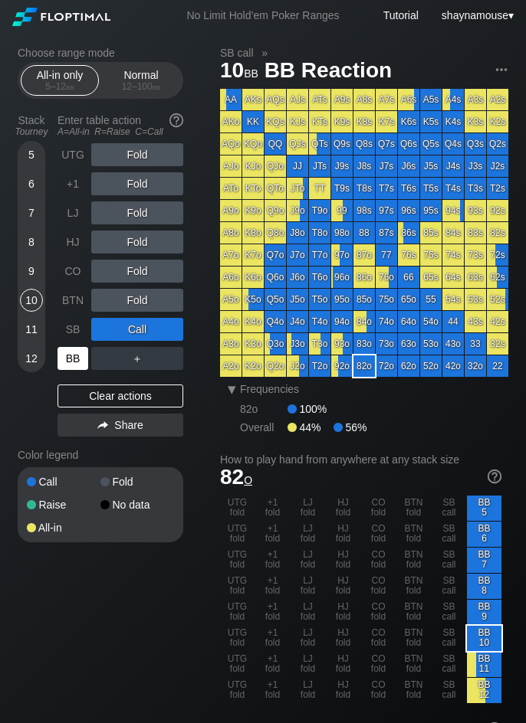
click at [76, 368] on div "BB" at bounding box center [72, 358] width 31 height 23
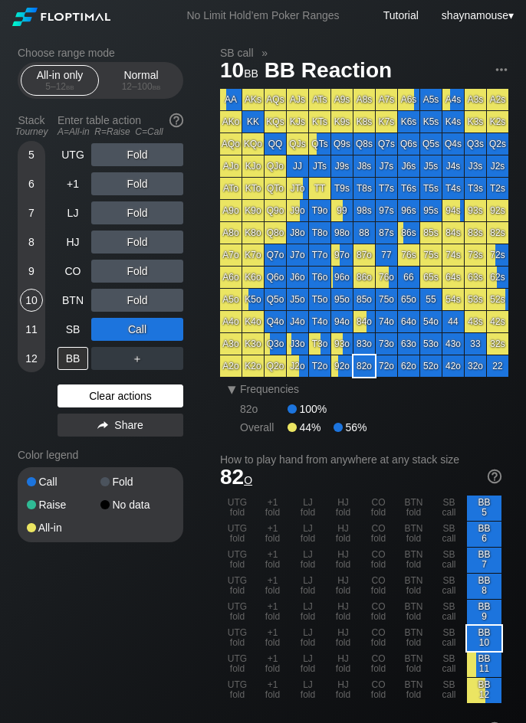
click at [119, 395] on div "Clear actions" at bounding box center [120, 396] width 126 height 23
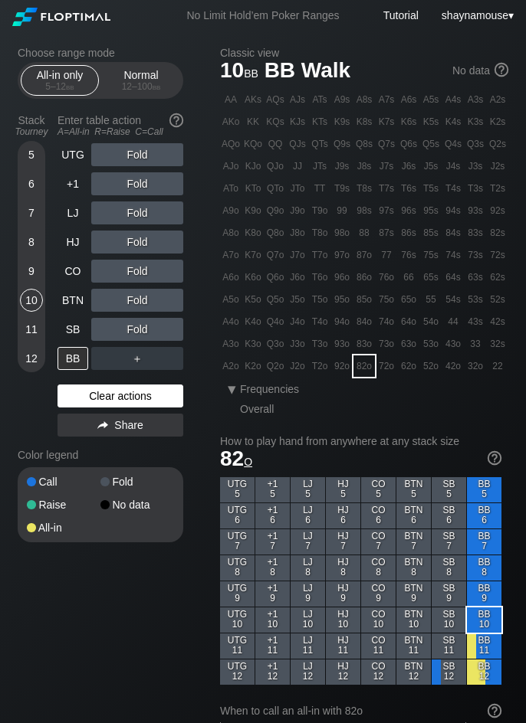
click at [119, 395] on div "Clear actions" at bounding box center [120, 396] width 126 height 23
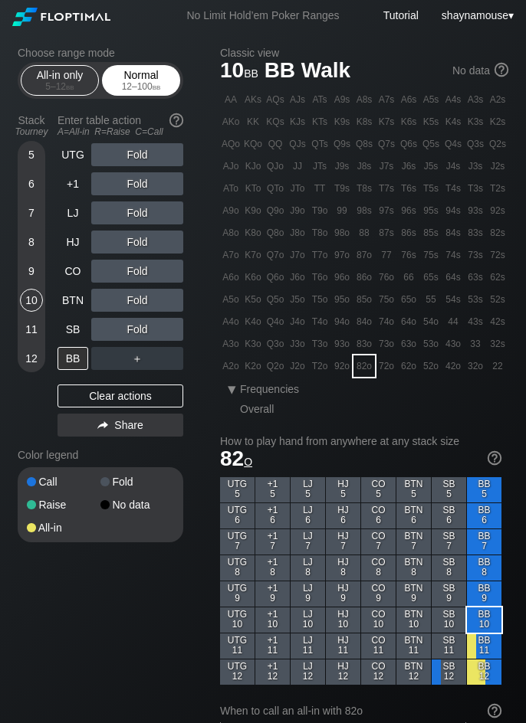
click at [137, 72] on div "Normal 12 – 100 bb" at bounding box center [141, 80] width 70 height 29
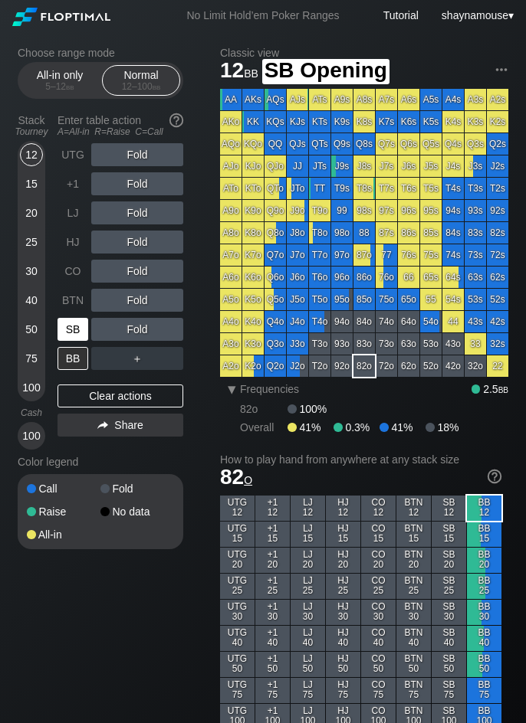
click at [73, 338] on div "SB" at bounding box center [72, 329] width 31 height 23
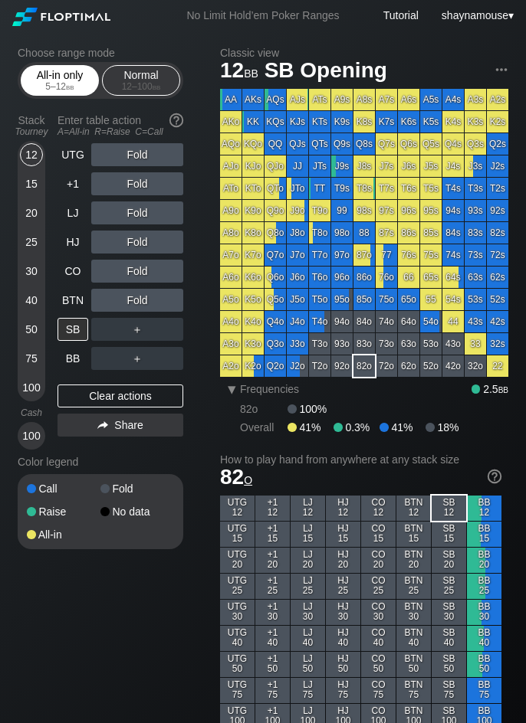
click at [40, 86] on div "5 – 12 bb" at bounding box center [60, 86] width 64 height 11
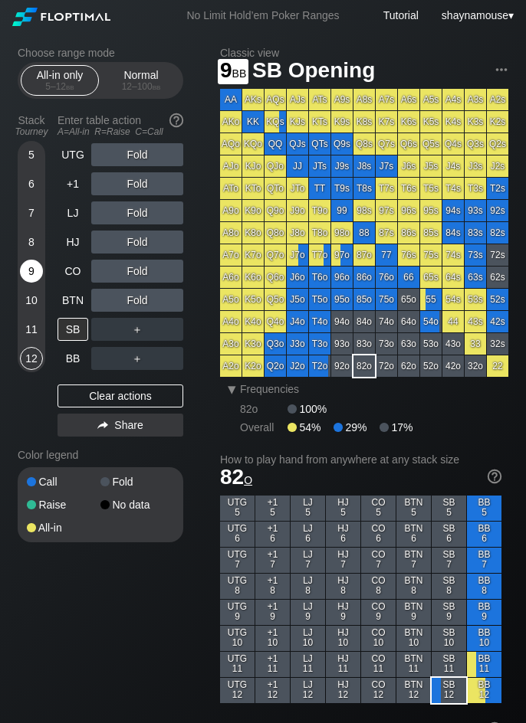
click at [31, 269] on div "9" at bounding box center [31, 271] width 23 height 23
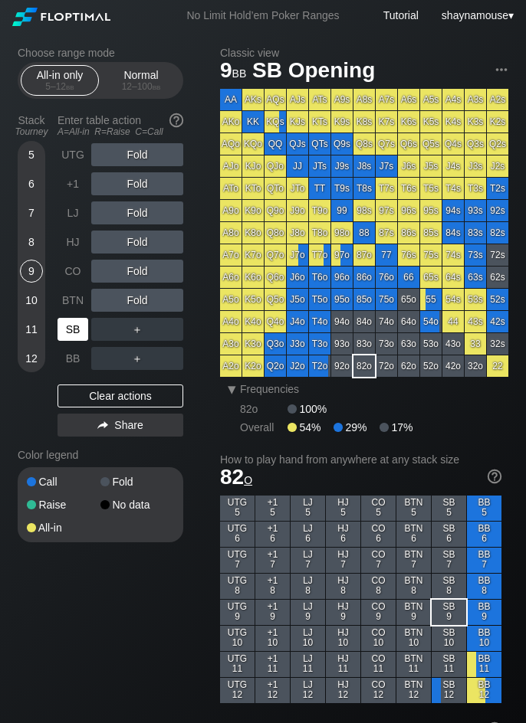
click at [73, 327] on div "SB" at bounding box center [72, 329] width 31 height 23
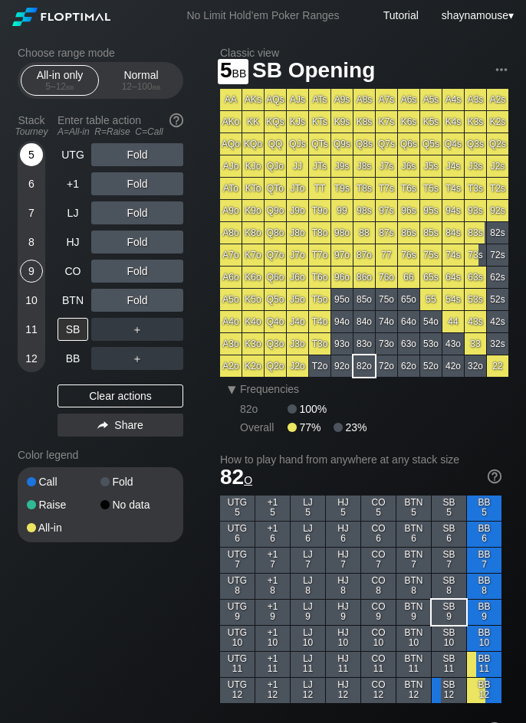
click at [31, 146] on div "5" at bounding box center [31, 154] width 23 height 23
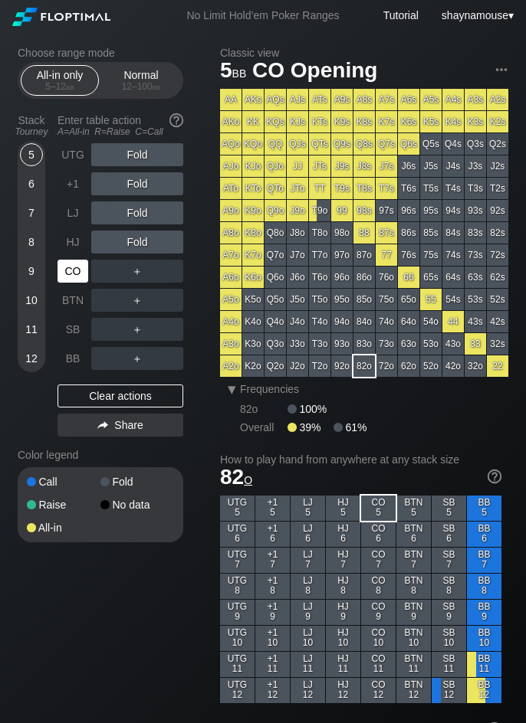
click at [67, 275] on div "CO" at bounding box center [72, 271] width 31 height 23
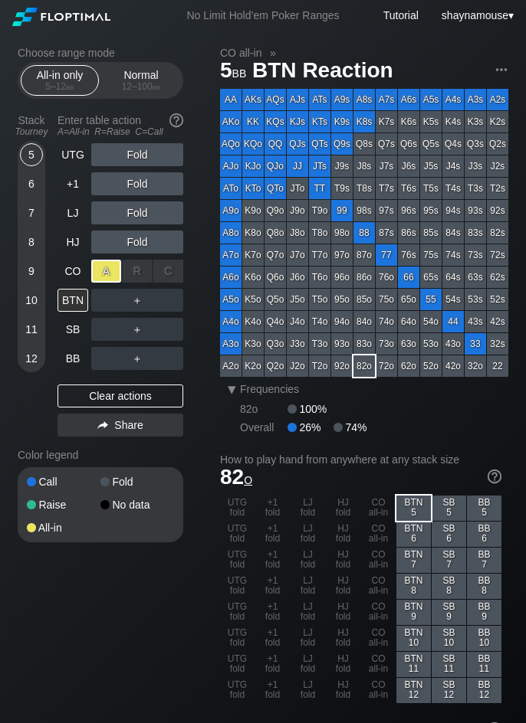
click at [93, 277] on div "A ✕" at bounding box center [106, 271] width 30 height 23
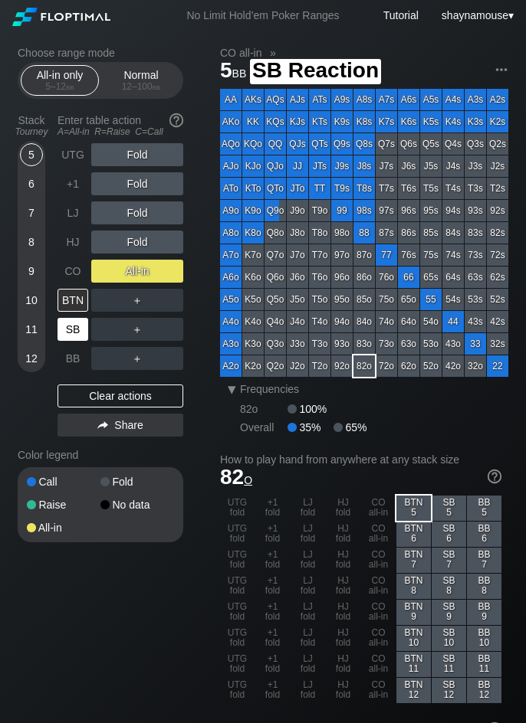
click at [73, 337] on div "SB" at bounding box center [72, 329] width 31 height 23
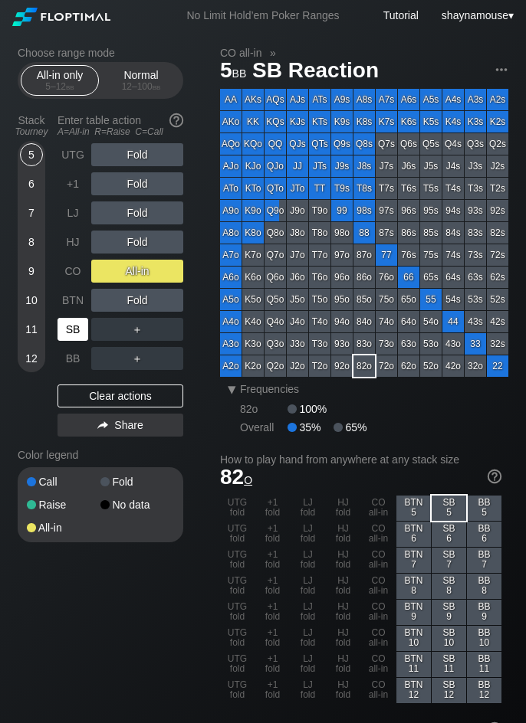
click at [73, 337] on div "SB" at bounding box center [72, 329] width 31 height 23
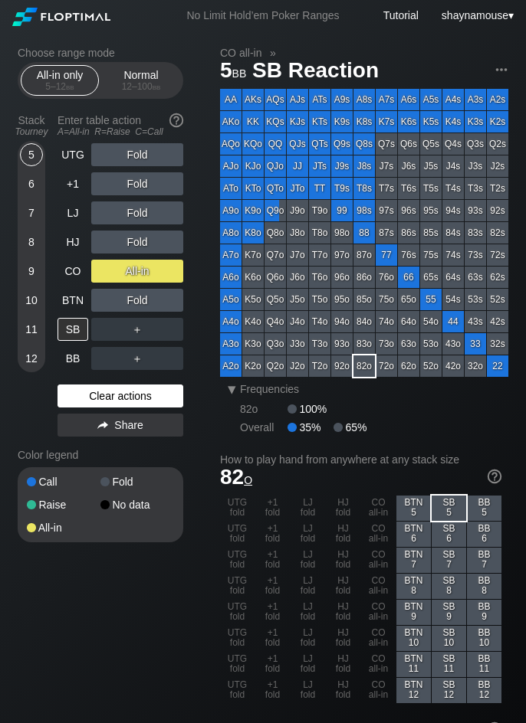
click at [103, 391] on div "Clear actions" at bounding box center [120, 396] width 126 height 23
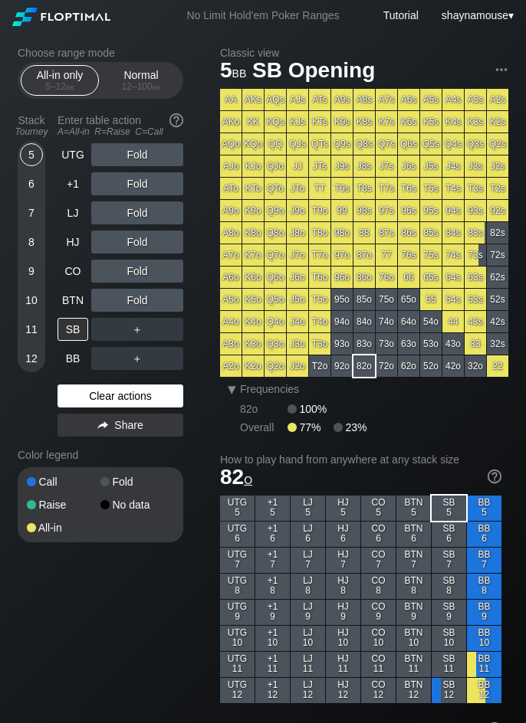
click at [103, 391] on div "Clear actions" at bounding box center [120, 396] width 126 height 23
click at [43, 276] on div "5 6 7 8 9 10 11 12" at bounding box center [32, 256] width 28 height 231
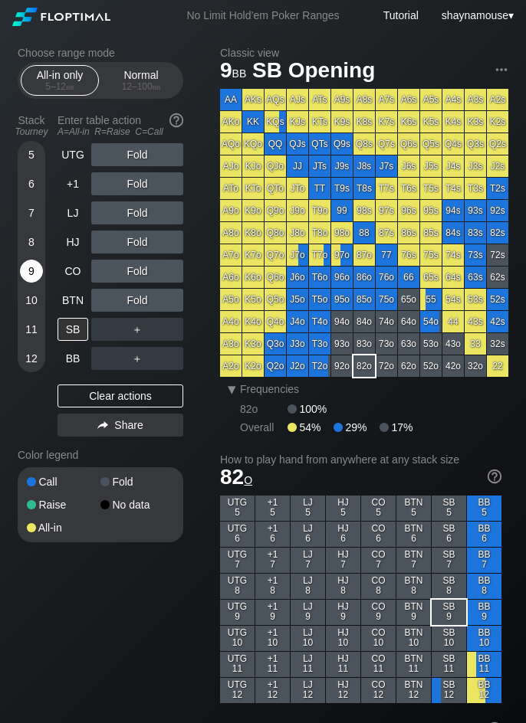
click at [24, 275] on div "9" at bounding box center [31, 271] width 23 height 23
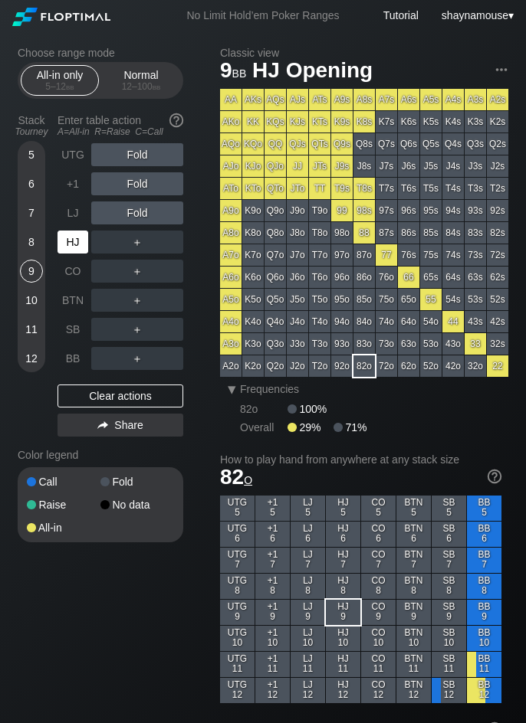
click at [71, 246] on div "HJ" at bounding box center [72, 242] width 31 height 23
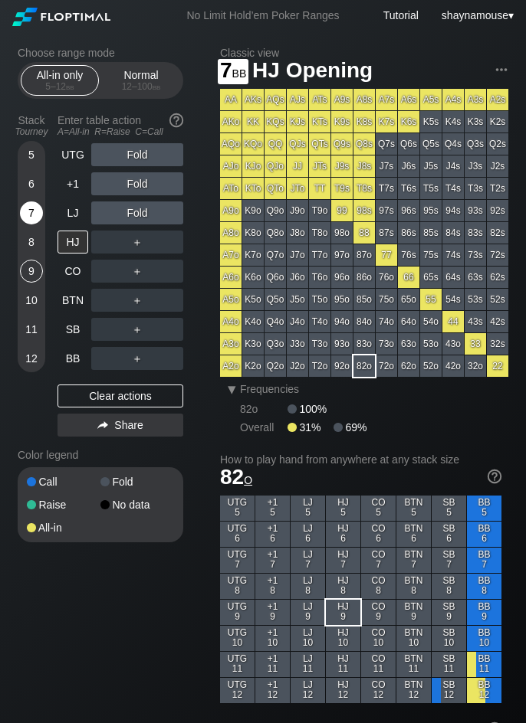
click at [33, 216] on div "7" at bounding box center [31, 213] width 23 height 23
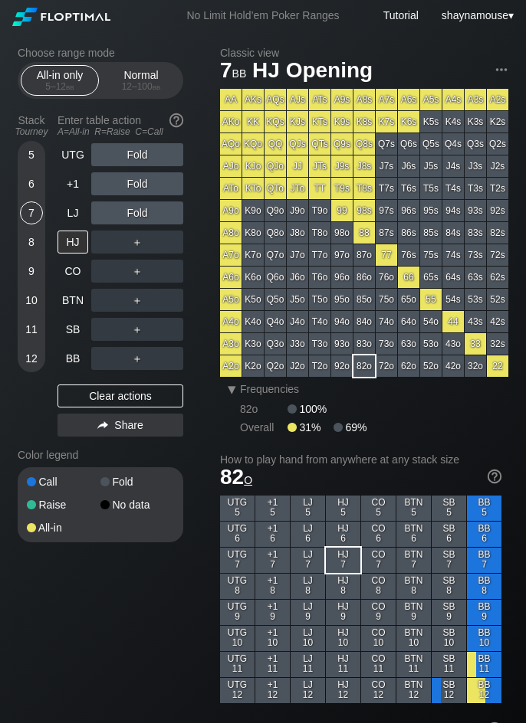
drag, startPoint x: 26, startPoint y: 244, endPoint x: 34, endPoint y: 235, distance: 11.9
click at [28, 244] on div "8" at bounding box center [31, 242] width 23 height 23
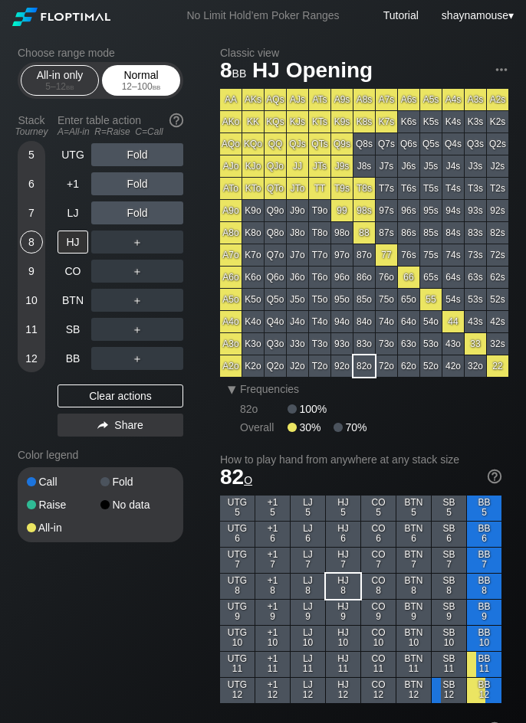
click at [124, 87] on div "12 – 100 bb" at bounding box center [141, 86] width 64 height 11
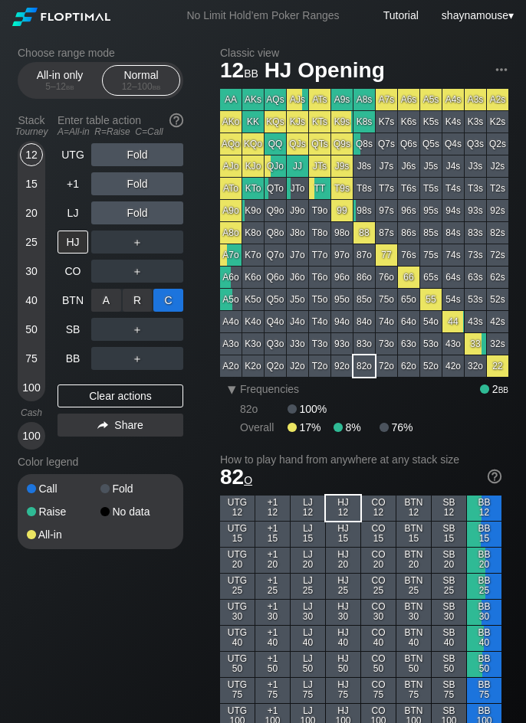
click at [162, 298] on div "C ✕" at bounding box center [168, 300] width 30 height 23
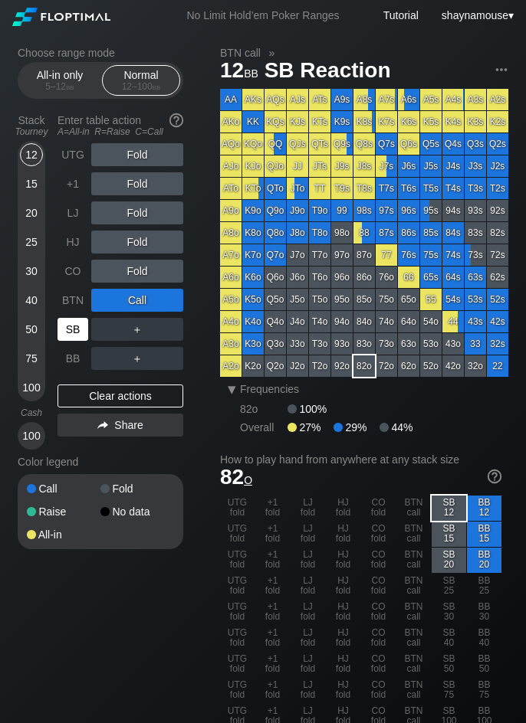
click at [66, 326] on div "SB" at bounding box center [72, 329] width 31 height 23
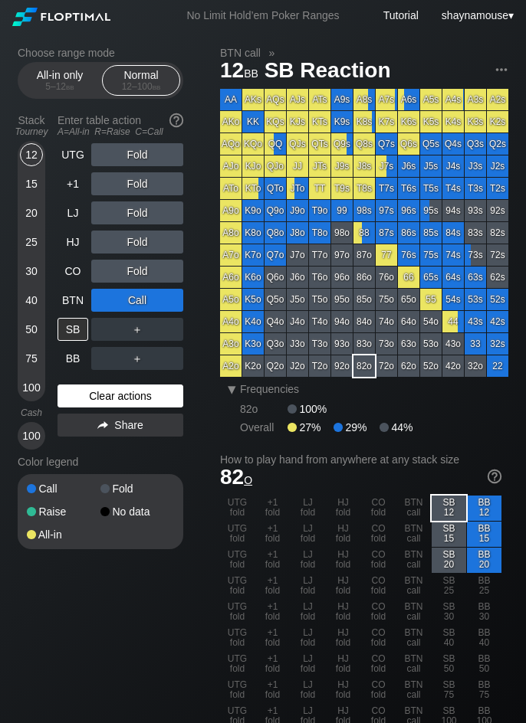
click at [109, 399] on div "Clear actions" at bounding box center [120, 396] width 126 height 23
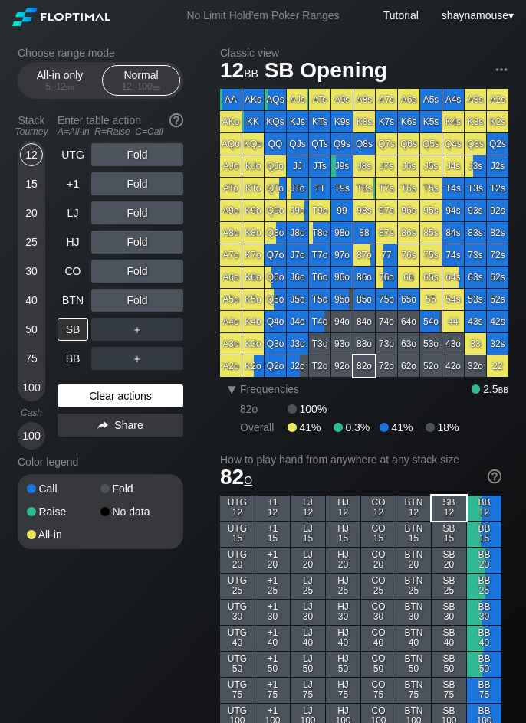
click at [109, 399] on div "Clear actions" at bounding box center [120, 396] width 126 height 23
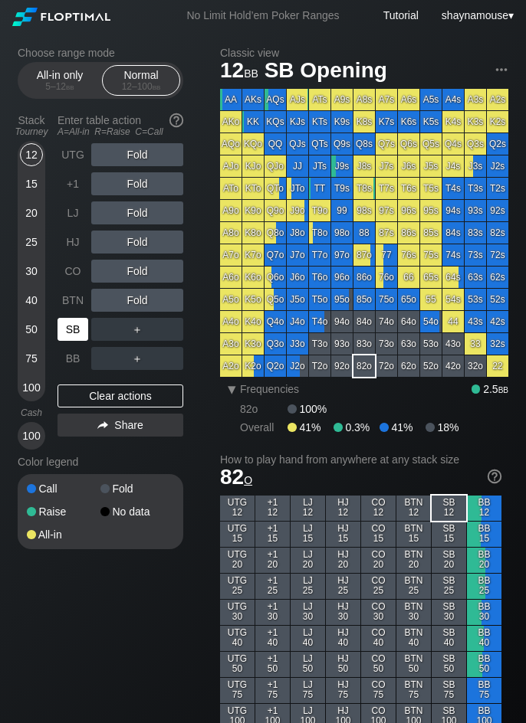
click at [76, 321] on div "SB" at bounding box center [72, 329] width 31 height 23
click at [77, 321] on div "SB" at bounding box center [72, 329] width 31 height 23
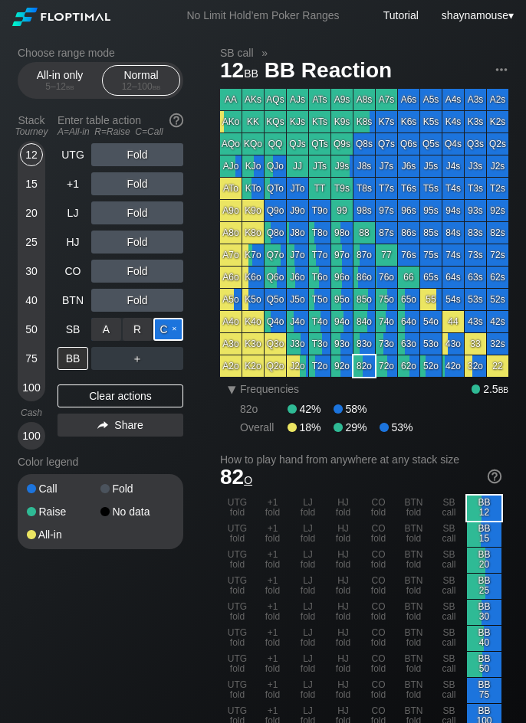
click at [169, 329] on div "C ✕" at bounding box center [168, 329] width 30 height 23
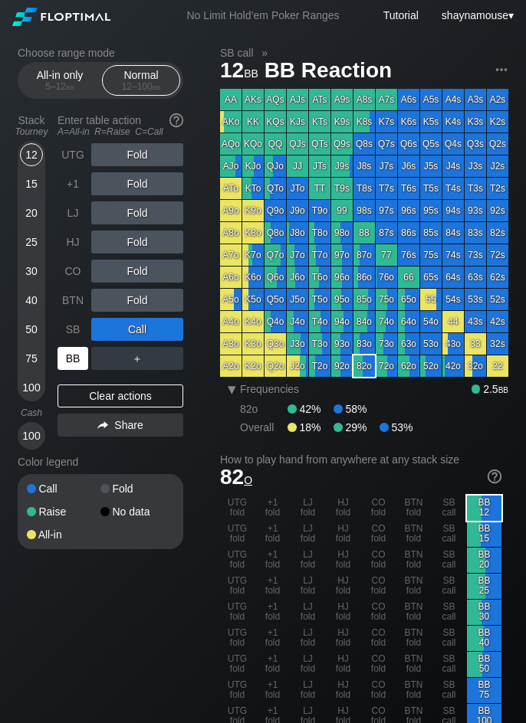
click at [67, 365] on div "BB" at bounding box center [72, 358] width 31 height 23
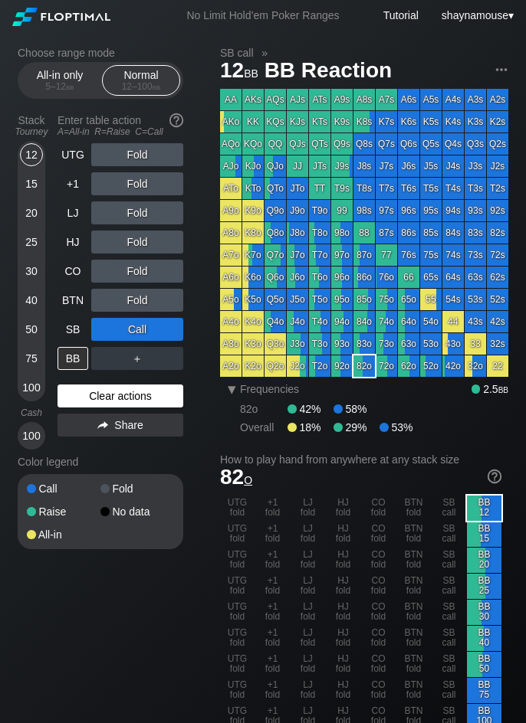
click at [118, 396] on div "Clear actions" at bounding box center [120, 396] width 126 height 23
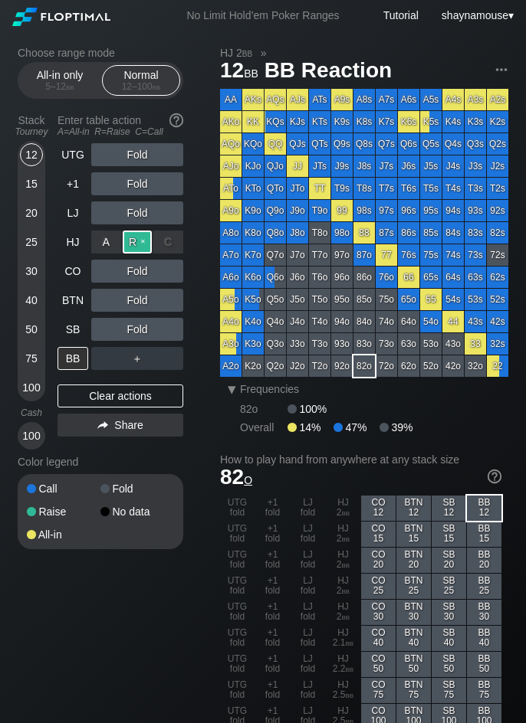
click at [146, 244] on div "R ✕" at bounding box center [138, 242] width 30 height 23
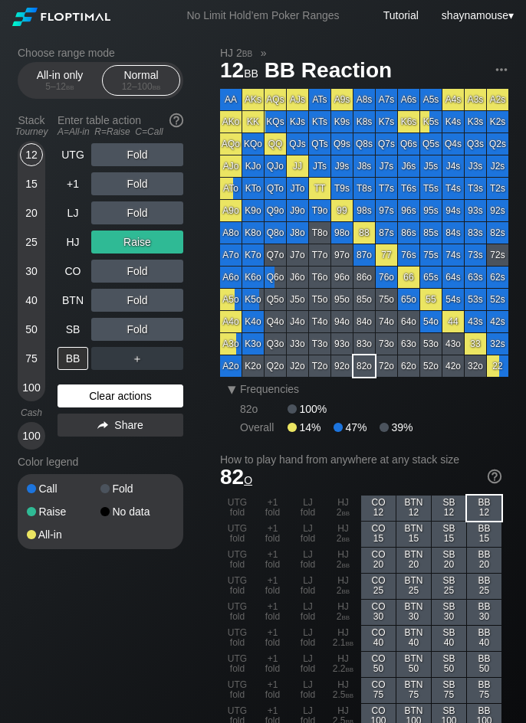
click at [120, 406] on div "Clear actions" at bounding box center [120, 396] width 126 height 23
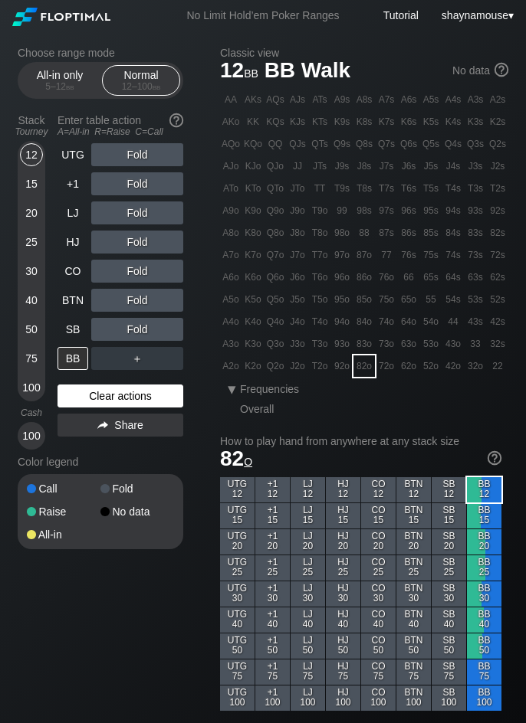
click at [120, 406] on div "Clear actions" at bounding box center [120, 396] width 126 height 23
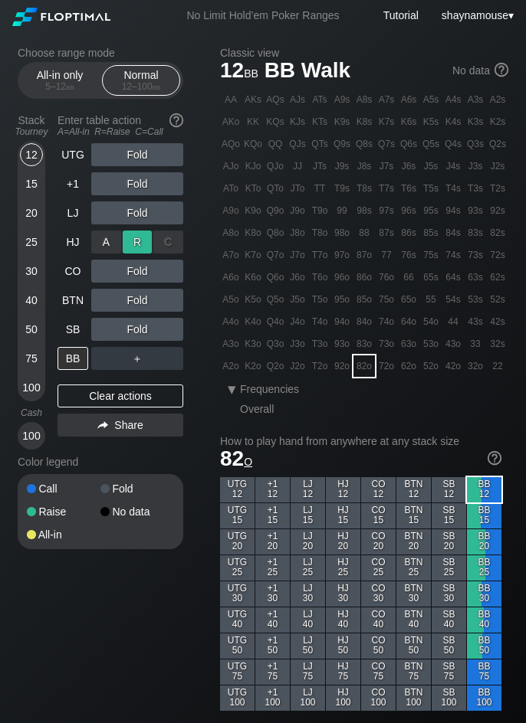
click at [145, 244] on div "R ✕" at bounding box center [138, 242] width 30 height 23
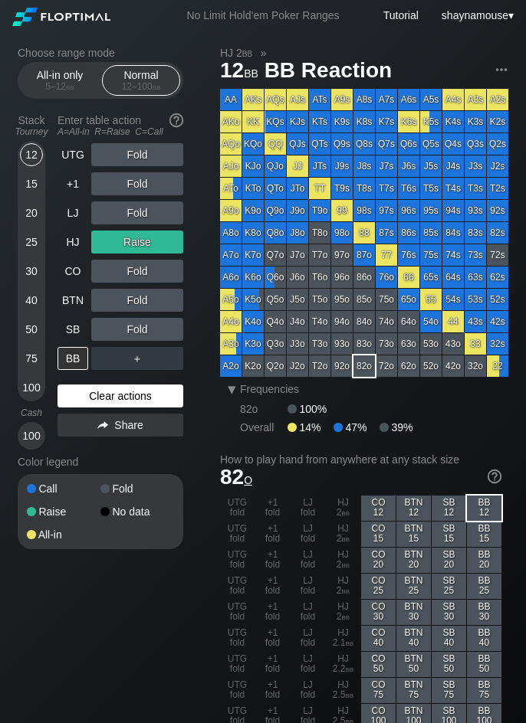
click at [146, 400] on div "Clear actions" at bounding box center [120, 396] width 126 height 23
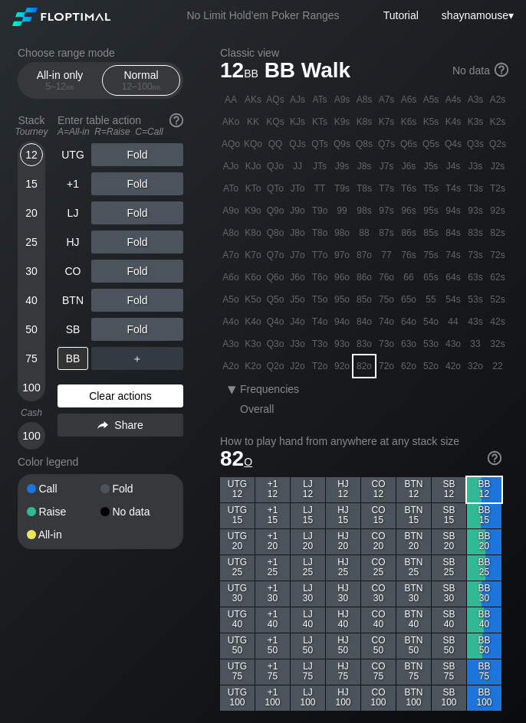
click at [146, 400] on div "Clear actions" at bounding box center [120, 396] width 126 height 23
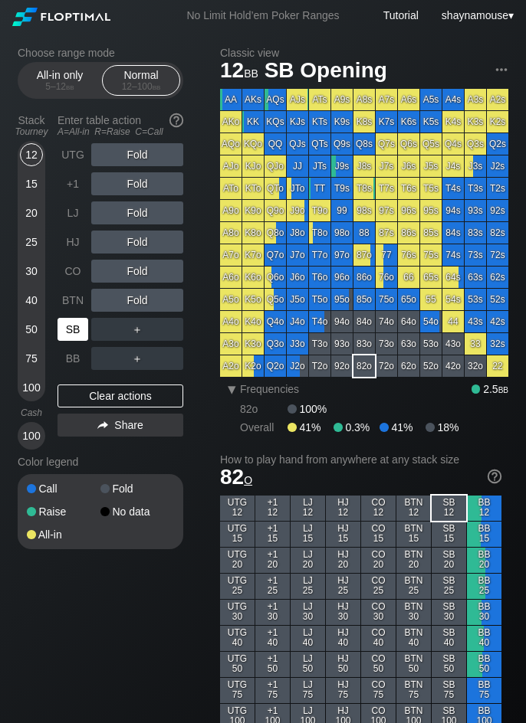
click at [75, 325] on div "SB" at bounding box center [72, 329] width 31 height 23
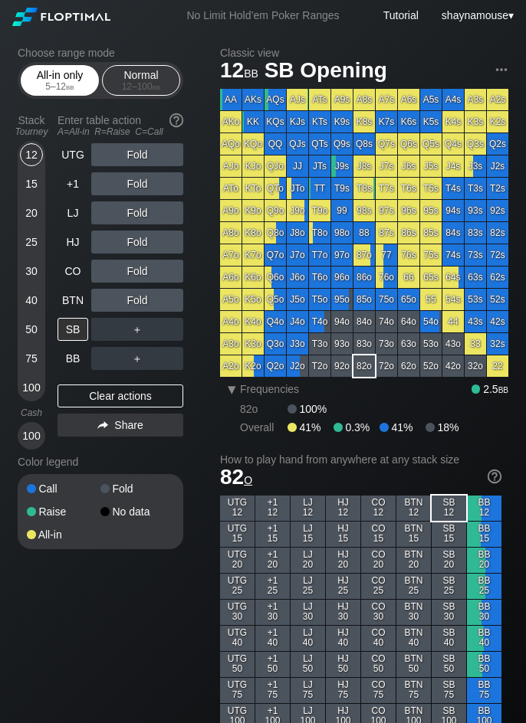
click at [84, 83] on div "5 – 12 bb" at bounding box center [60, 86] width 64 height 11
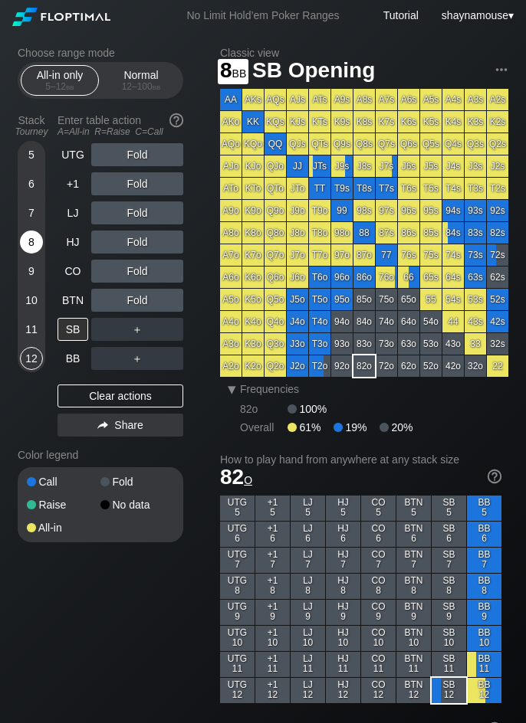
click at [28, 241] on div "8" at bounding box center [31, 242] width 23 height 23
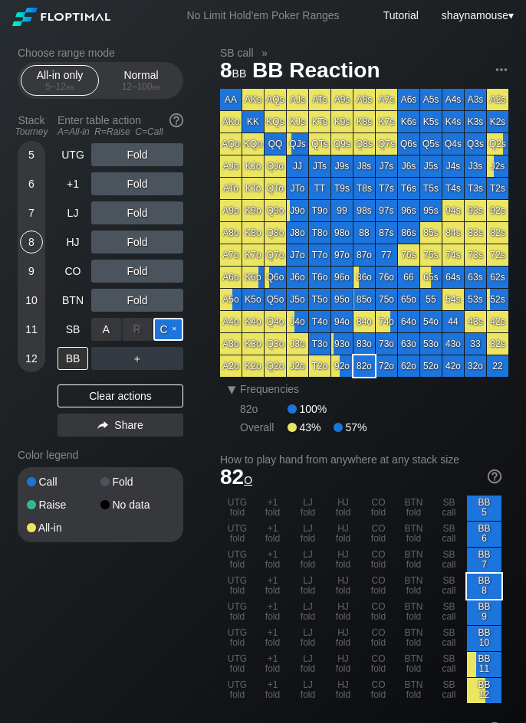
click at [172, 331] on div "C ✕" at bounding box center [168, 329] width 30 height 23
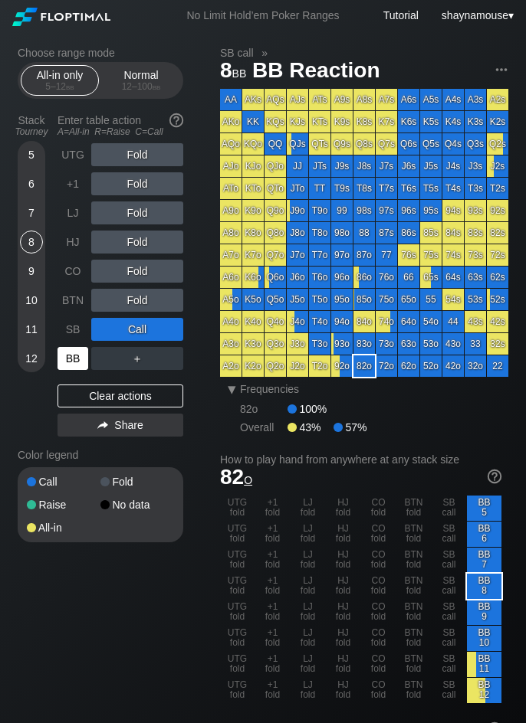
click at [75, 365] on div "BB" at bounding box center [72, 358] width 31 height 23
click at [73, 365] on div "BB" at bounding box center [72, 358] width 31 height 23
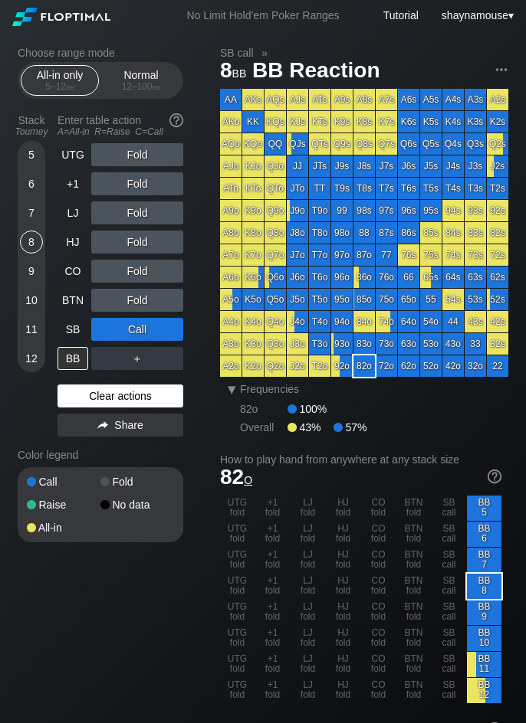
click at [169, 398] on div "Clear actions" at bounding box center [120, 396] width 126 height 23
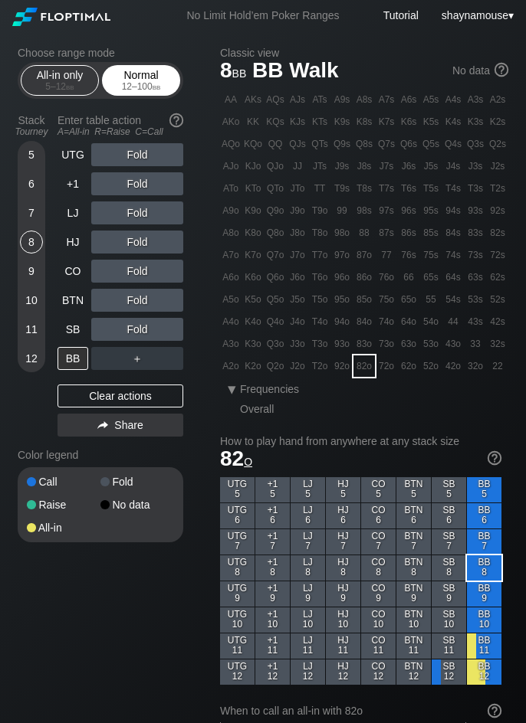
click at [140, 74] on div "Normal 12 – 100 bb" at bounding box center [141, 80] width 70 height 29
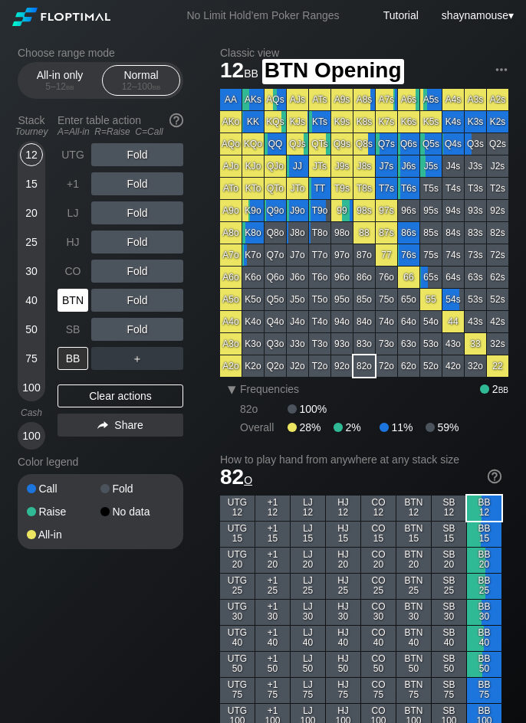
click at [75, 306] on div "BTN" at bounding box center [72, 300] width 31 height 23
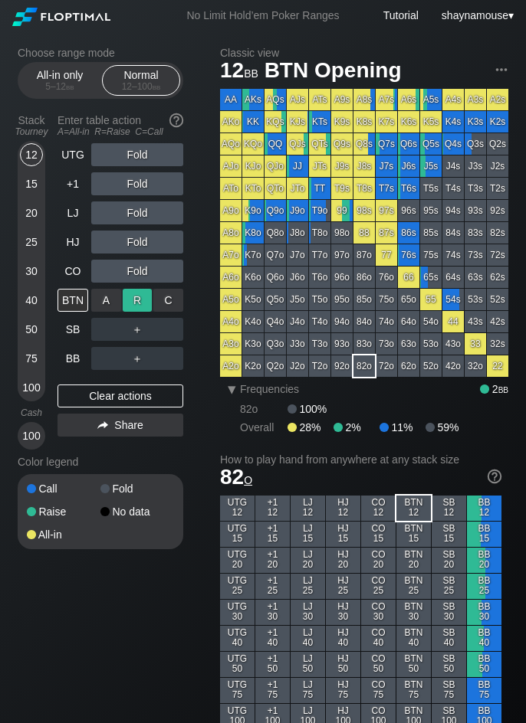
drag, startPoint x: 162, startPoint y: 302, endPoint x: 137, endPoint y: 308, distance: 26.0
click at [161, 302] on div "C ✕" at bounding box center [168, 300] width 30 height 23
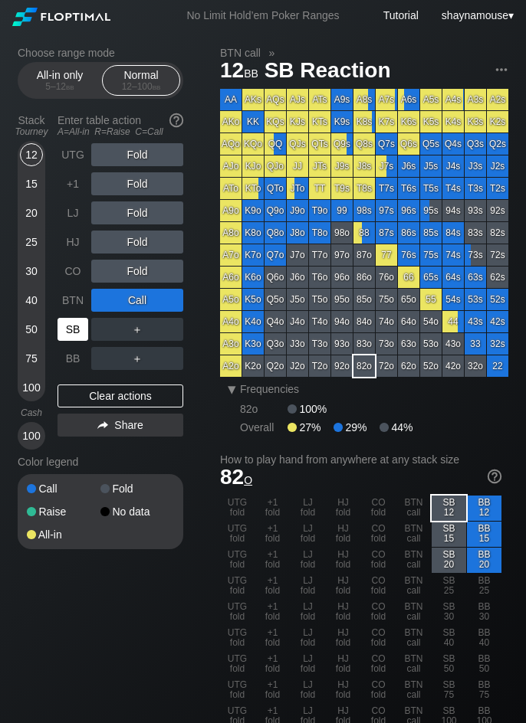
click at [64, 333] on div "SB" at bounding box center [72, 329] width 31 height 23
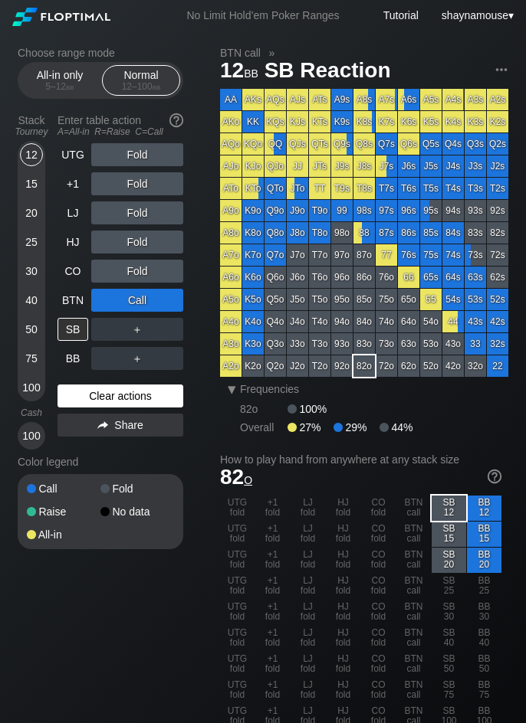
click at [114, 393] on div "Clear actions" at bounding box center [120, 396] width 126 height 23
click at [114, 397] on div "Clear actions" at bounding box center [120, 396] width 126 height 23
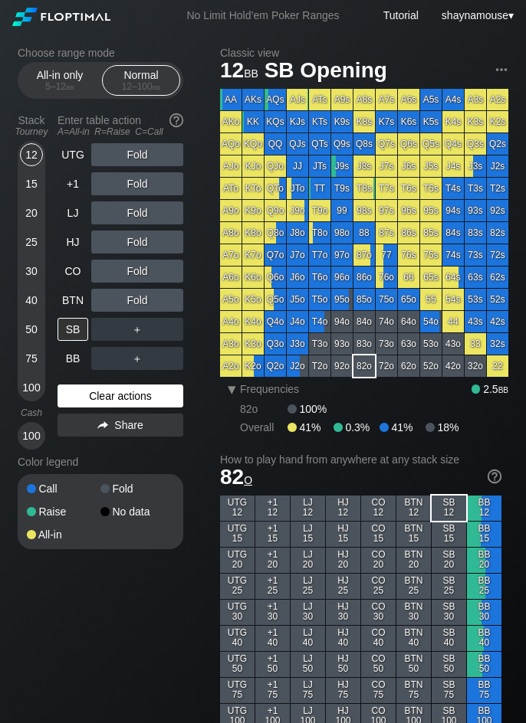
click at [114, 397] on div "Clear actions" at bounding box center [120, 396] width 126 height 23
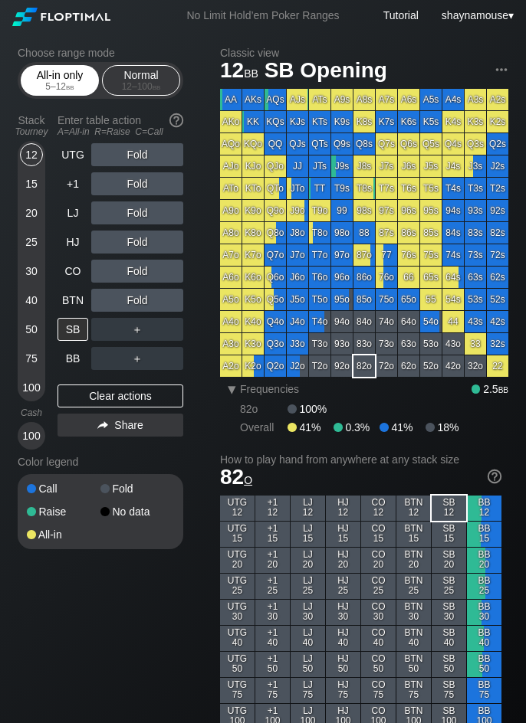
click at [56, 80] on div "All-in only 5 – 12 bb" at bounding box center [60, 80] width 70 height 29
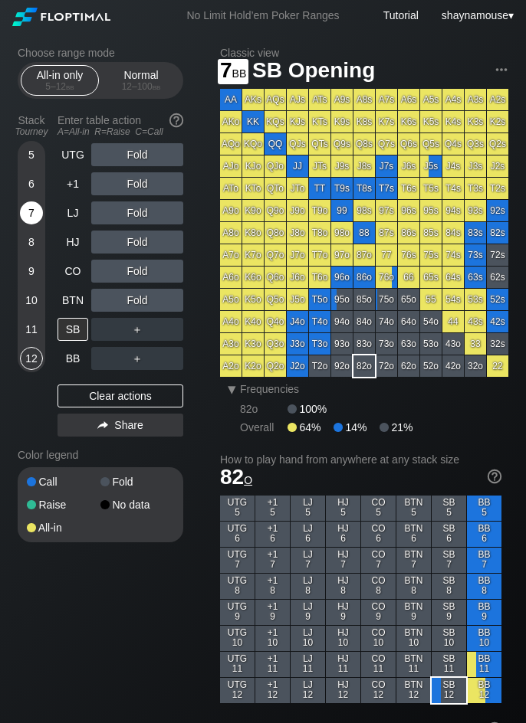
click at [25, 215] on div "7" at bounding box center [31, 213] width 23 height 23
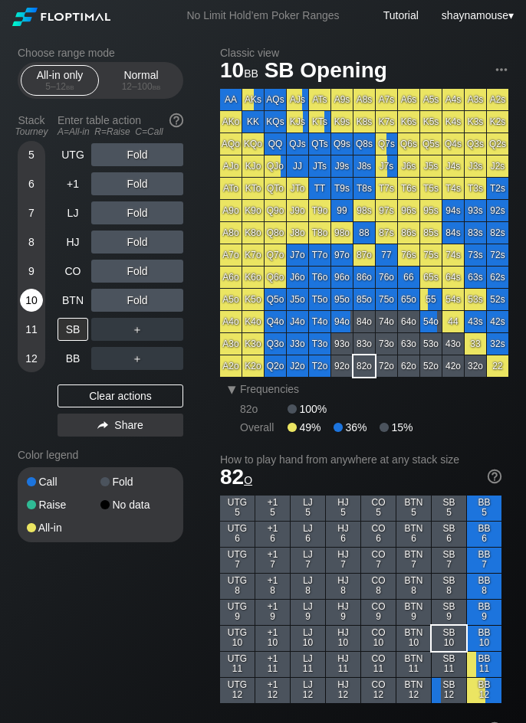
click at [25, 306] on div "10" at bounding box center [31, 300] width 23 height 23
click at [163, 329] on div "C ✕" at bounding box center [168, 329] width 30 height 23
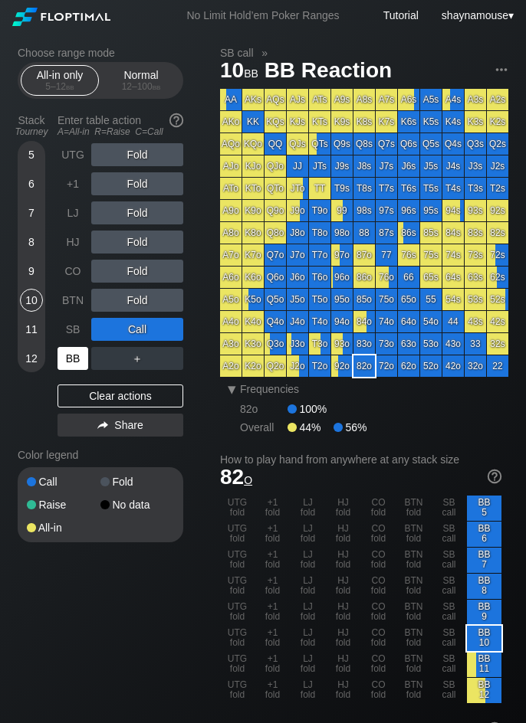
click at [70, 366] on div "BB" at bounding box center [72, 358] width 31 height 23
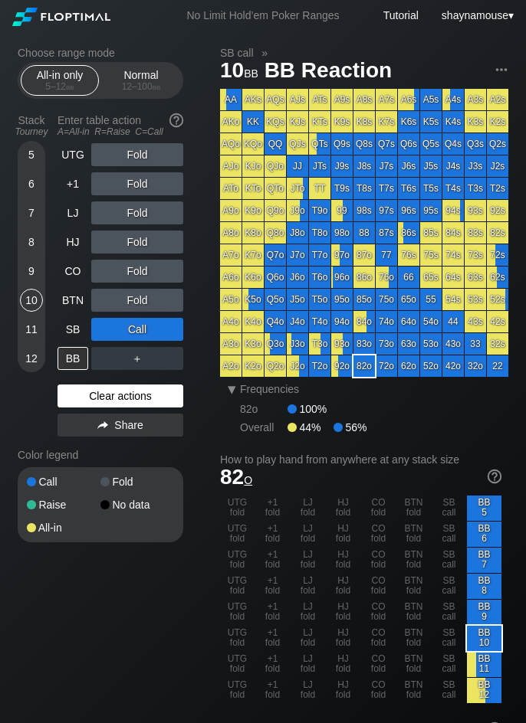
click at [129, 401] on div "Clear actions" at bounding box center [120, 396] width 126 height 23
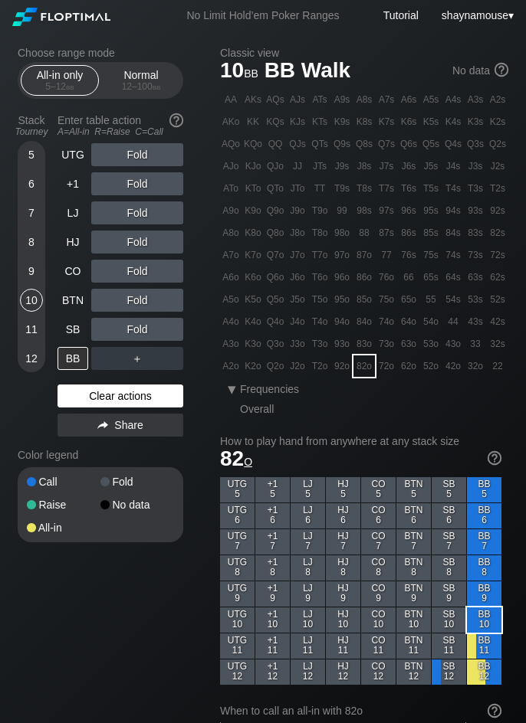
click at [129, 401] on div "Clear actions" at bounding box center [120, 396] width 126 height 23
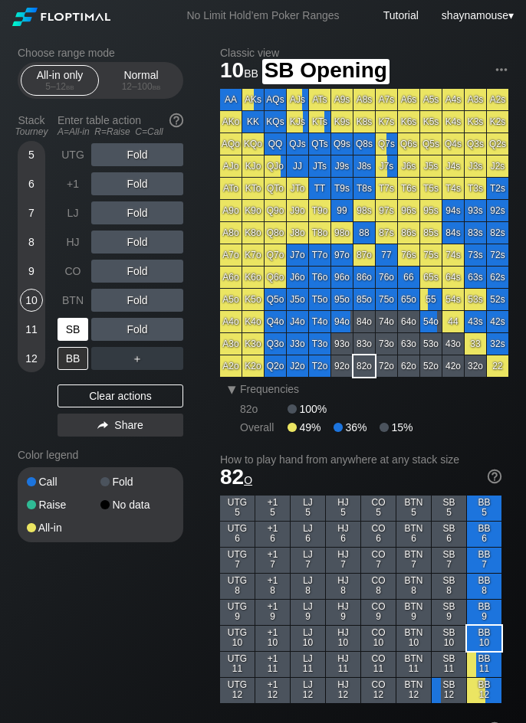
click at [78, 330] on div "SB" at bounding box center [72, 329] width 31 height 23
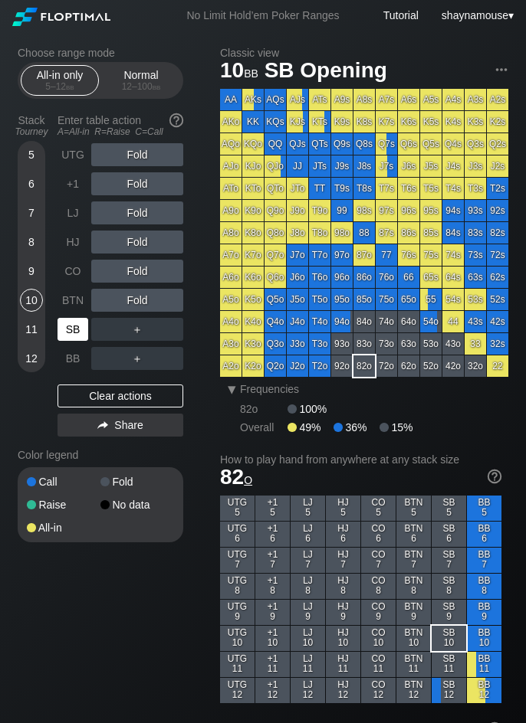
click at [78, 330] on div "SB" at bounding box center [72, 329] width 31 height 23
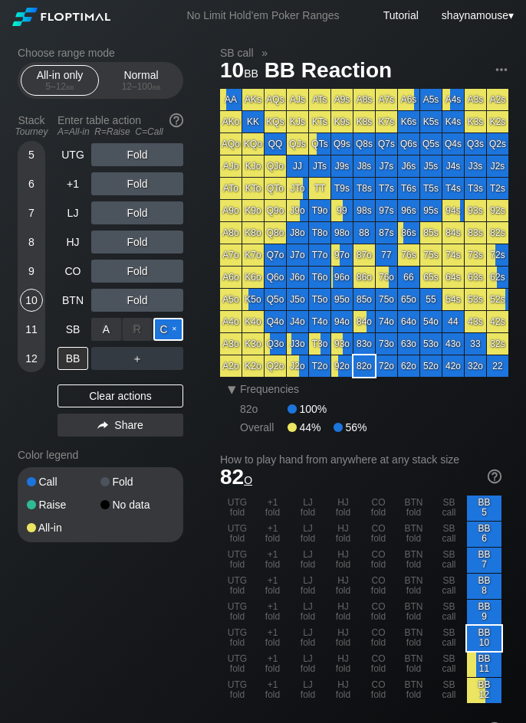
click at [162, 323] on div "C ✕" at bounding box center [168, 329] width 30 height 23
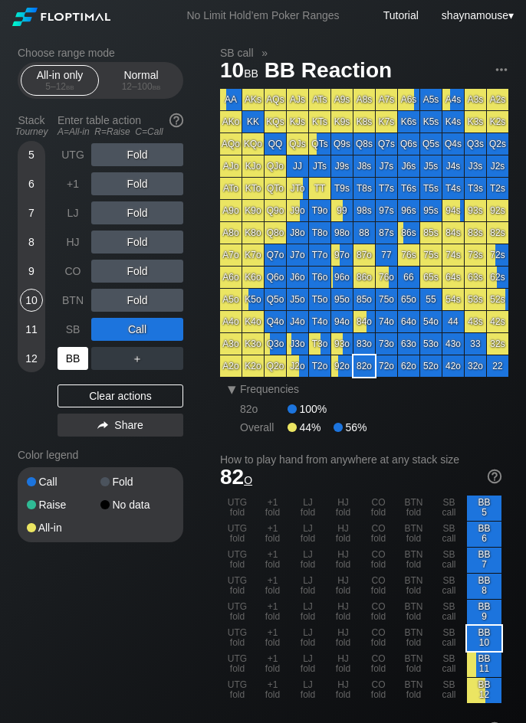
click at [83, 360] on div "BB" at bounding box center [72, 358] width 31 height 23
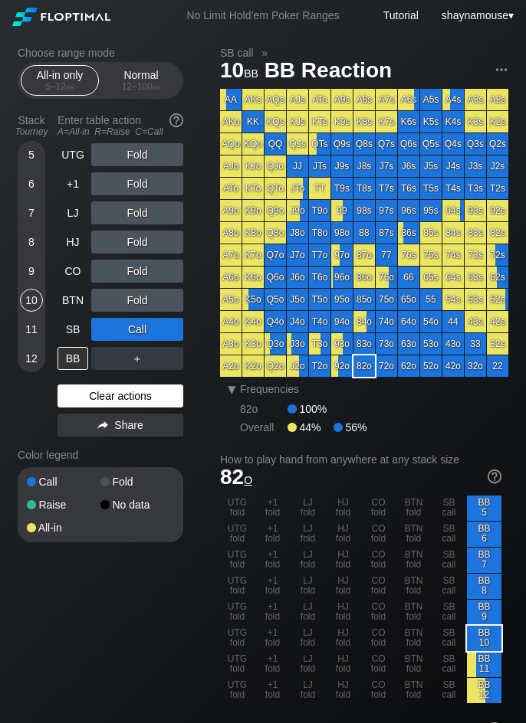
click at [100, 391] on div "Clear actions" at bounding box center [120, 396] width 126 height 23
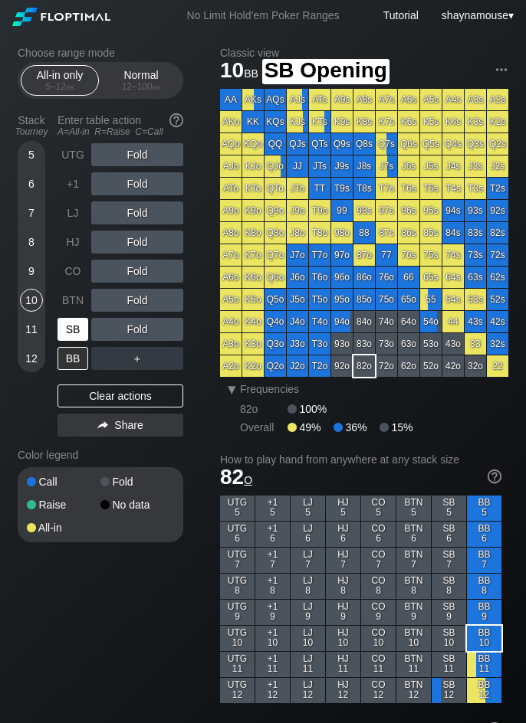
click at [77, 326] on div "SB" at bounding box center [72, 329] width 31 height 23
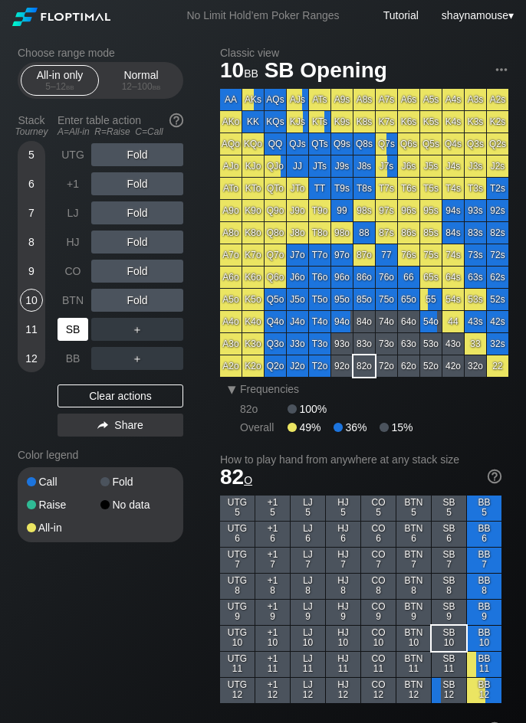
click at [75, 336] on div "SB" at bounding box center [72, 329] width 31 height 23
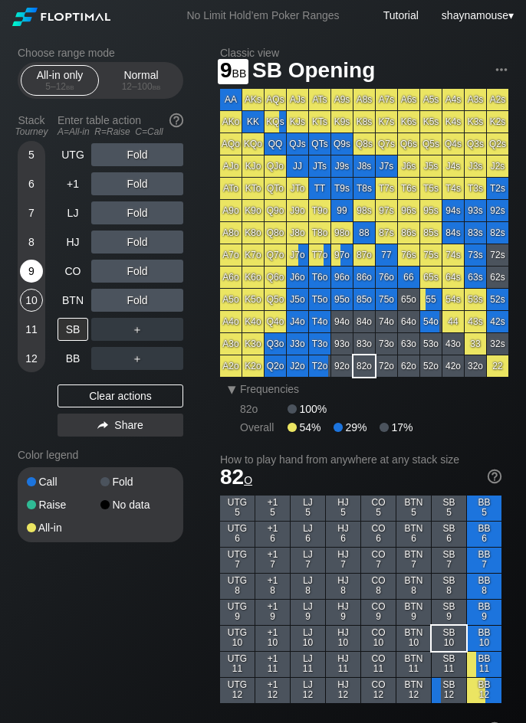
click at [31, 272] on div "9" at bounding box center [31, 271] width 23 height 23
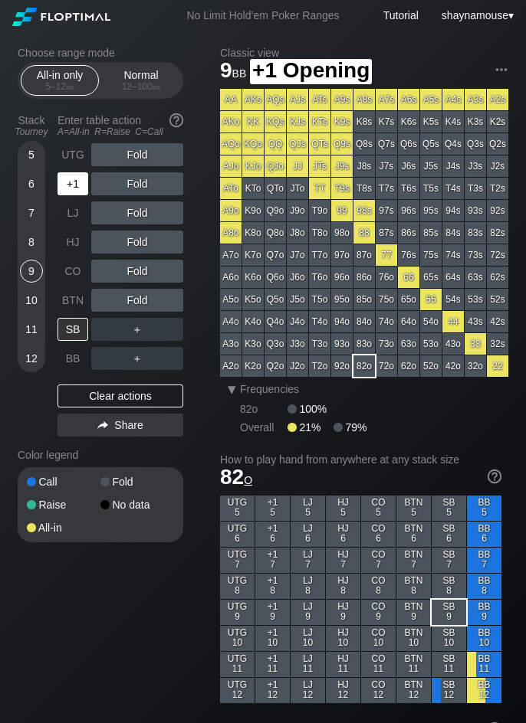
click at [65, 194] on div "+1" at bounding box center [72, 183] width 31 height 23
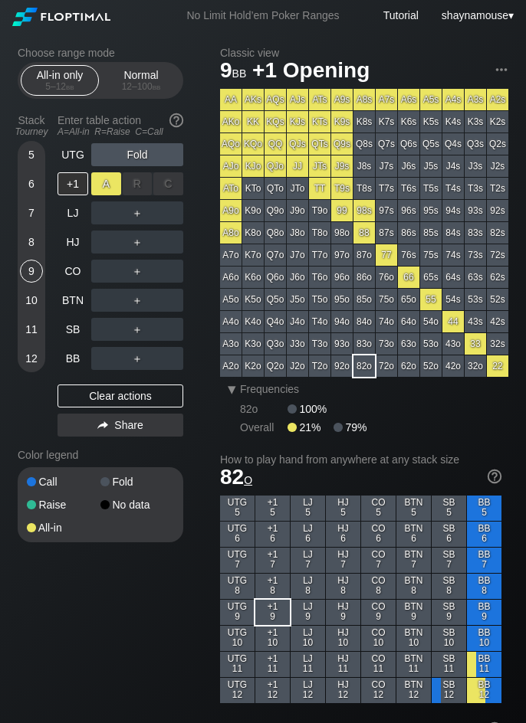
click at [97, 187] on div "A ✕" at bounding box center [106, 183] width 30 height 23
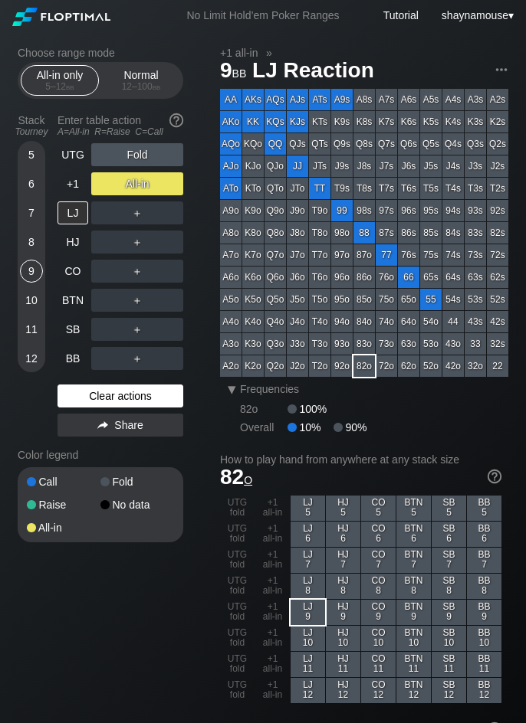
click at [97, 398] on div "Clear actions" at bounding box center [120, 396] width 126 height 23
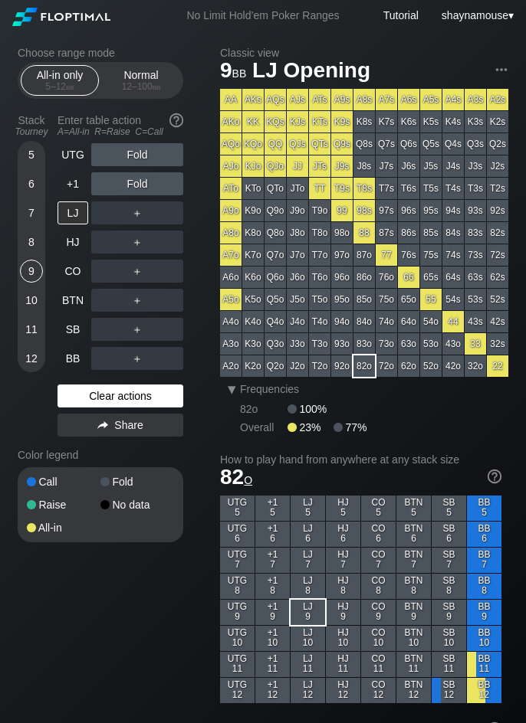
click at [97, 398] on div "Clear actions" at bounding box center [120, 396] width 126 height 23
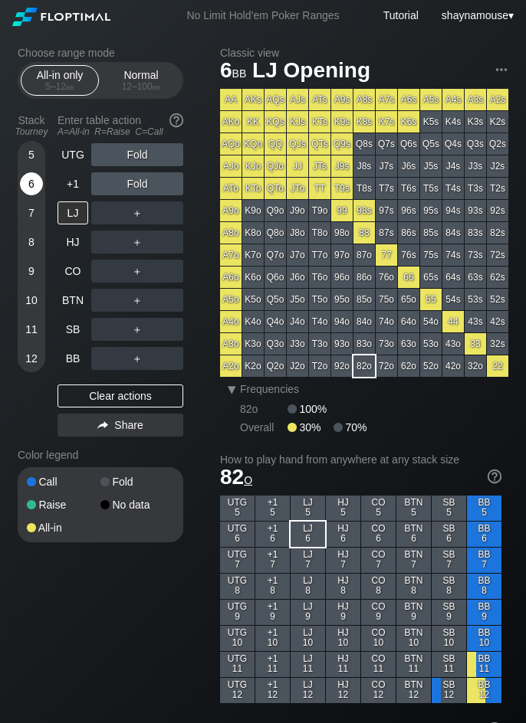
click at [35, 190] on div "6" at bounding box center [31, 183] width 23 height 23
